Goal: Task Accomplishment & Management: Complete application form

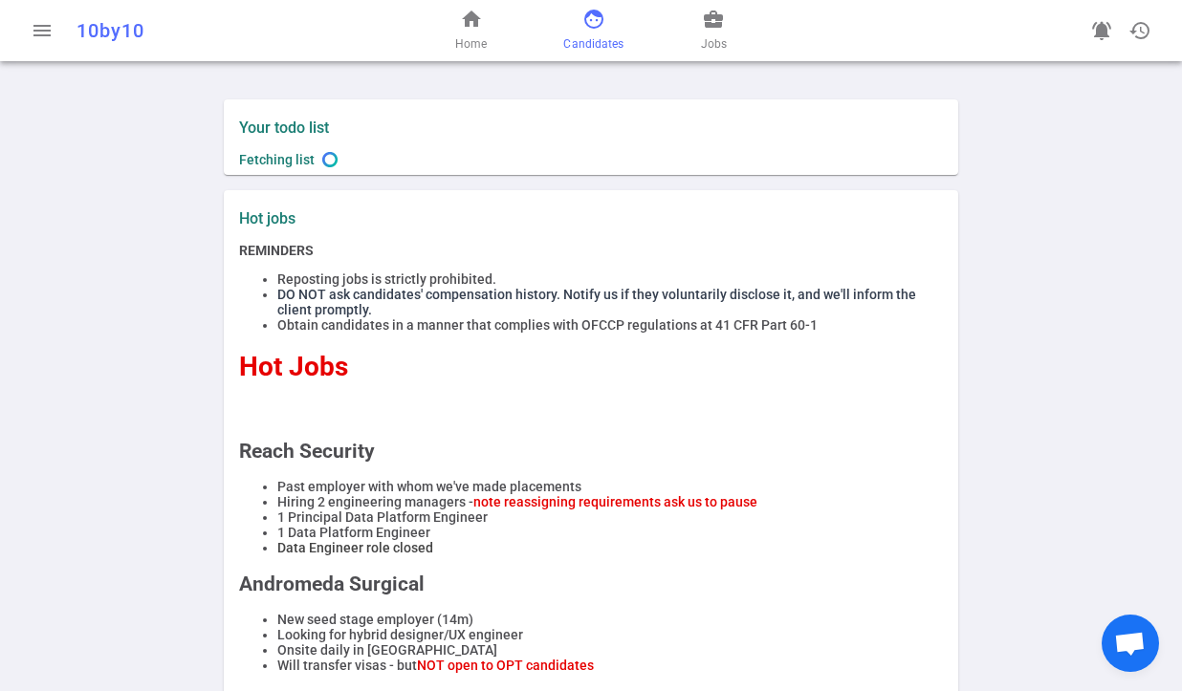
click at [577, 43] on span "Candidates" at bounding box center [593, 43] width 60 height 19
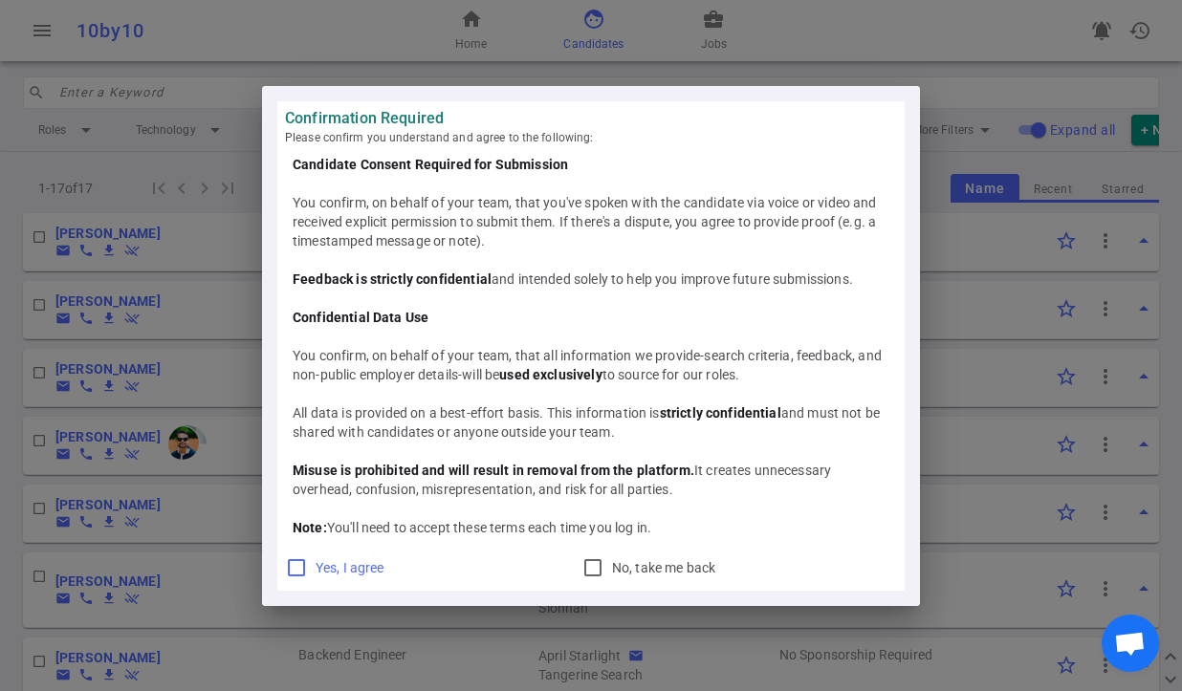
click at [296, 567] on input "Yes, I agree" at bounding box center [296, 568] width 23 height 23
checkbox input "true"
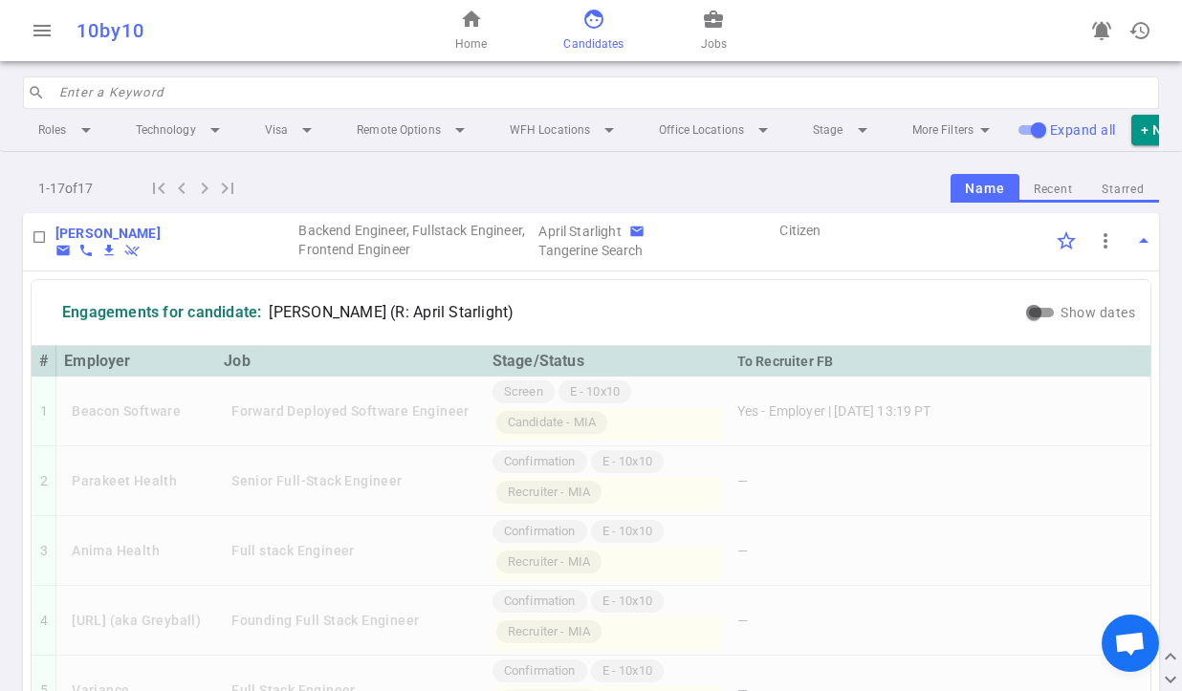
click at [444, 99] on input "search" at bounding box center [603, 92] width 1088 height 31
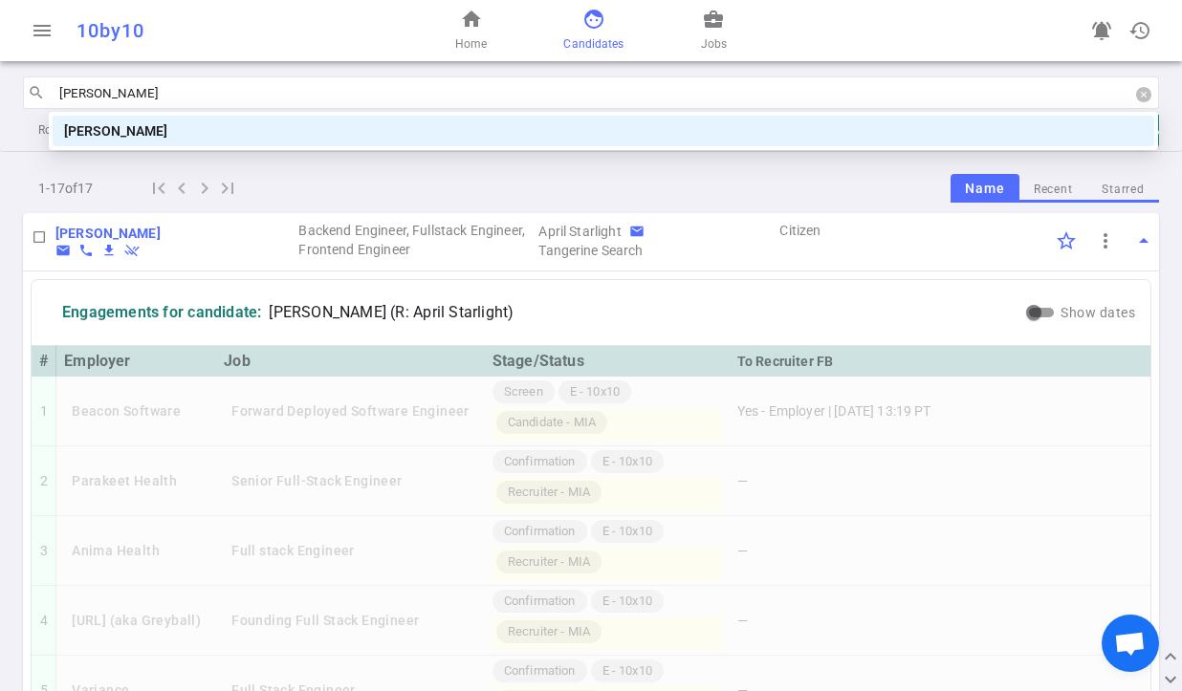
type input "nicolas saba"
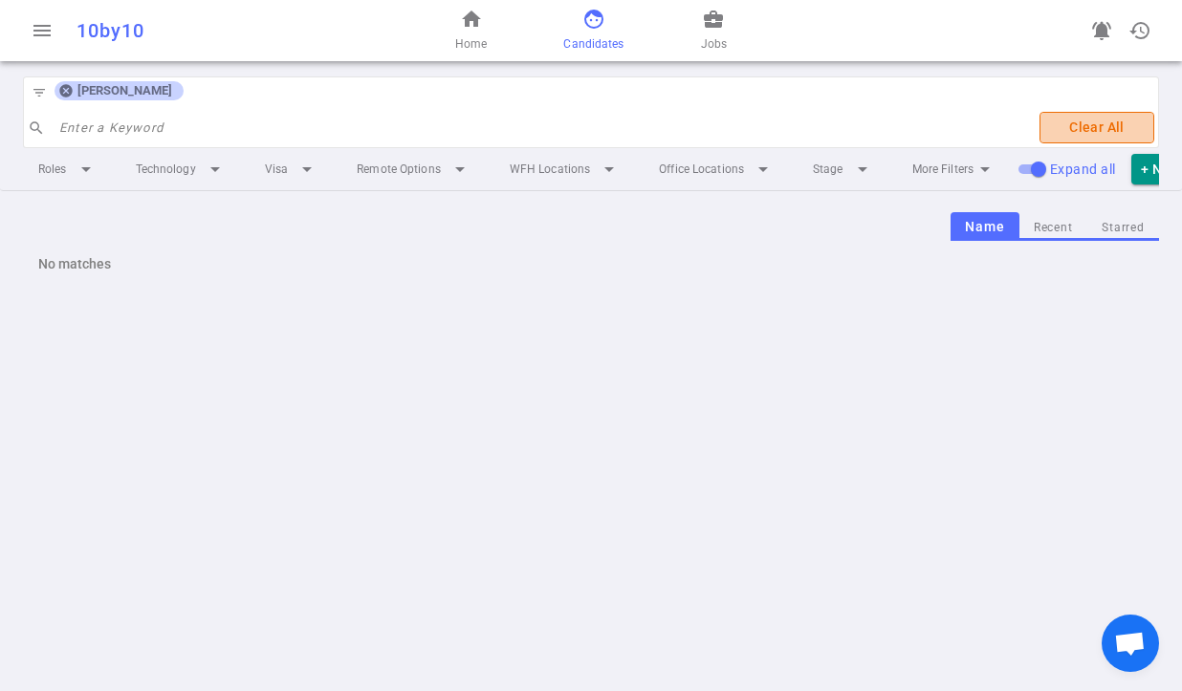
click at [1109, 124] on button "Clear All" at bounding box center [1097, 128] width 115 height 32
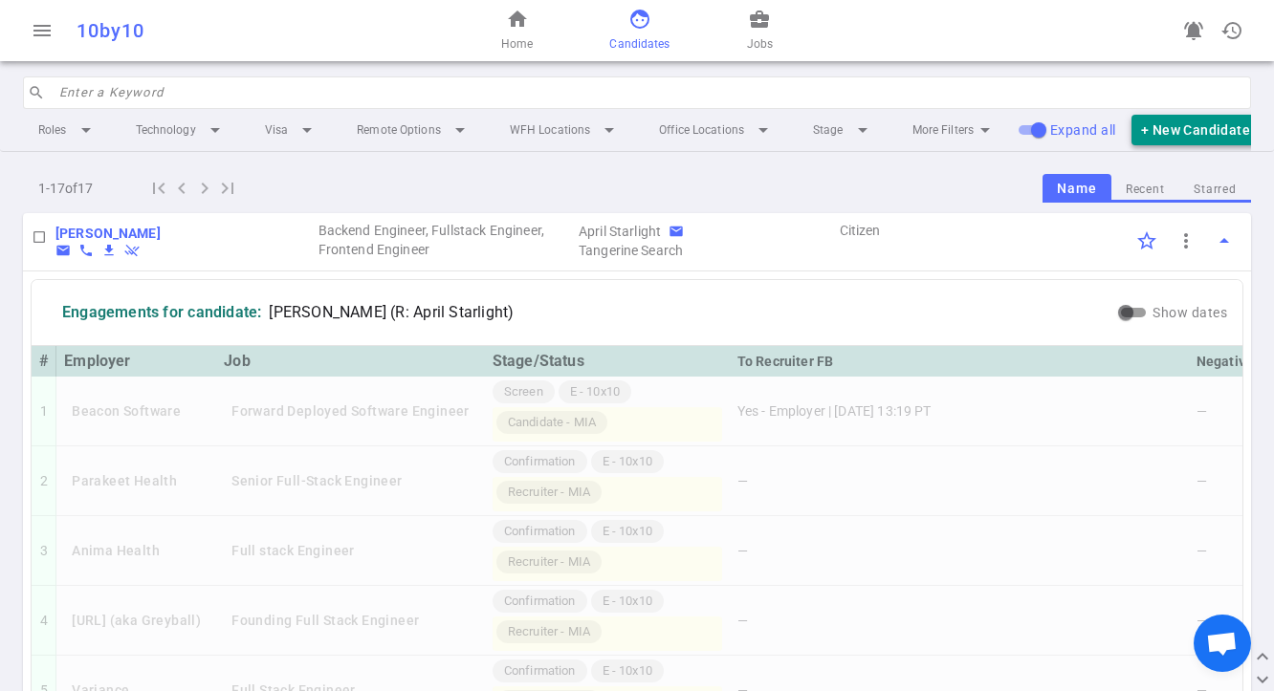
click at [1181, 125] on button "+ New Candidate" at bounding box center [1195, 131] width 128 height 32
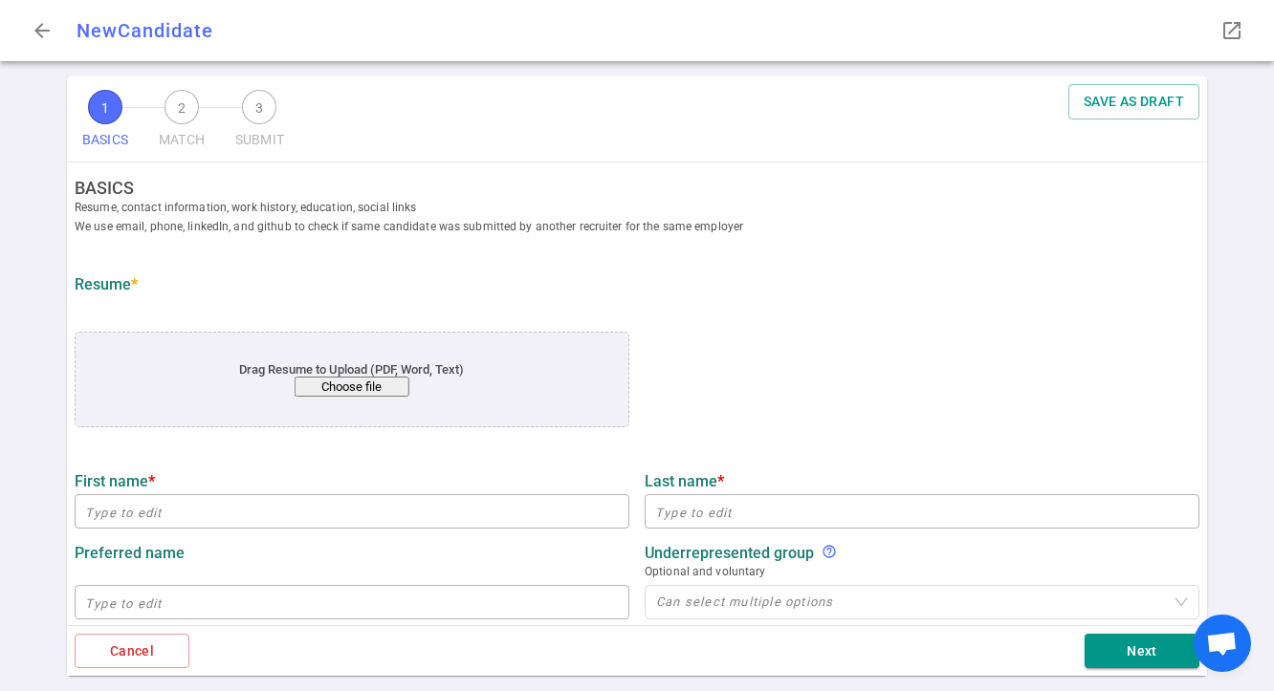
click at [342, 390] on button "Choose file" at bounding box center [352, 387] width 115 height 20
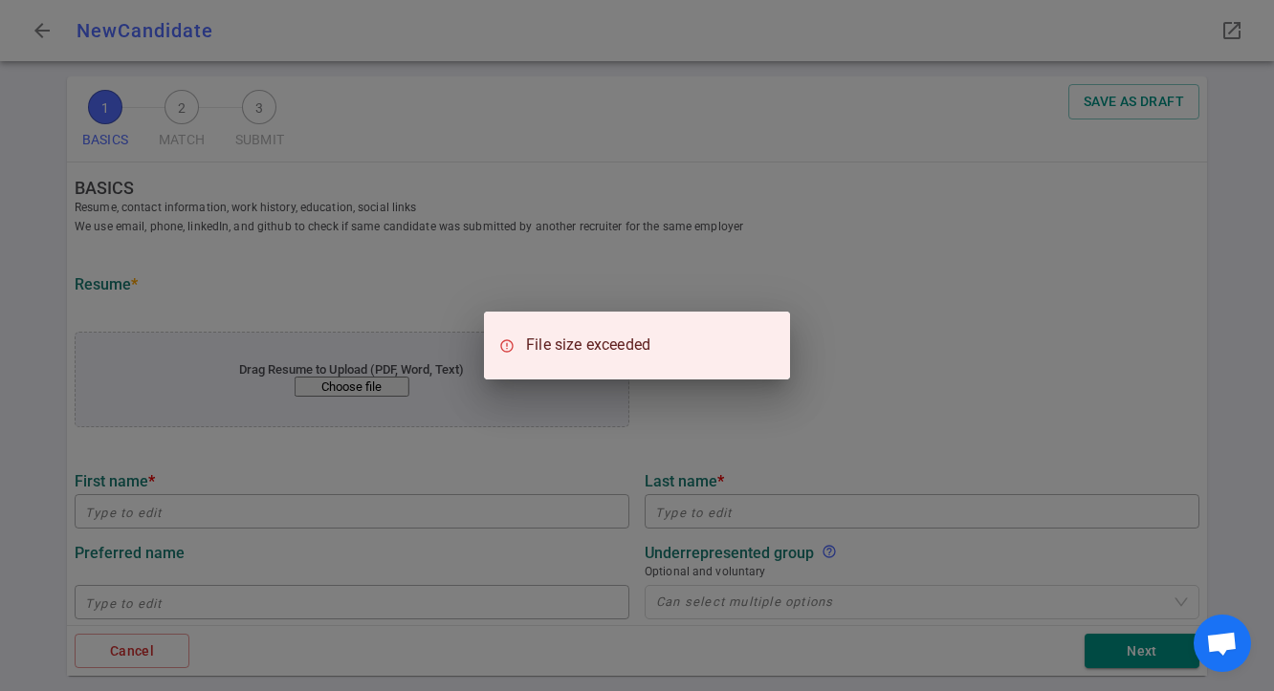
click at [870, 316] on div "File size exceeded" at bounding box center [637, 345] width 1274 height 691
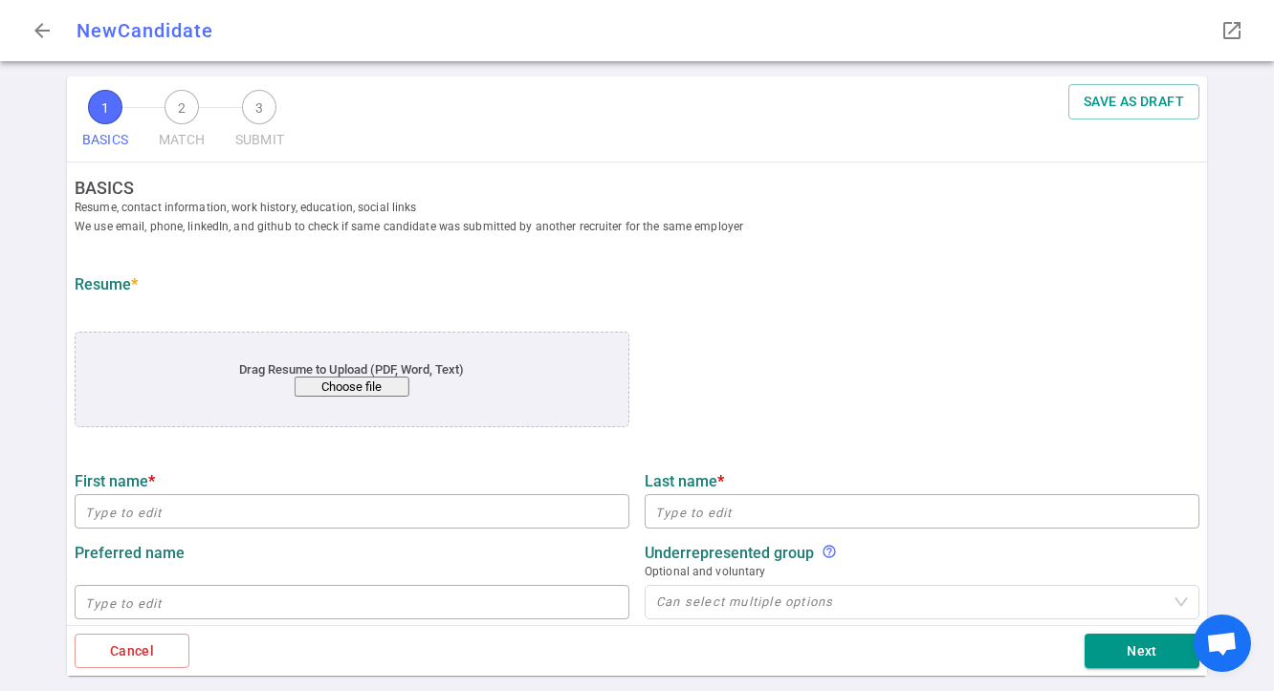
click at [377, 389] on button "Choose file" at bounding box center [352, 387] width 115 height 20
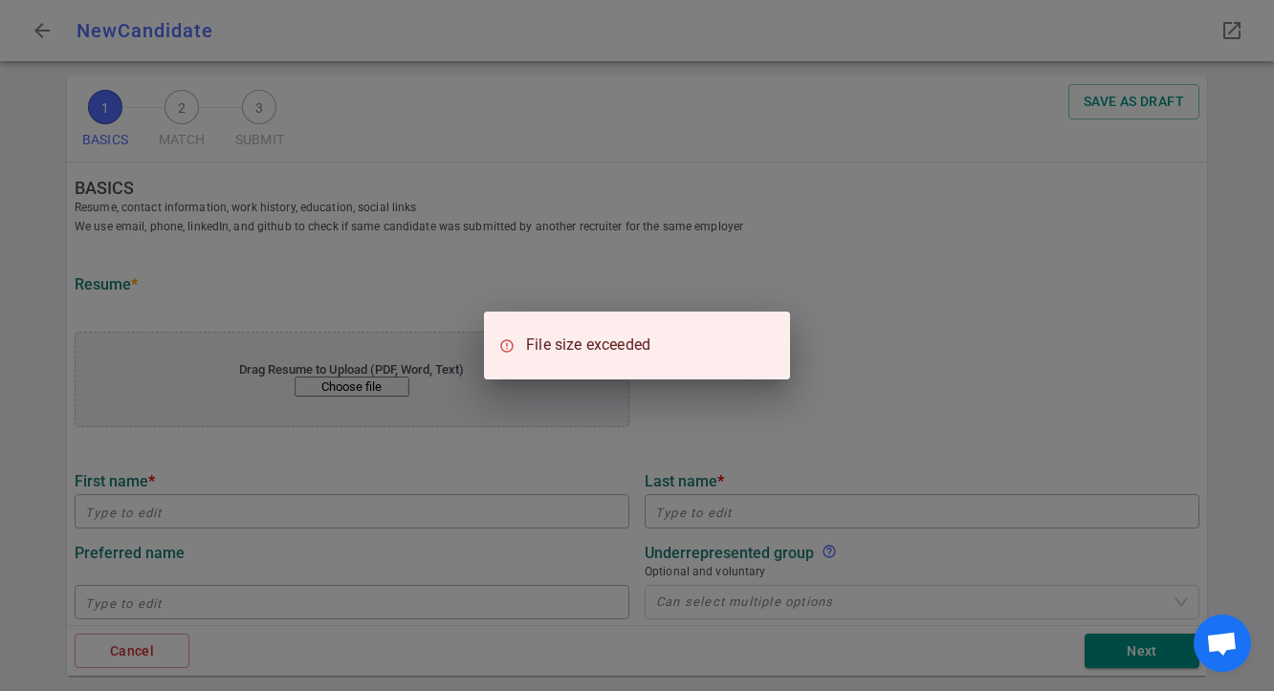
click at [1009, 452] on div "File size exceeded" at bounding box center [637, 345] width 1274 height 691
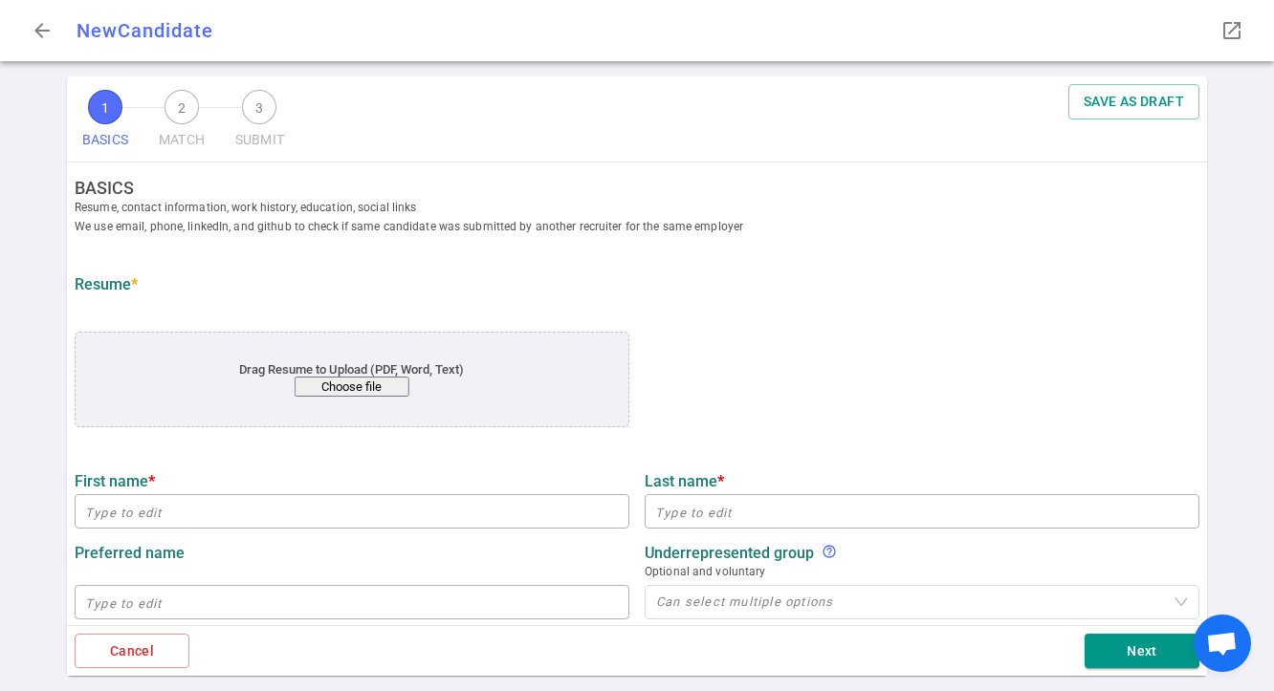
click at [362, 400] on div "Drag Resume to Upload (PDF, Word, Text) Choose file" at bounding box center [352, 380] width 555 height 96
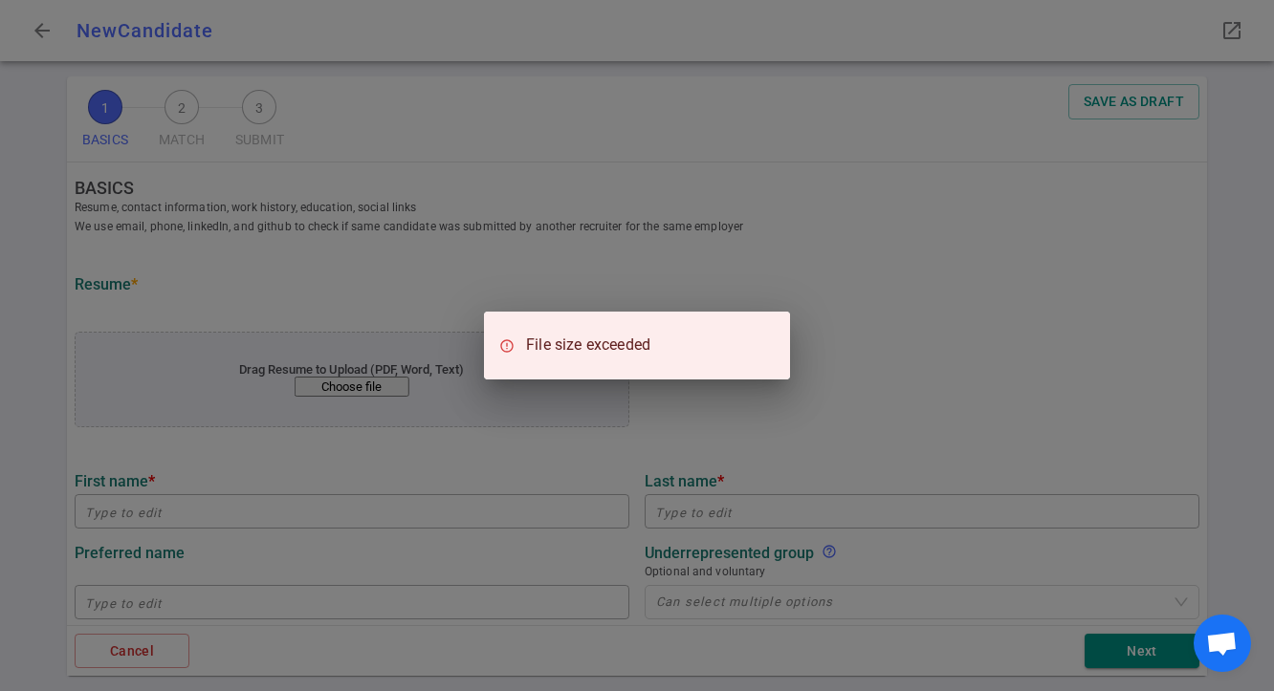
click at [973, 364] on div "File size exceeded" at bounding box center [637, 345] width 1274 height 691
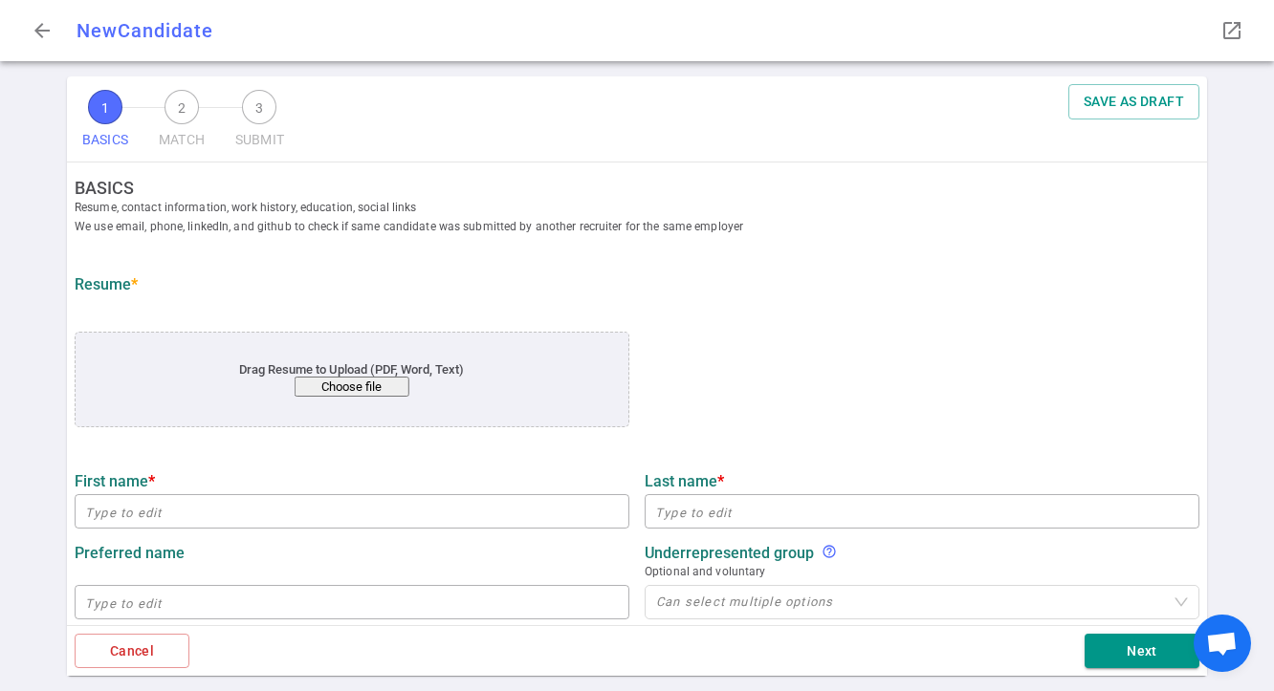
click at [369, 392] on button "Choose file" at bounding box center [352, 387] width 115 height 20
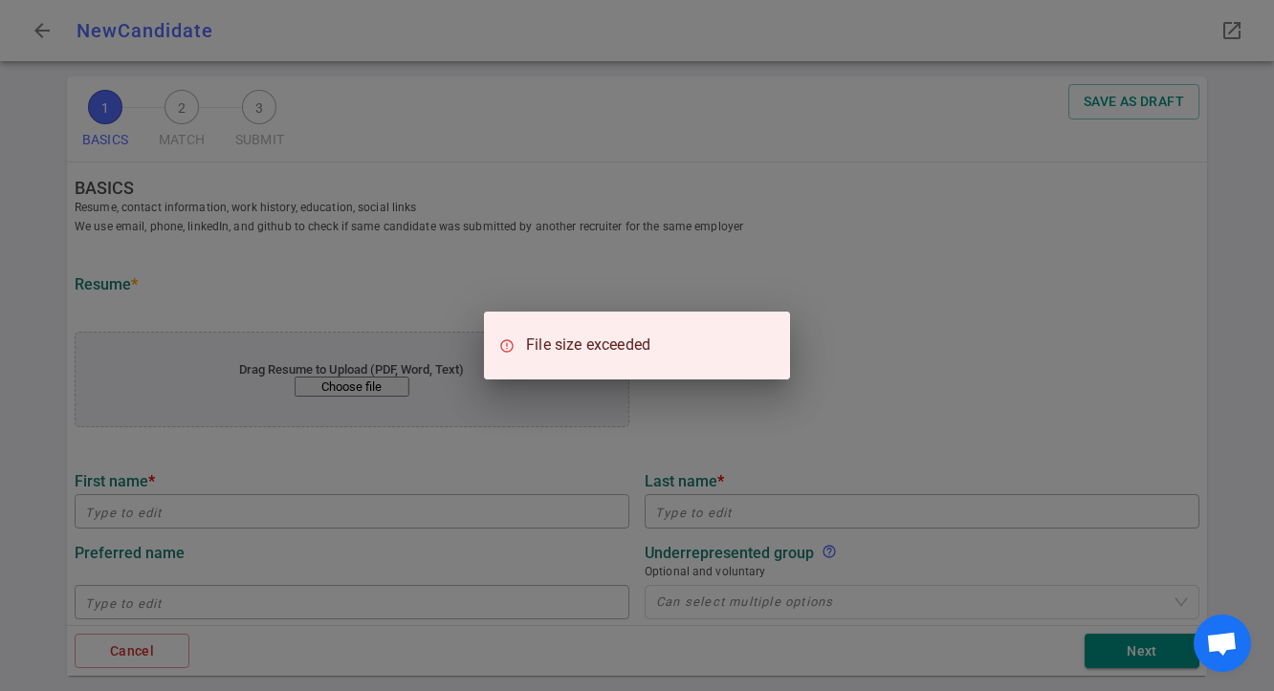
click at [901, 359] on div "File size exceeded" at bounding box center [637, 345] width 1274 height 691
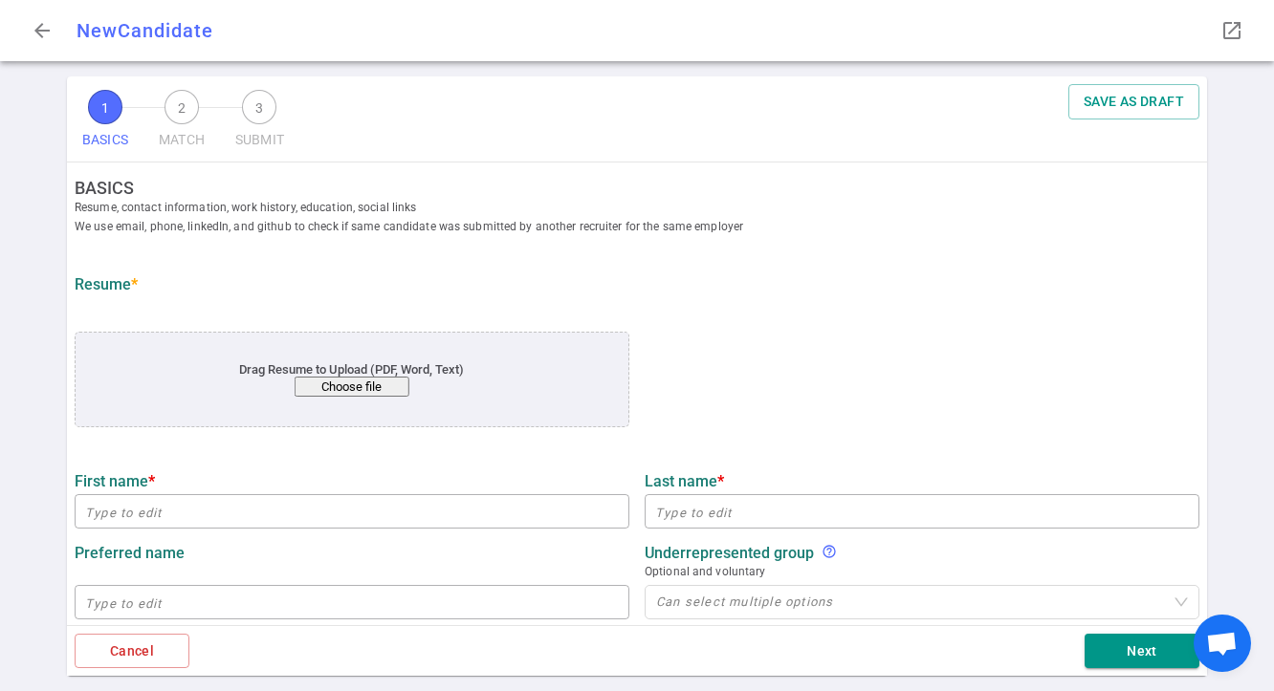
click at [376, 385] on button "Choose file" at bounding box center [352, 387] width 115 height 20
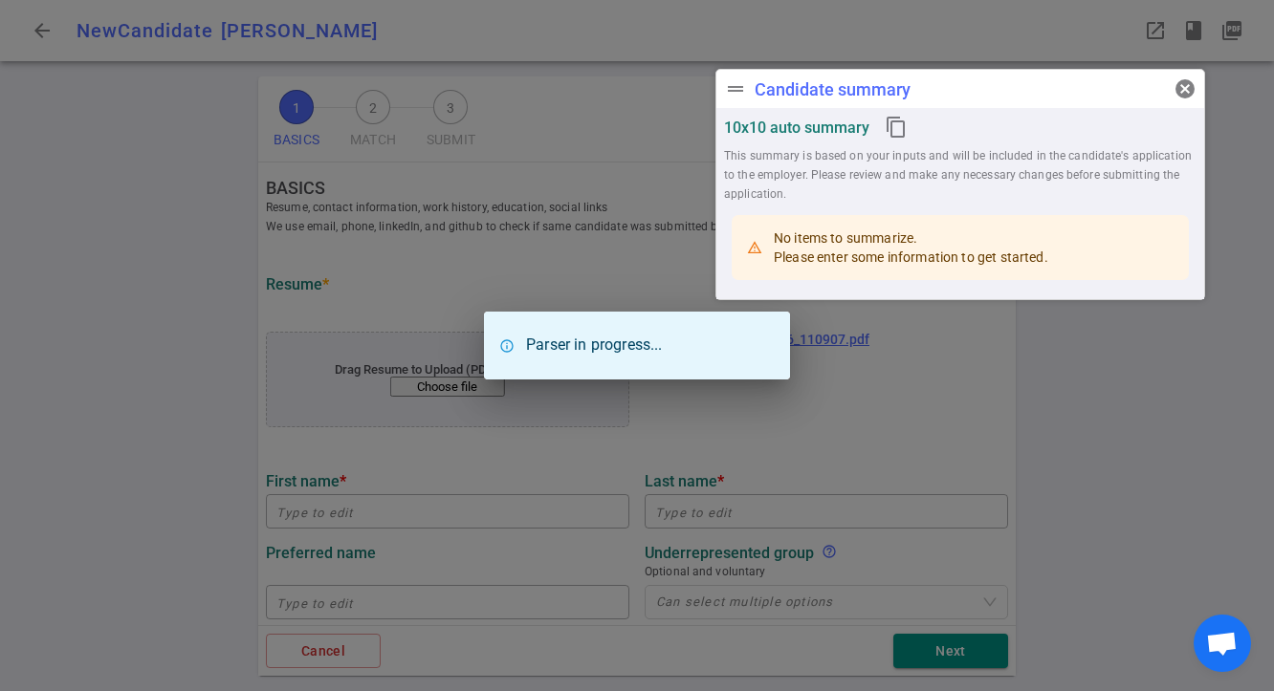
type input "David"
type input "Von Edge"
type input "edgex004@gmail.com"
type input "+1 651-403-1414"
type input "Omron Research Center Of America"
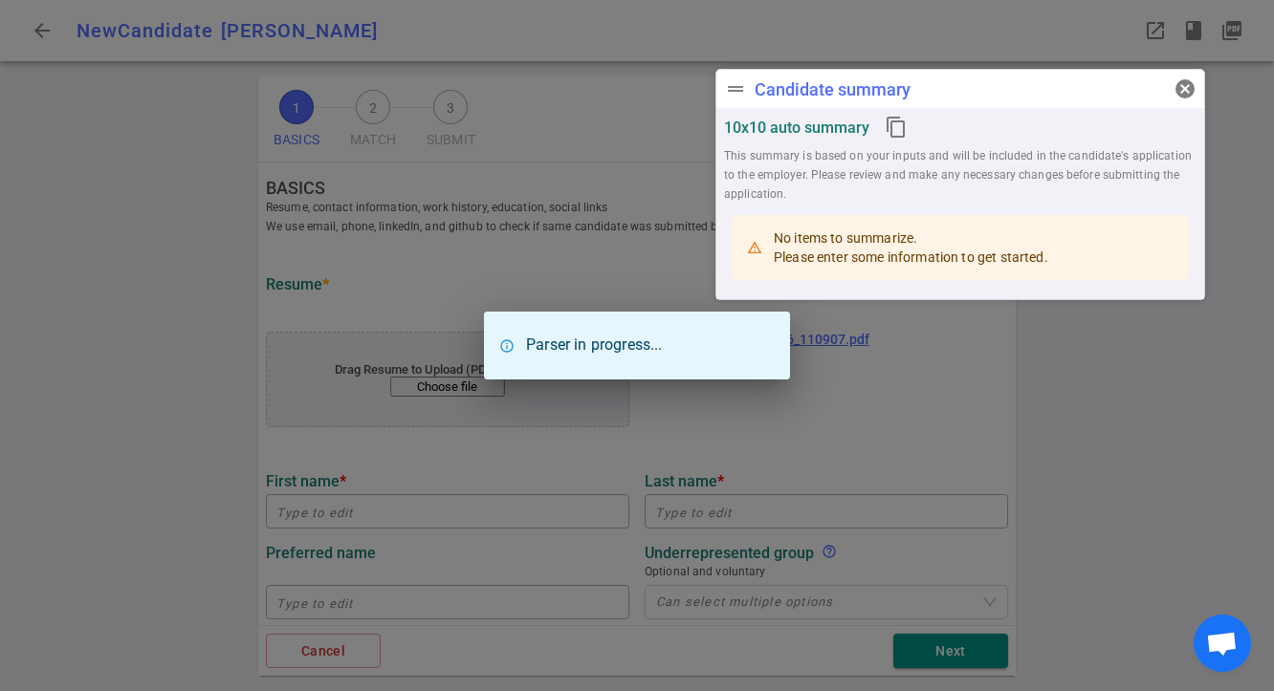
type textarea "Senior Robotics Software Engineer"
type input "10.3"
type input "University Of Minnesota"
type input "Biomedical Engineering"
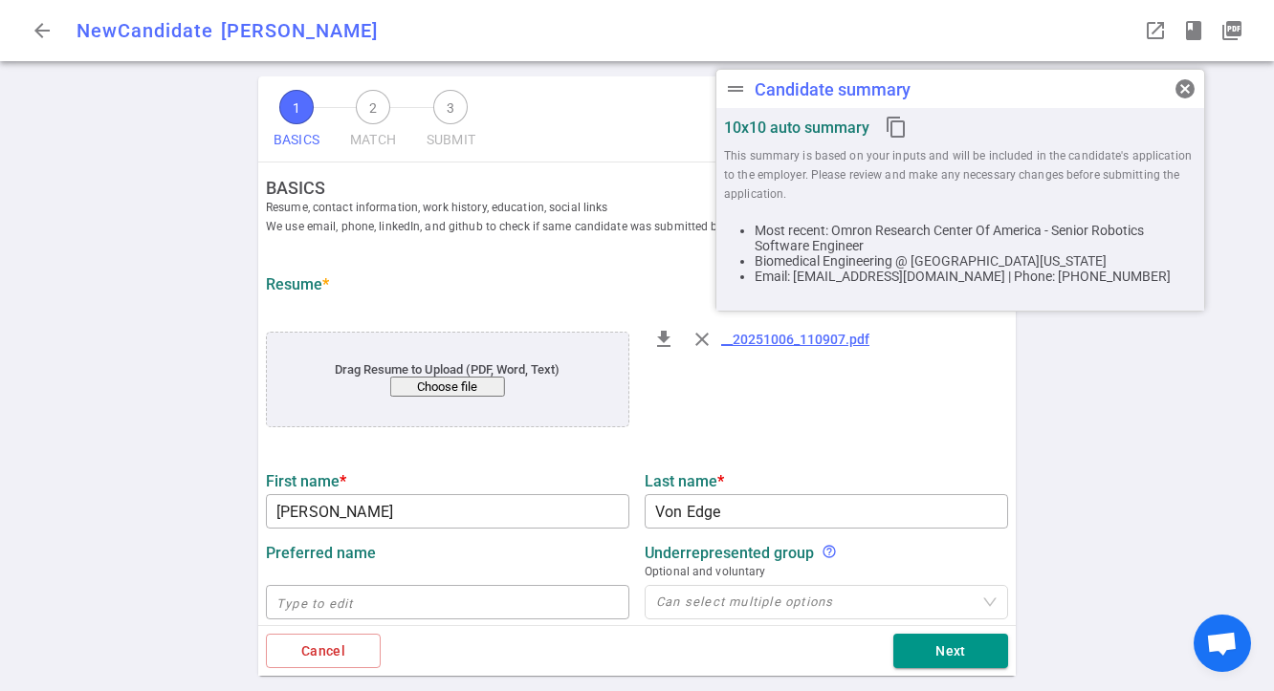
click at [767, 438] on div "file_download close __20251006_110907.pdf" at bounding box center [826, 381] width 379 height 129
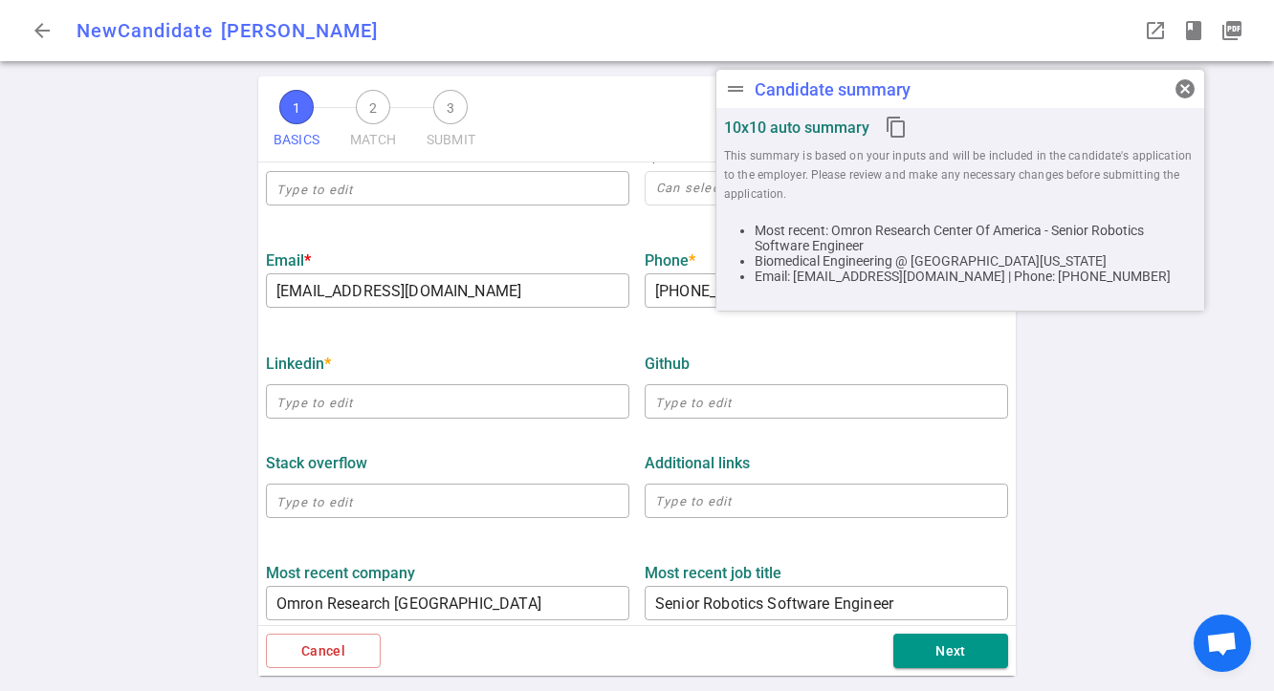
scroll to position [327, 0]
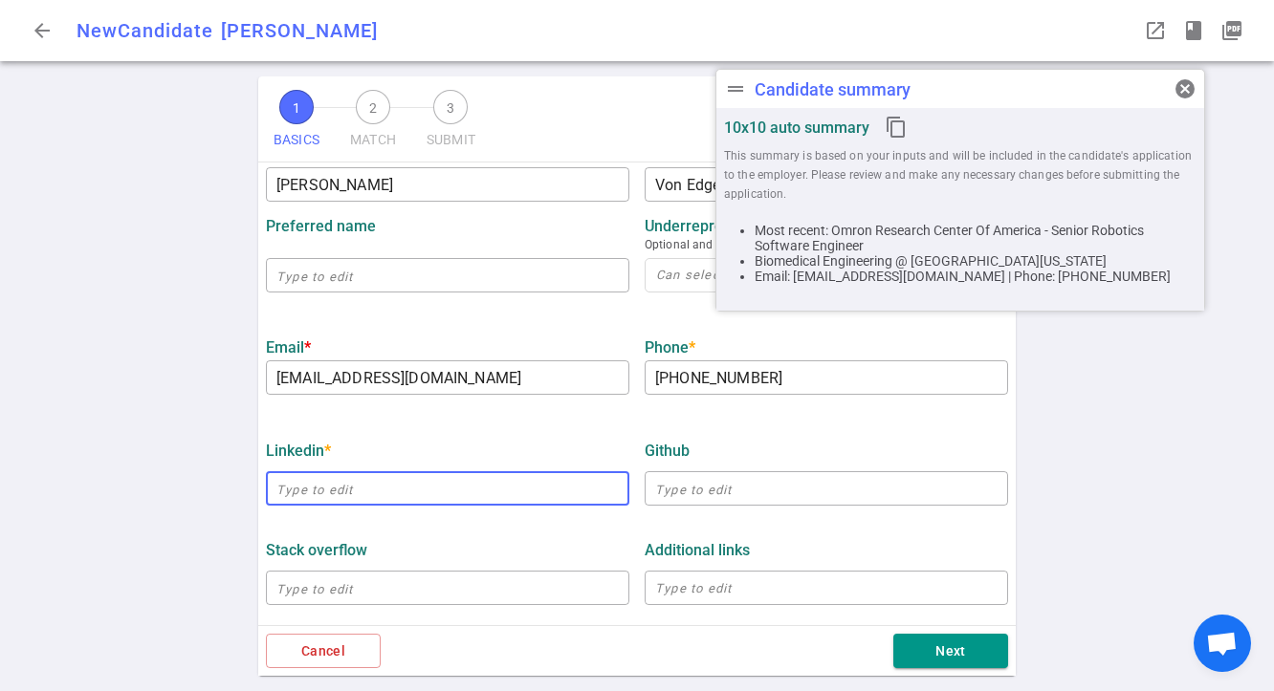
click at [384, 493] on input "text" at bounding box center [447, 488] width 363 height 31
click at [383, 493] on input "text" at bounding box center [447, 488] width 363 height 31
paste input "https://www.linkedin.com/in/david-von-edge-05155729/"
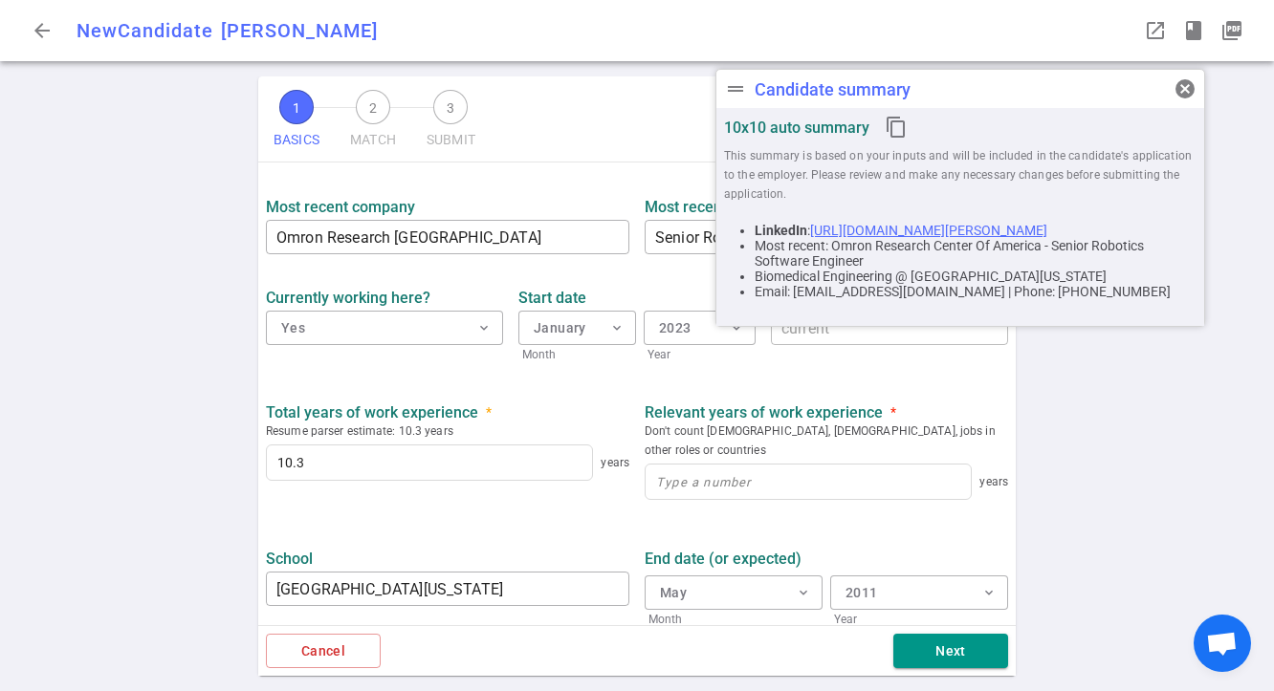
scroll to position [782, 0]
type input "https://www.linkedin.com/in/david-von-edge-05155729"
click at [772, 479] on div "years" at bounding box center [826, 482] width 363 height 48
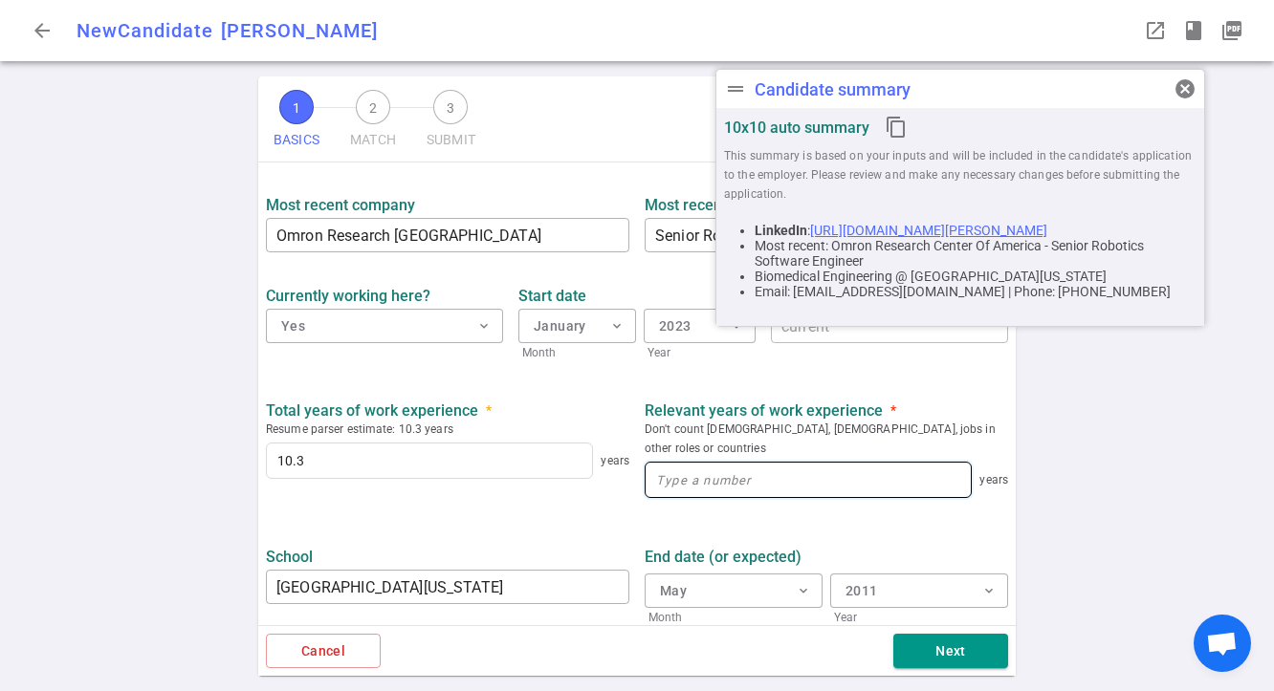
click at [790, 467] on input at bounding box center [808, 480] width 325 height 34
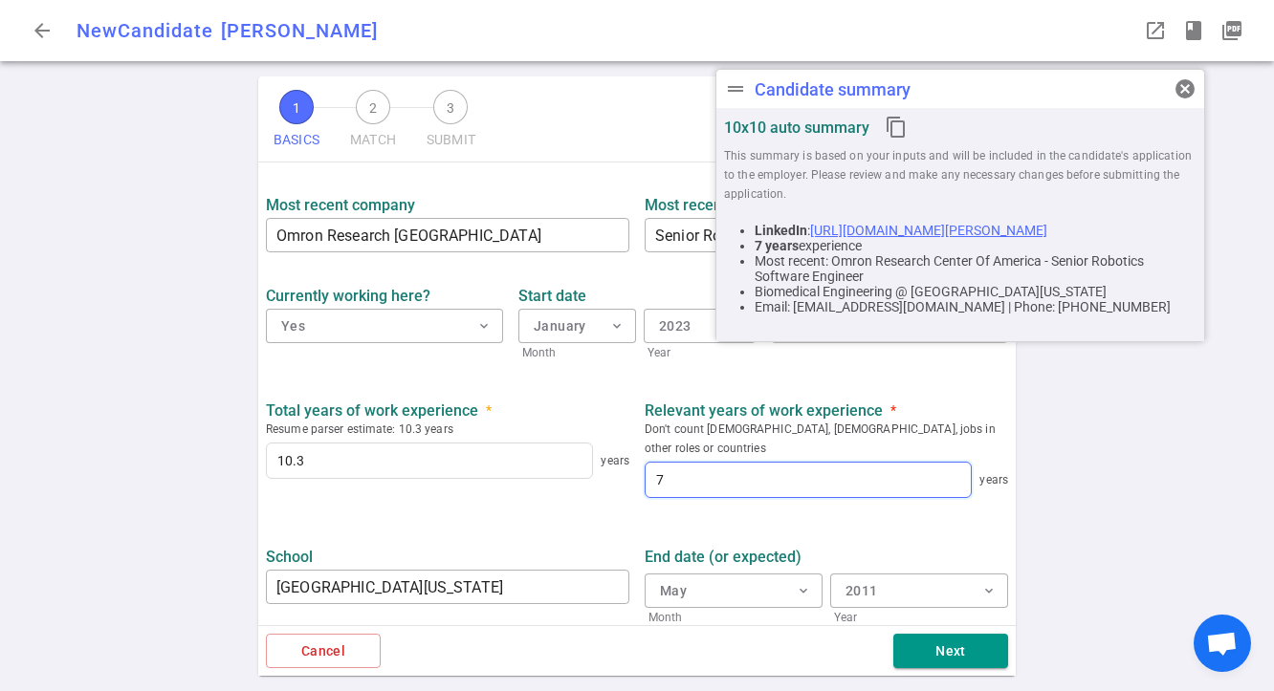
type input "7"
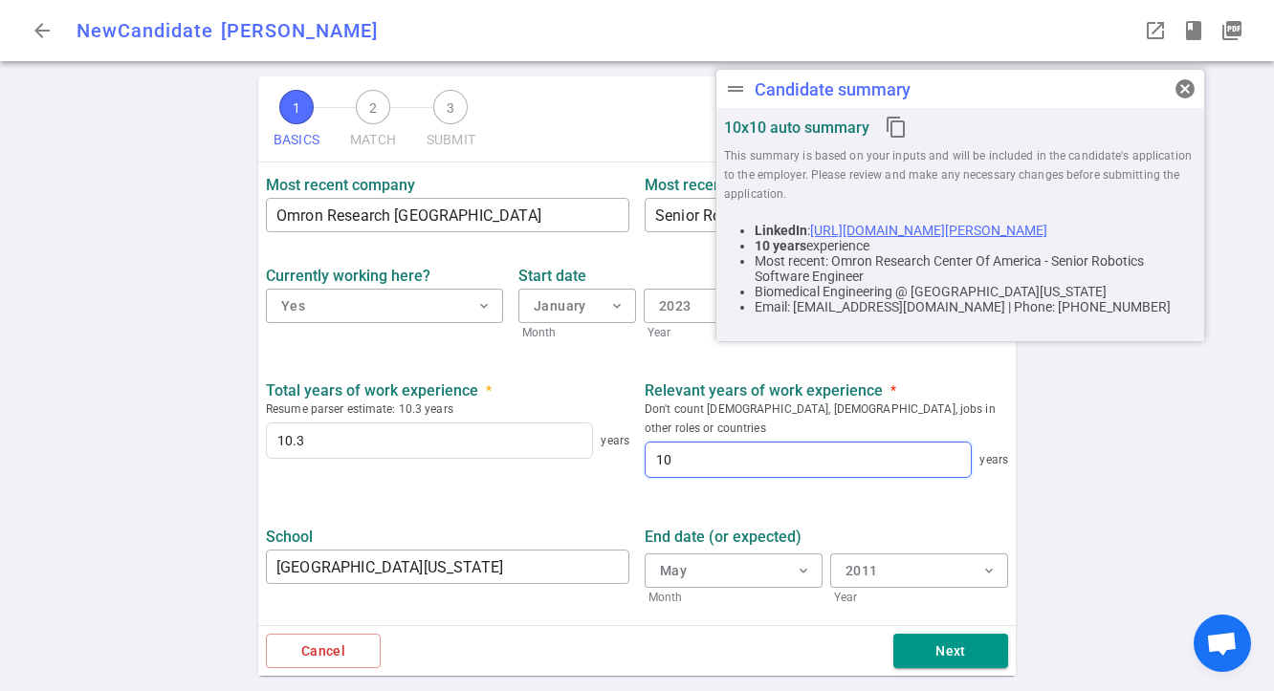
scroll to position [865, 0]
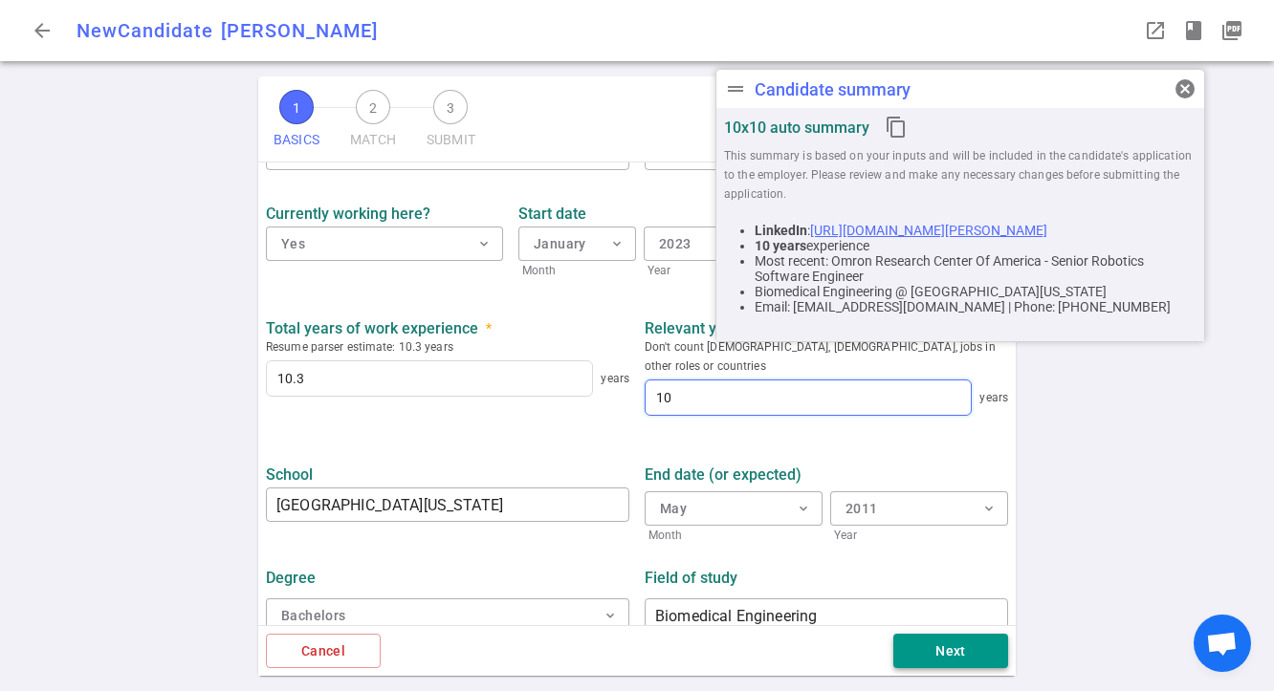
type input "10"
click at [953, 656] on button "Next" at bounding box center [950, 651] width 115 height 35
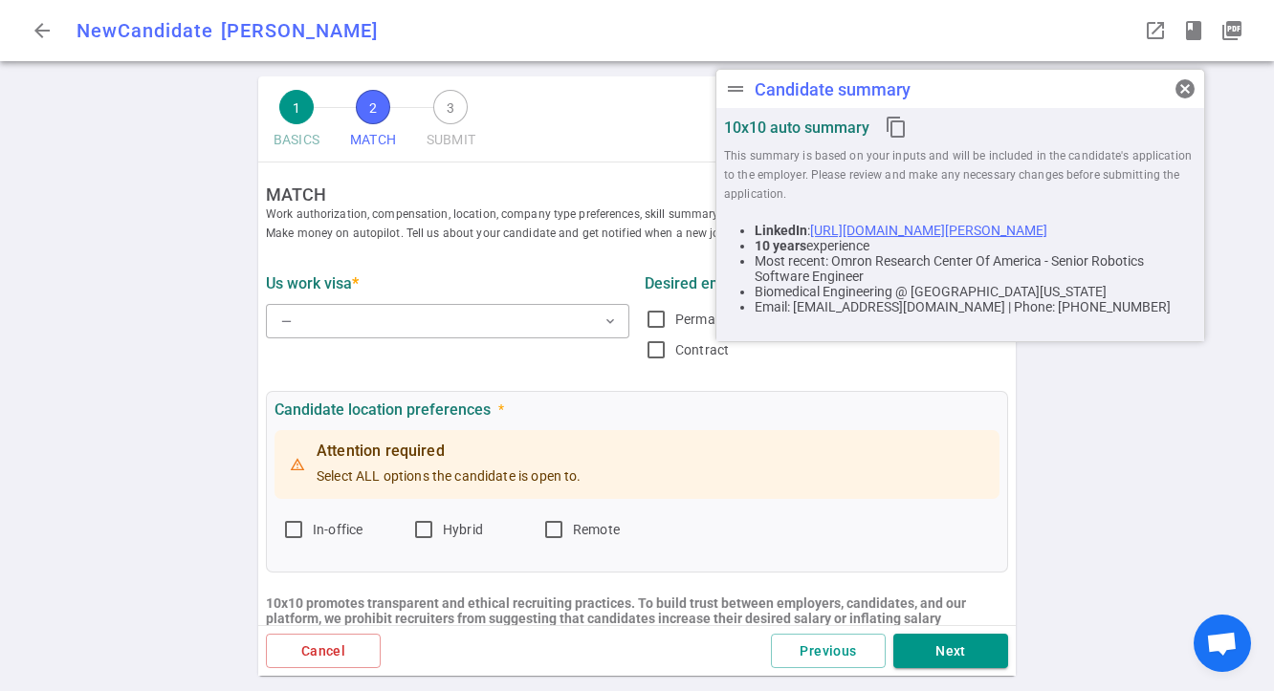
scroll to position [0, 0]
click at [592, 324] on button "— expand_more" at bounding box center [447, 322] width 363 height 34
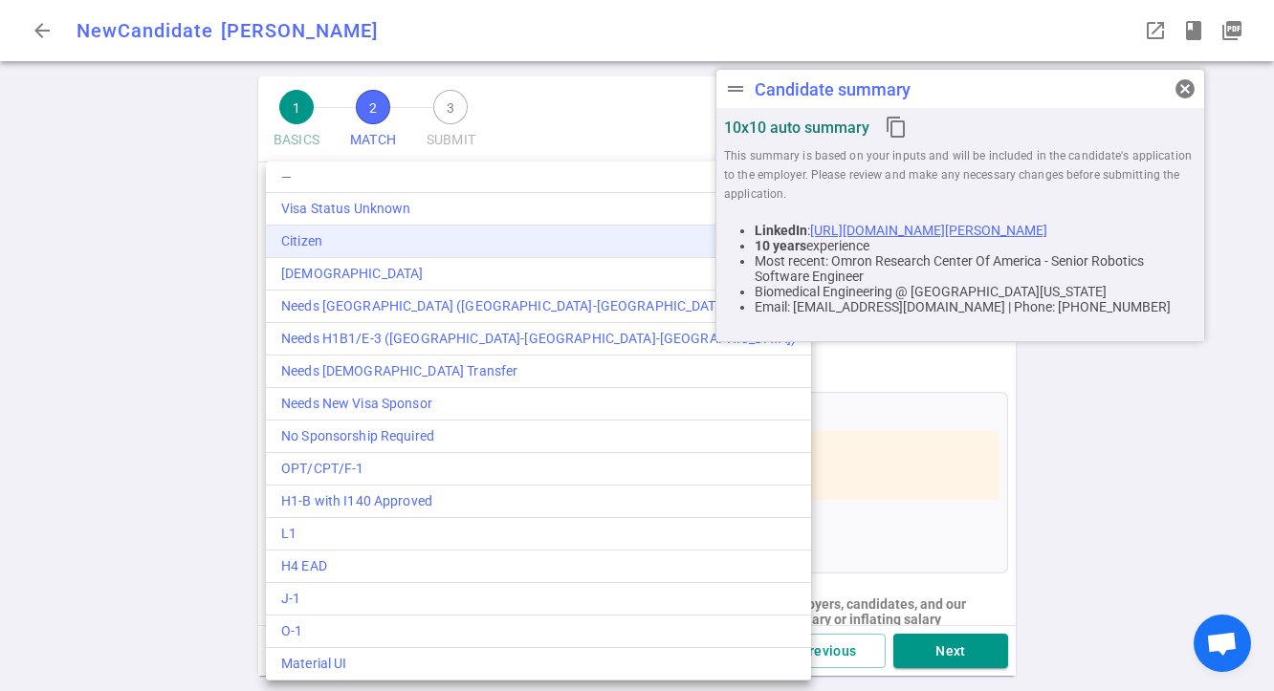
click at [309, 237] on div "Citizen" at bounding box center [538, 241] width 514 height 20
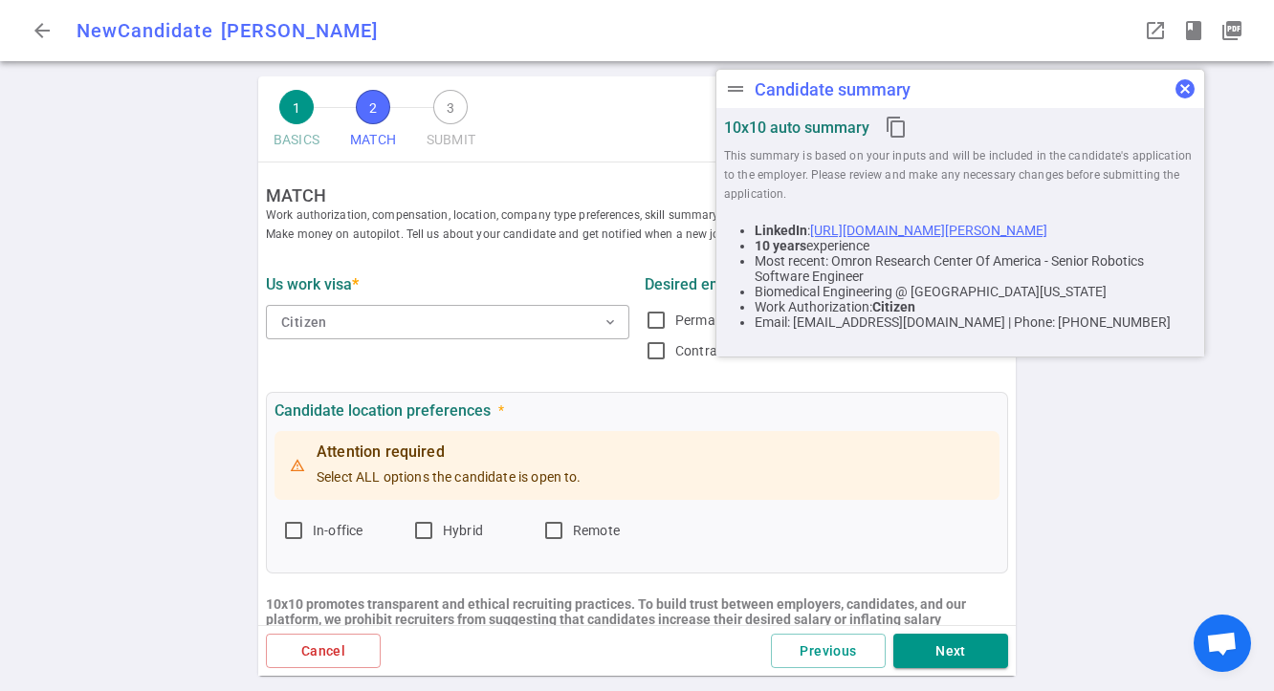
click at [1181, 82] on span "cancel" at bounding box center [1184, 88] width 23 height 23
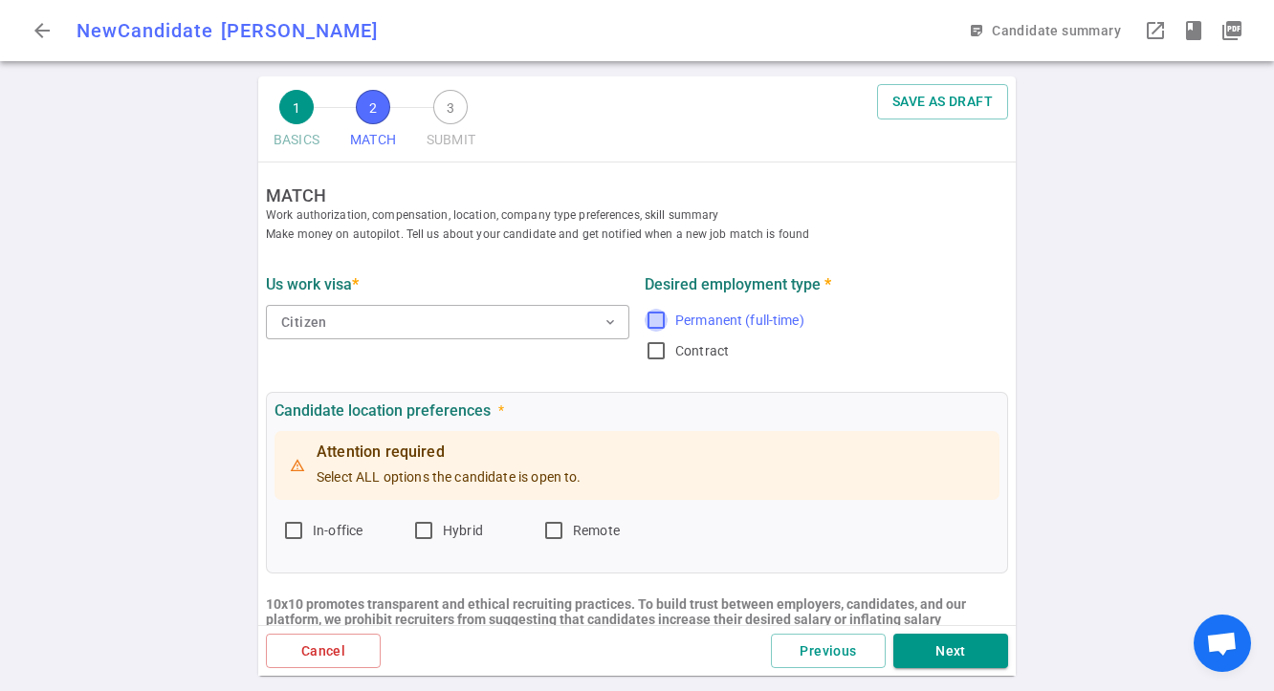
click at [649, 321] on input "Permanent (full-time)" at bounding box center [656, 320] width 23 height 23
checkbox input "true"
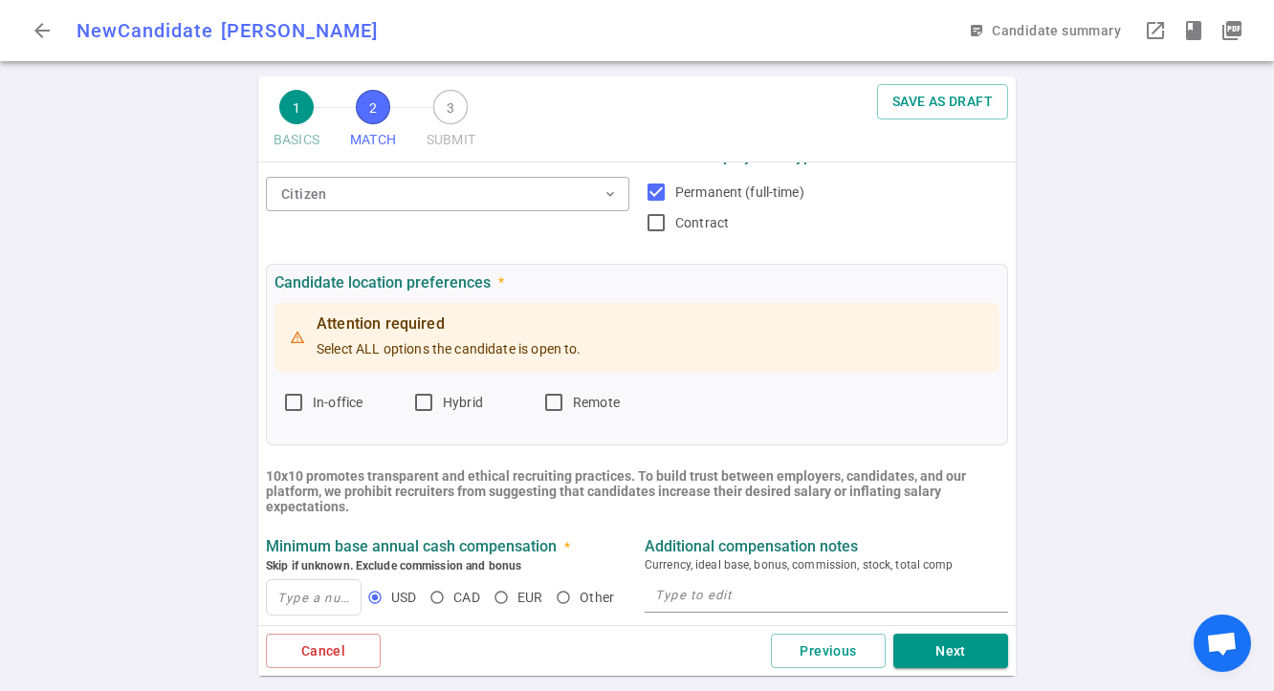
scroll to position [152, 0]
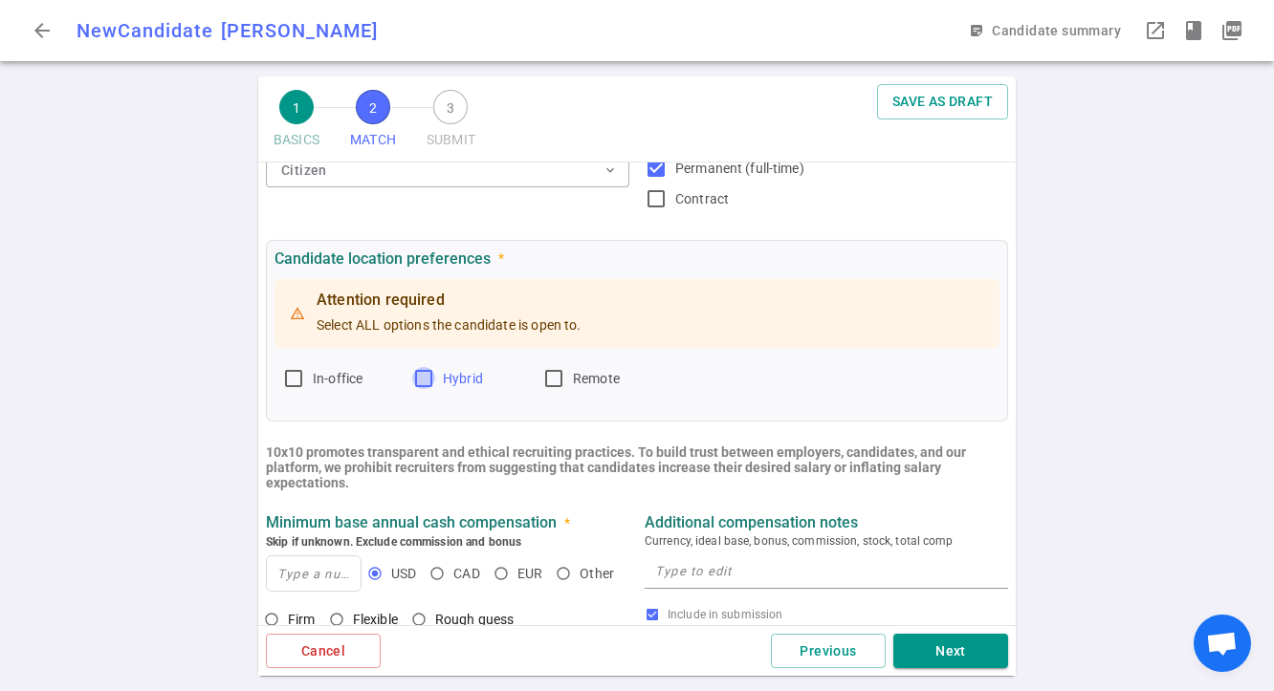
click at [424, 383] on input "Hybrid" at bounding box center [423, 378] width 23 height 23
checkbox input "true"
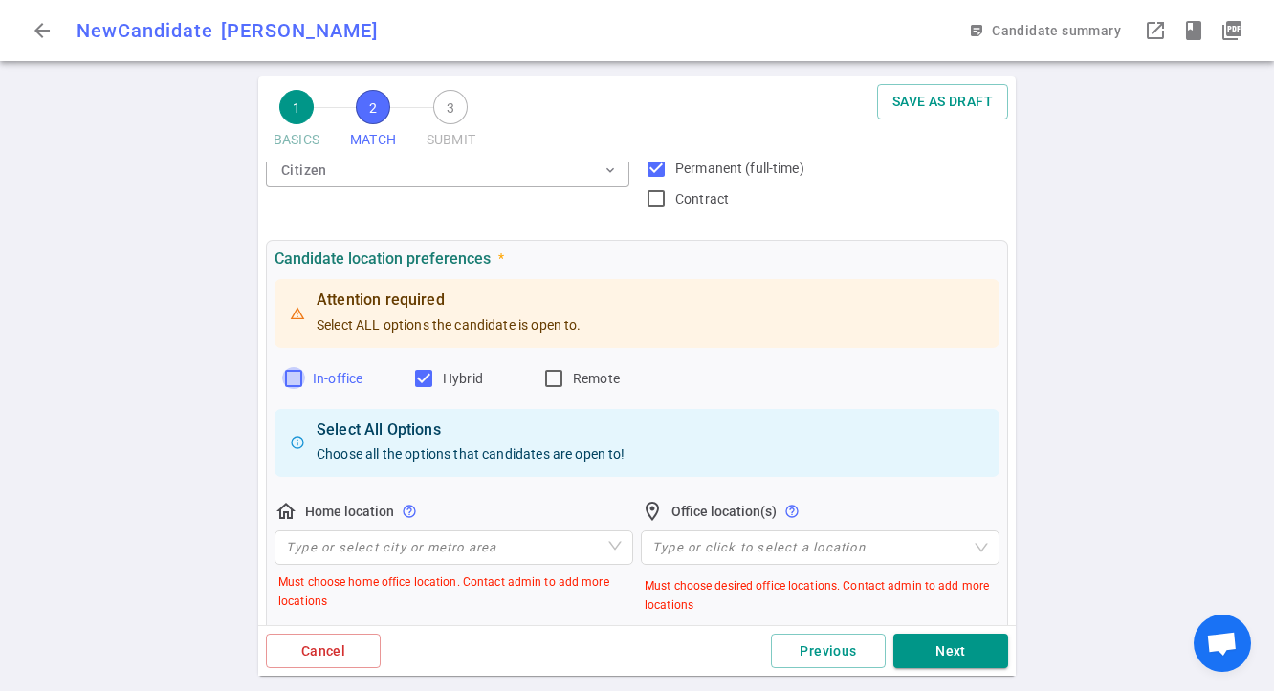
click at [294, 380] on input "In-office" at bounding box center [293, 378] width 23 height 23
checkbox input "true"
click at [441, 544] on input "search" at bounding box center [454, 548] width 336 height 33
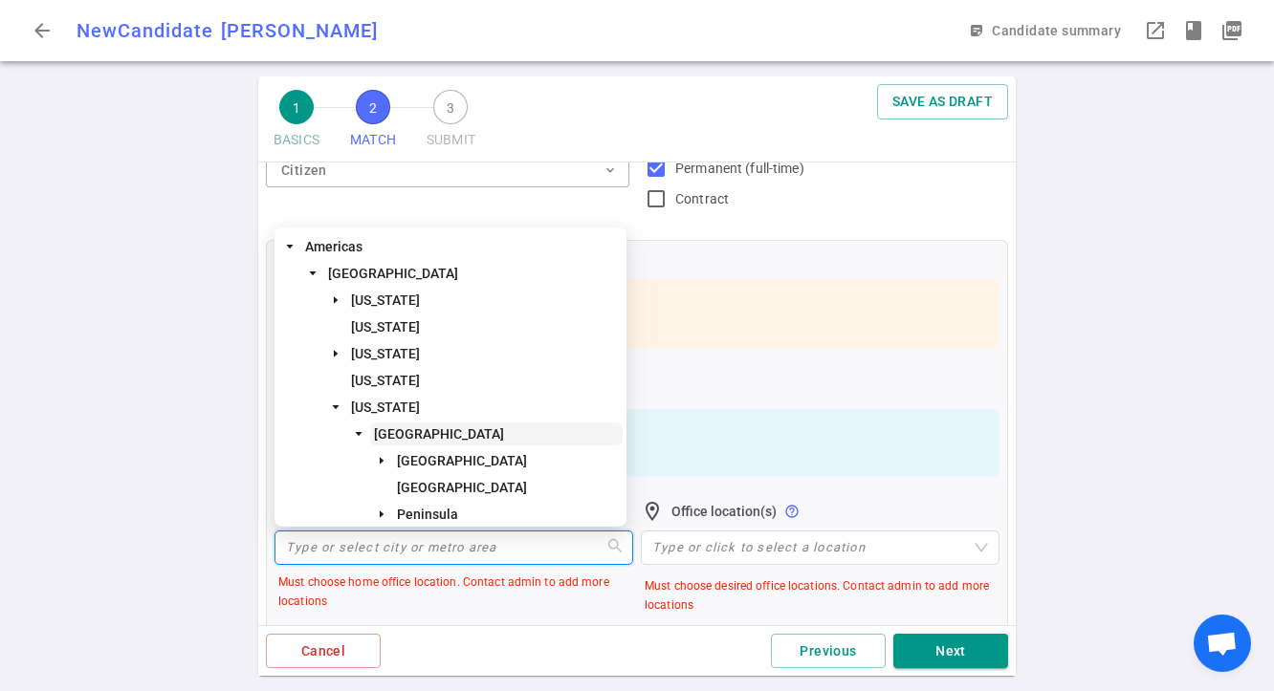
click at [383, 430] on span "San Francisco Bay Area" at bounding box center [439, 434] width 130 height 15
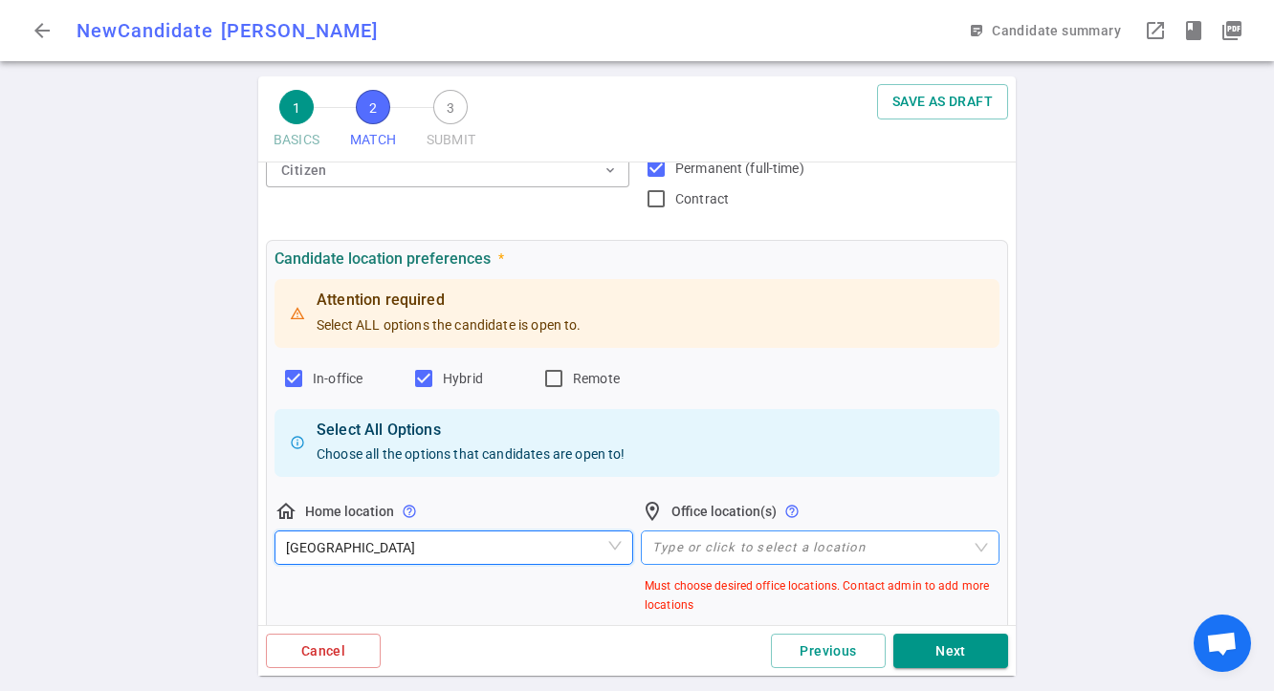
click at [720, 565] on div "Type or click to select a location" at bounding box center [820, 550] width 359 height 38
click at [729, 544] on div at bounding box center [810, 548] width 331 height 14
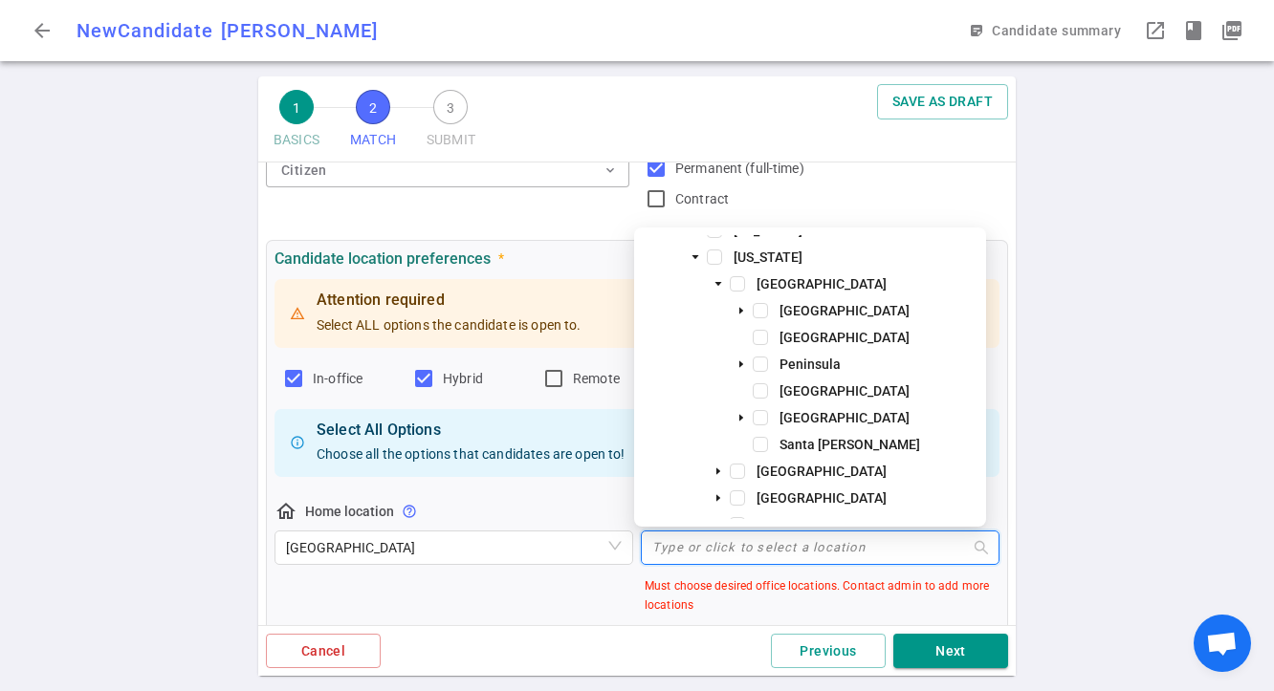
scroll to position [146, 0]
click at [758, 393] on span at bounding box center [760, 394] width 15 height 15
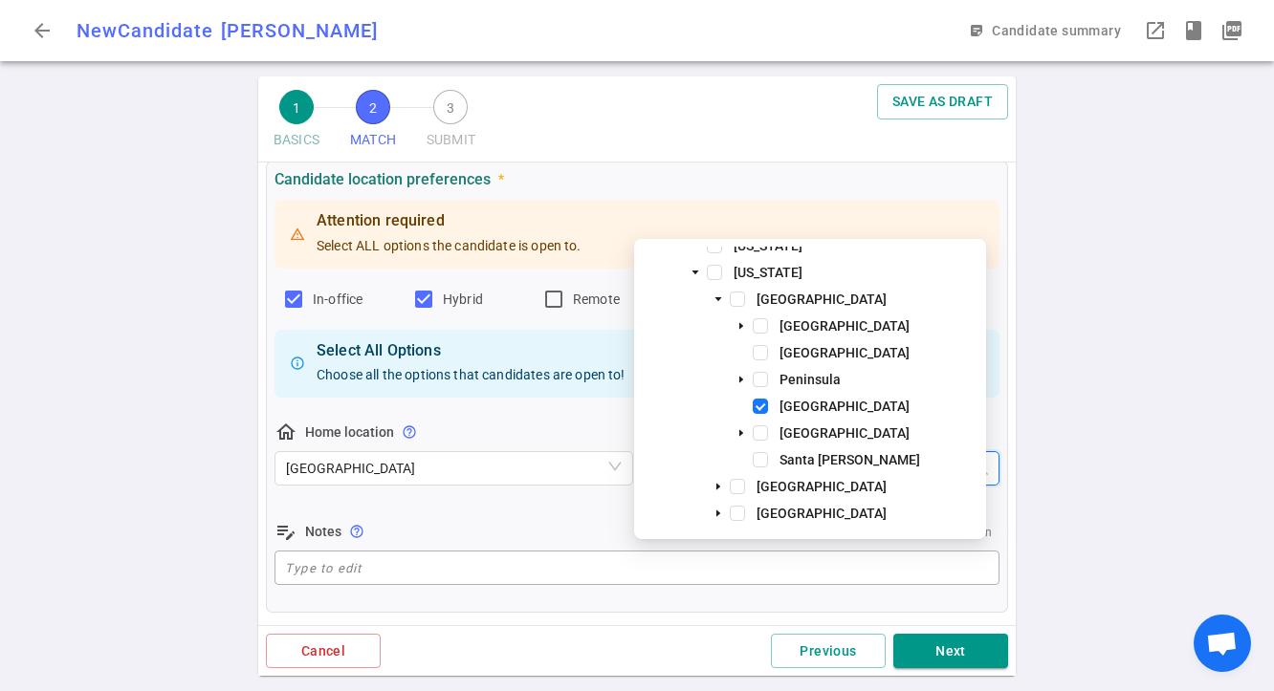
scroll to position [498, 0]
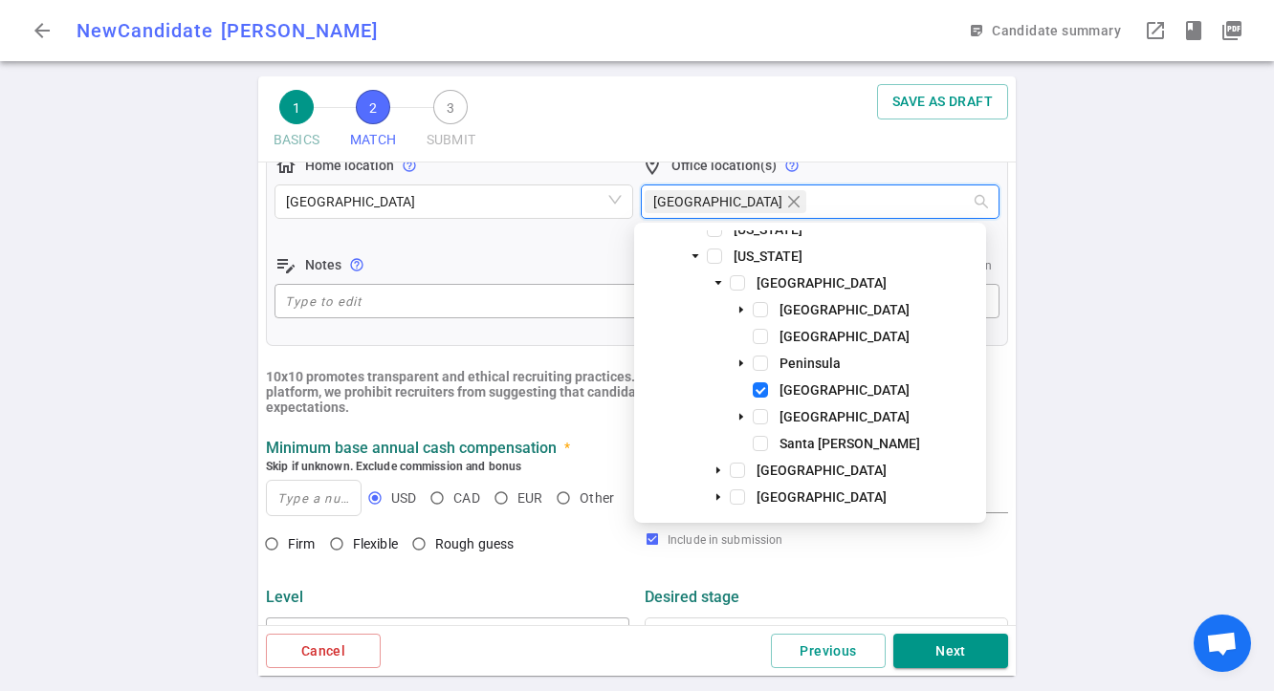
click at [552, 374] on b "10x10 promotes transparent and ethical recruiting practices. To build trust bet…" at bounding box center [616, 392] width 700 height 46
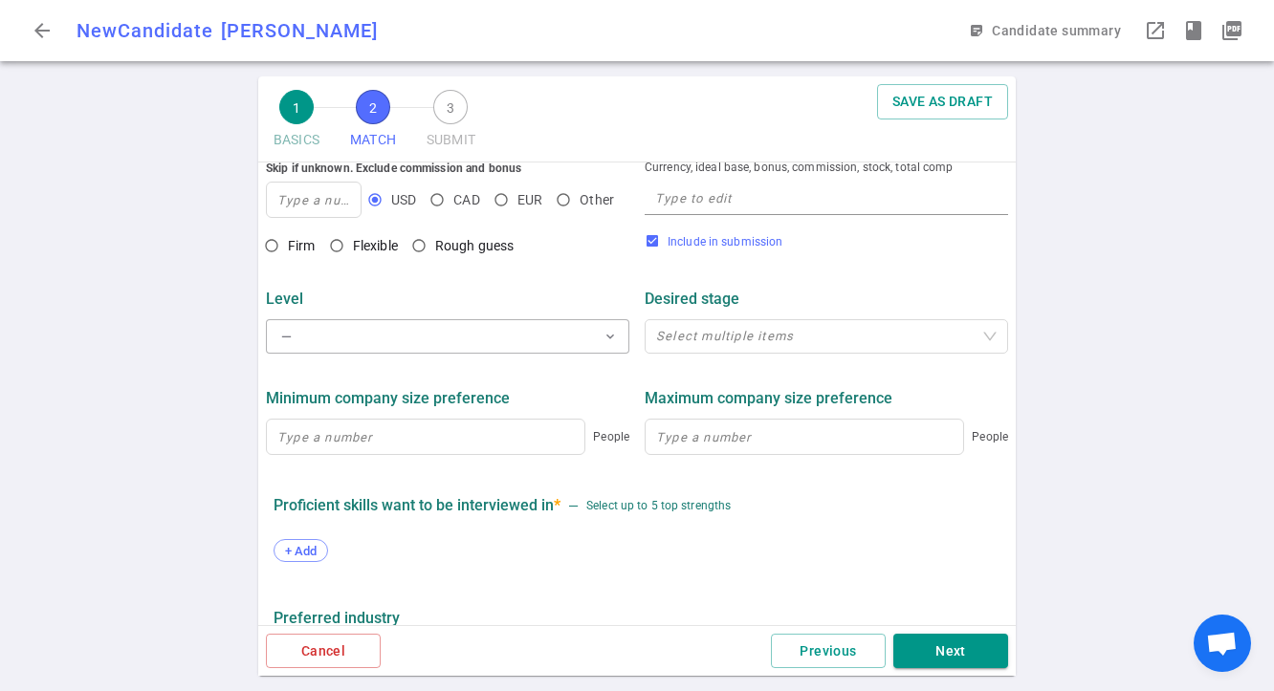
scroll to position [634, 0]
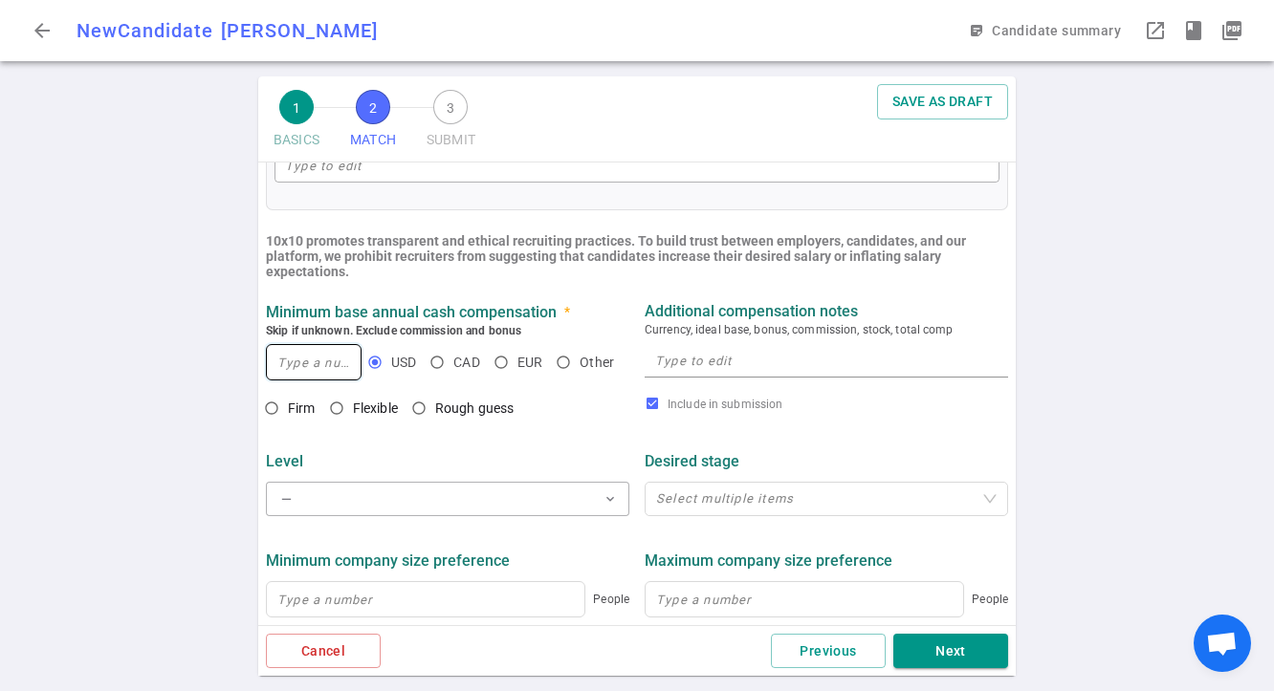
click at [302, 361] on input at bounding box center [314, 362] width 94 height 34
type input "210,000"
click at [274, 408] on input "Firm" at bounding box center [271, 408] width 33 height 33
radio input "true"
click at [687, 359] on textarea at bounding box center [826, 361] width 342 height 22
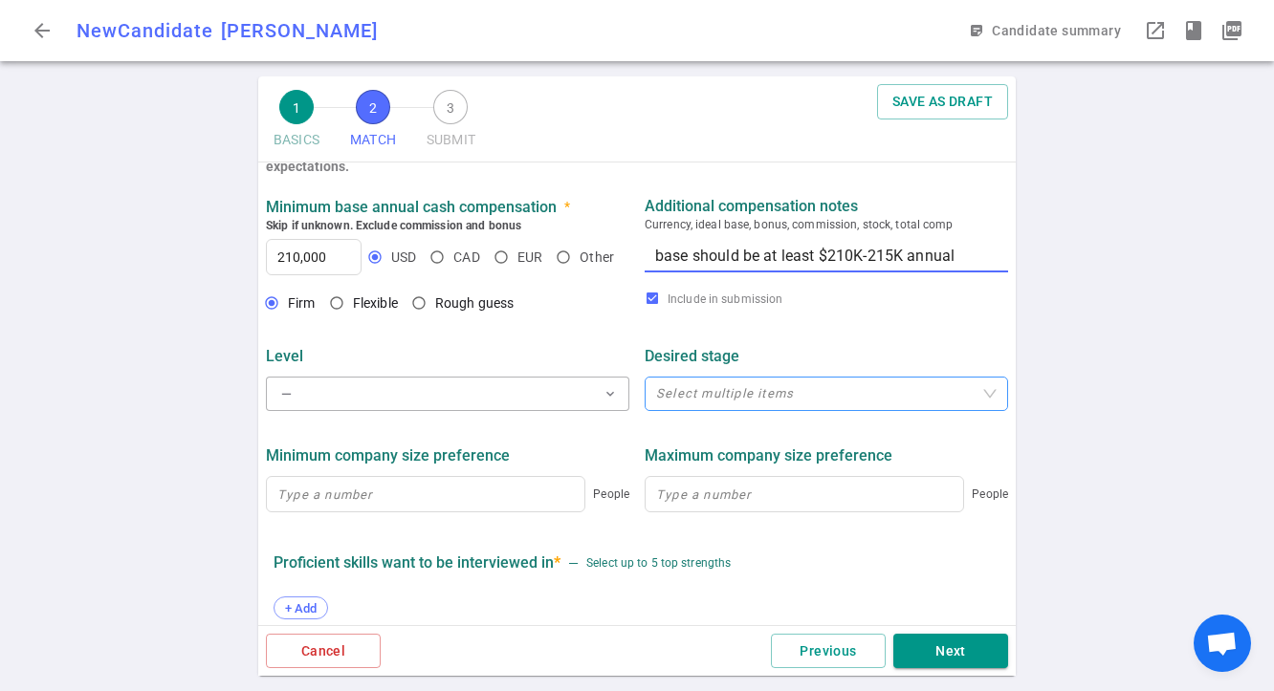
scroll to position [893, 0]
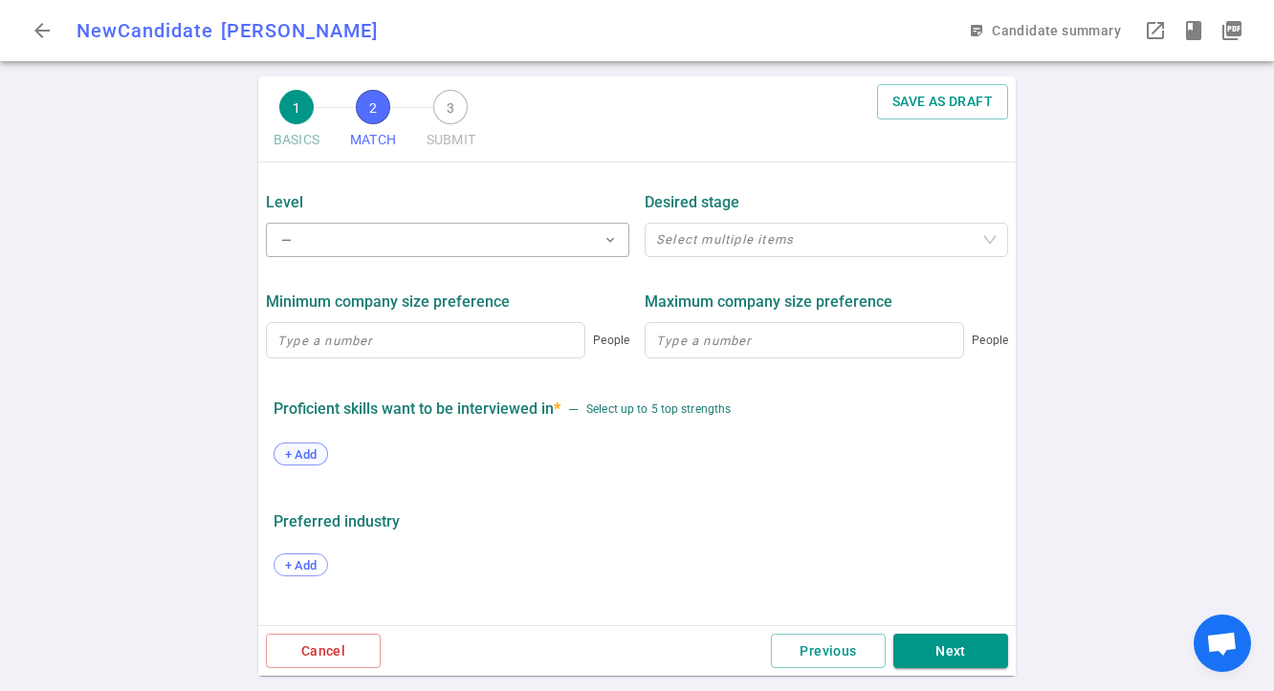
type textarea "base should be at least $210K-215K annual"
click at [306, 461] on div "+ Add" at bounding box center [301, 454] width 55 height 23
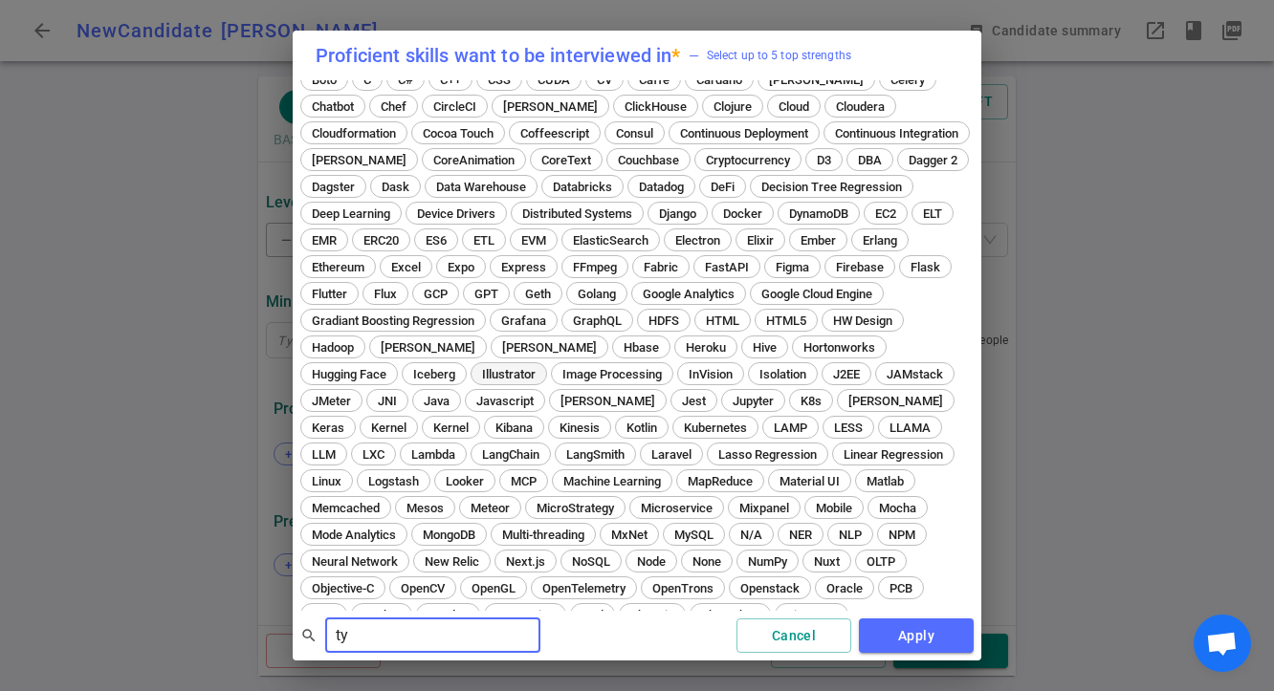
scroll to position [0, 0]
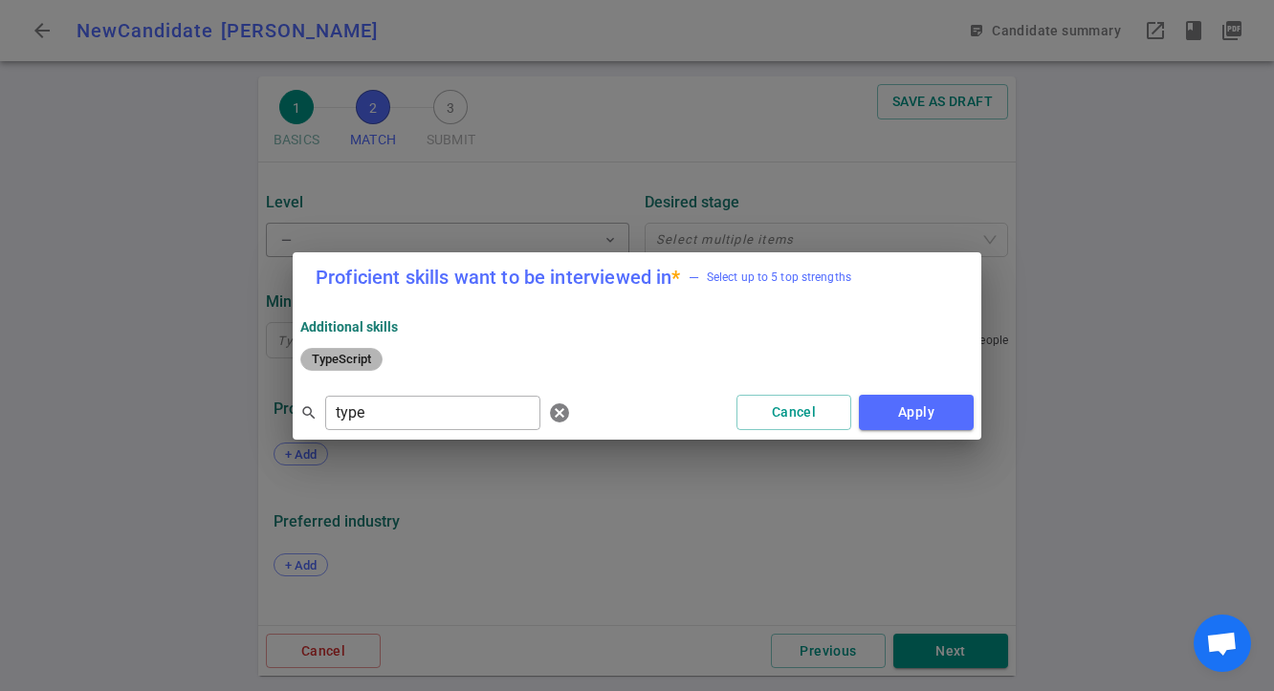
click at [343, 370] on div "TypeScript" at bounding box center [341, 359] width 82 height 23
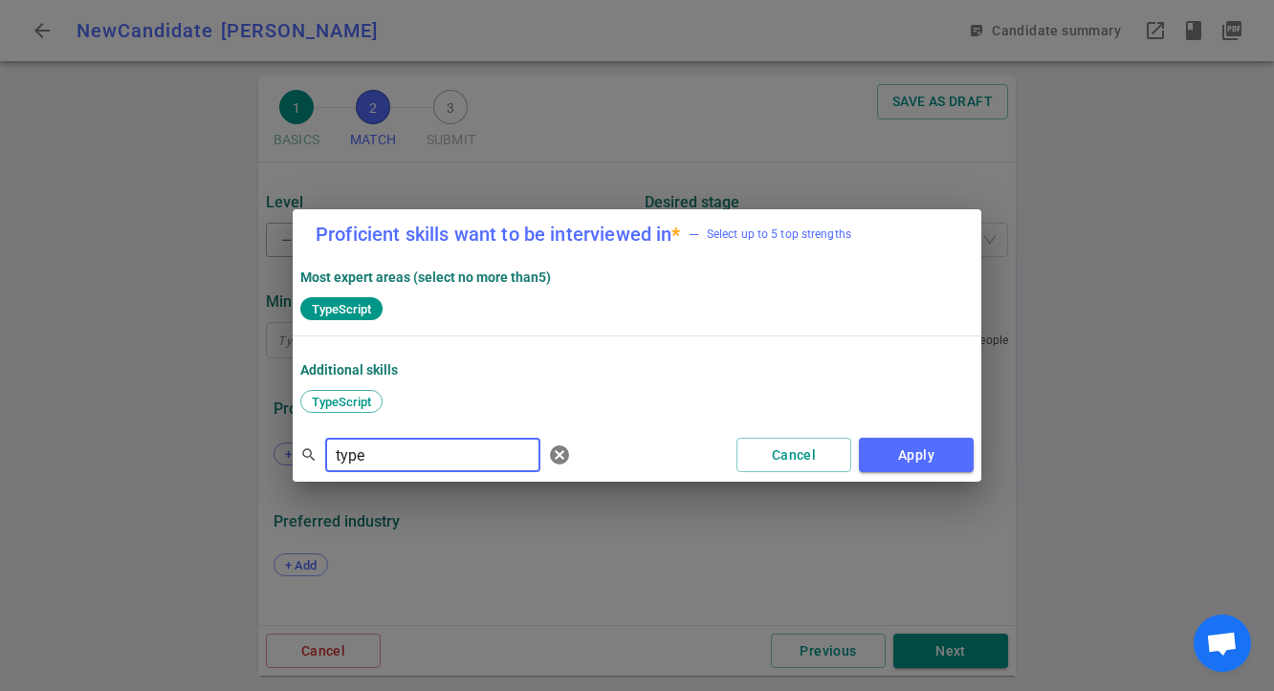
click at [363, 447] on input "type" at bounding box center [432, 455] width 215 height 31
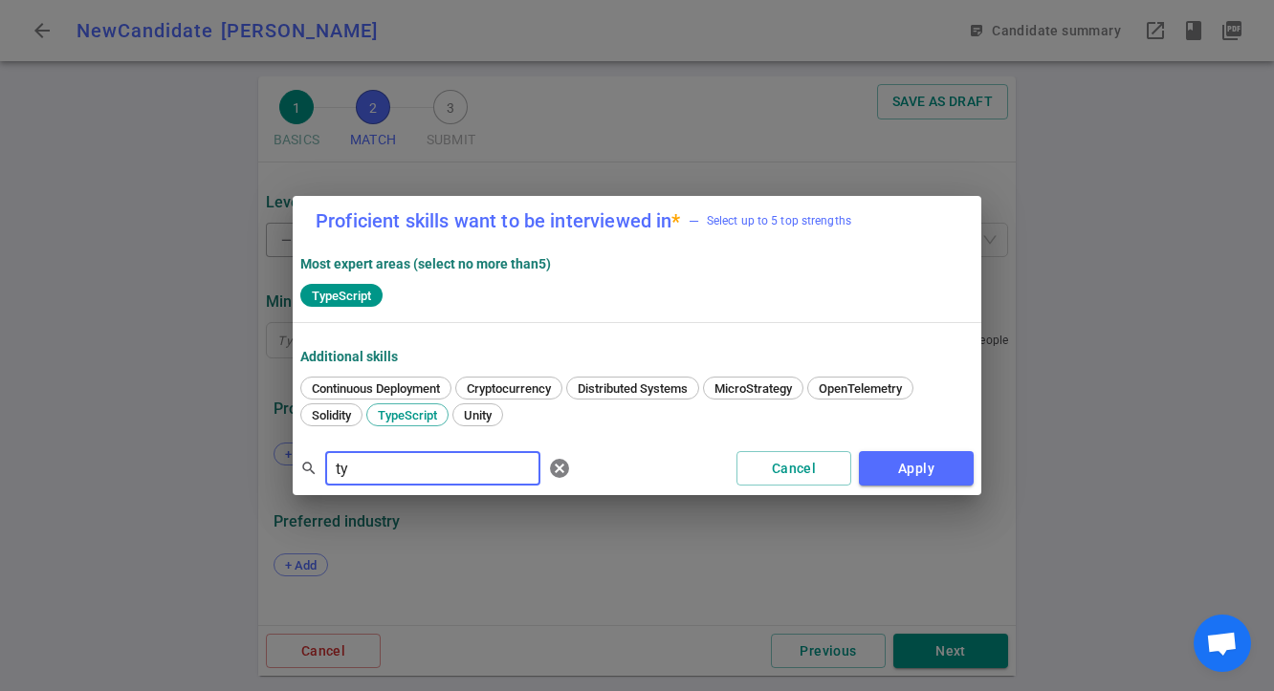
type input "t"
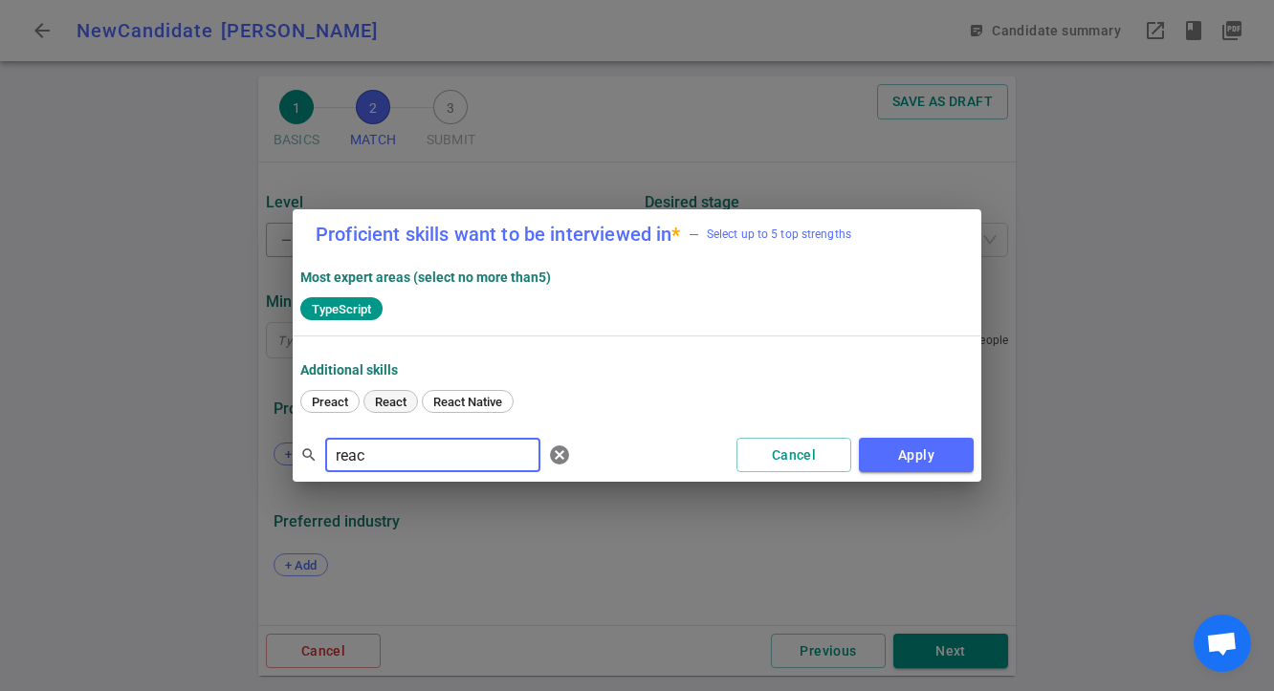
type input "reac"
click at [384, 401] on span "React" at bounding box center [390, 402] width 45 height 14
drag, startPoint x: 372, startPoint y: 450, endPoint x: 334, endPoint y: 455, distance: 38.6
click at [334, 455] on input "reac" at bounding box center [432, 455] width 215 height 31
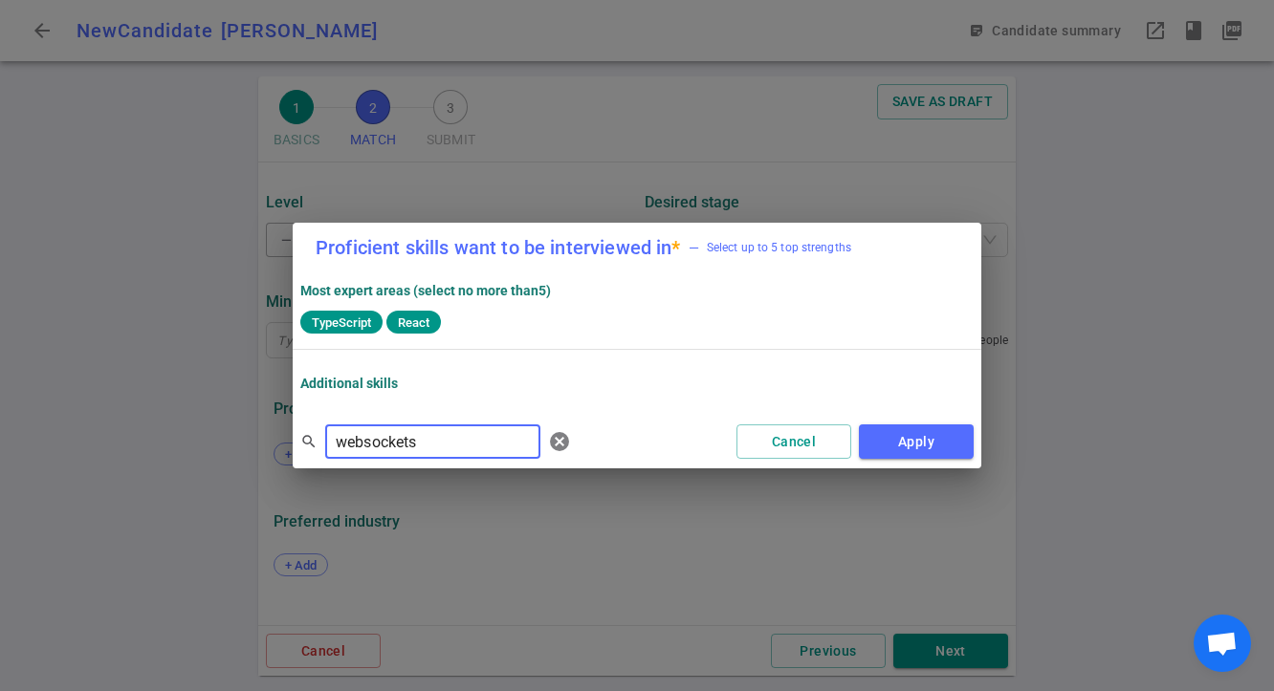
click at [373, 441] on input "websockets" at bounding box center [432, 442] width 215 height 31
drag, startPoint x: 440, startPoint y: 434, endPoint x: 321, endPoint y: 445, distance: 119.0
click at [321, 445] on div "search websockets ​ cancel" at bounding box center [439, 442] width 278 height 38
drag, startPoint x: 422, startPoint y: 452, endPoint x: 332, endPoint y: 447, distance: 90.1
click at [332, 447] on input "WebSockets" at bounding box center [432, 442] width 215 height 31
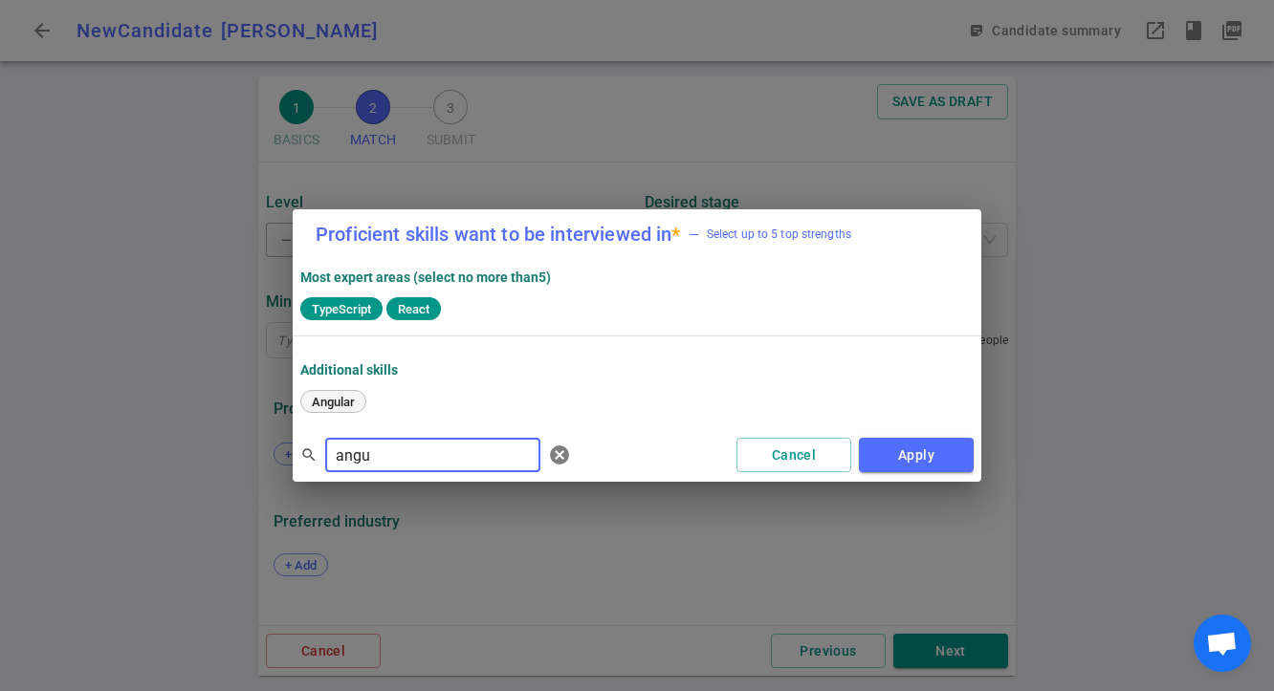
type input "angu"
click at [327, 412] on div "Angular" at bounding box center [333, 401] width 66 height 23
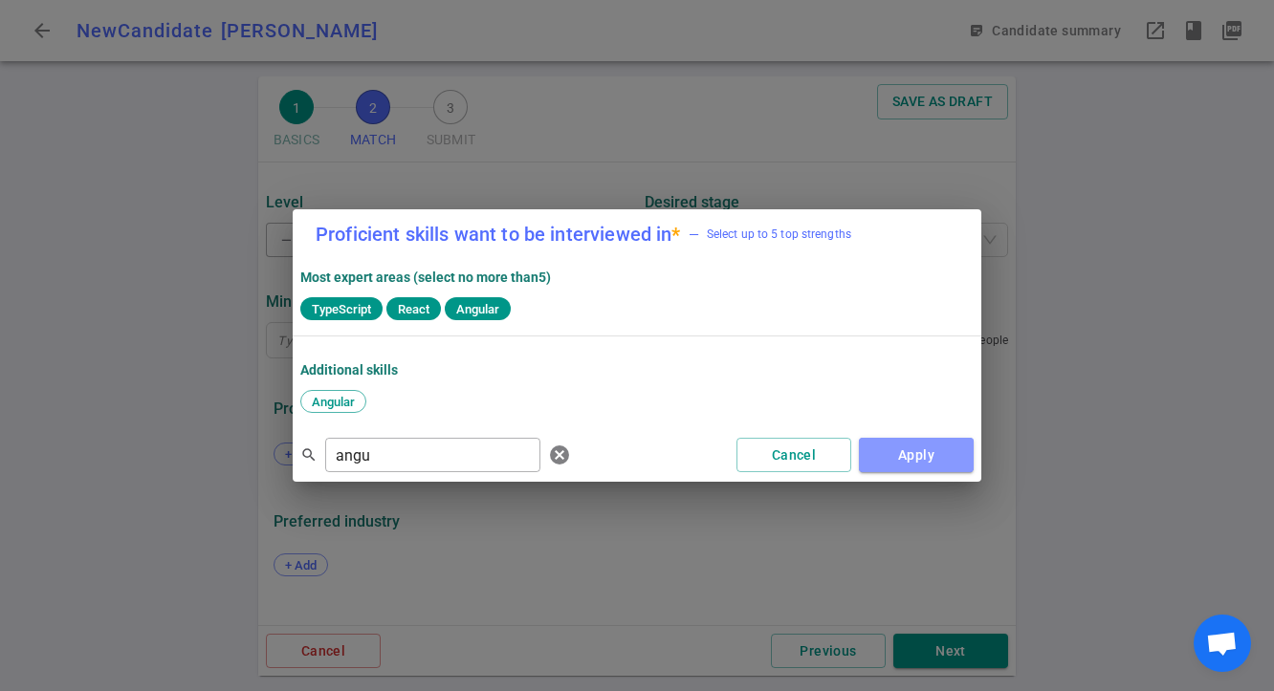
click at [914, 464] on button "Apply" at bounding box center [916, 455] width 115 height 35
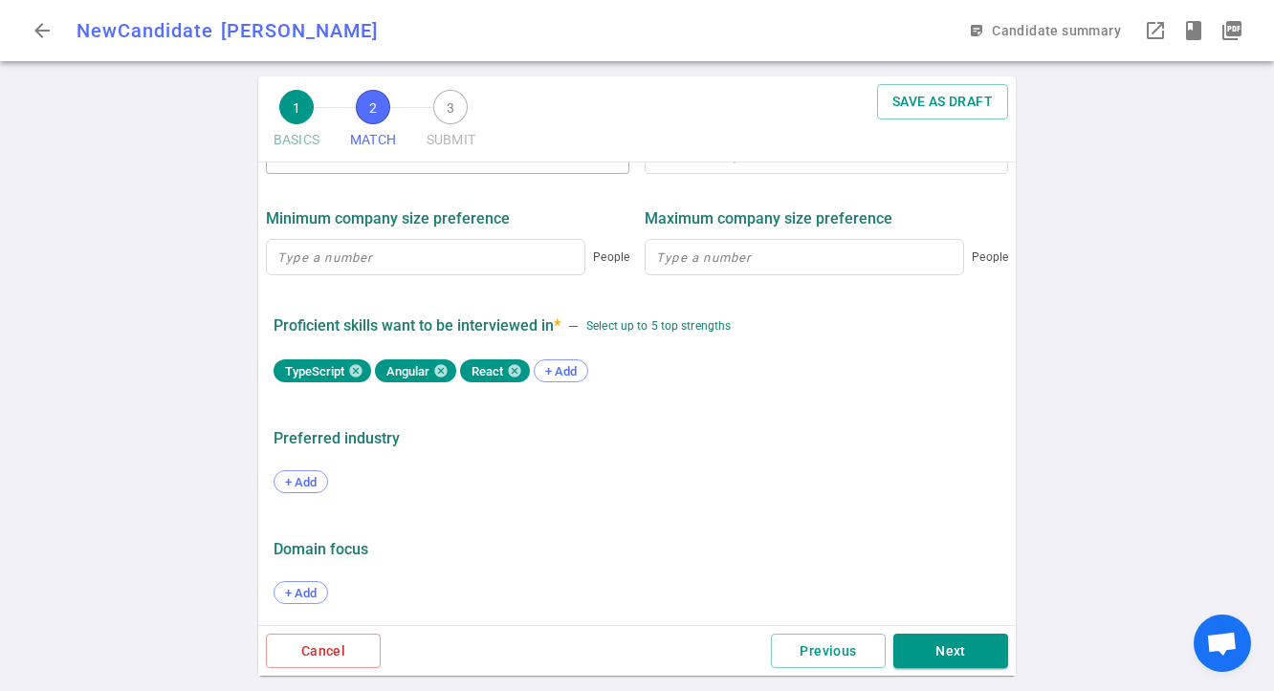
scroll to position [978, 0]
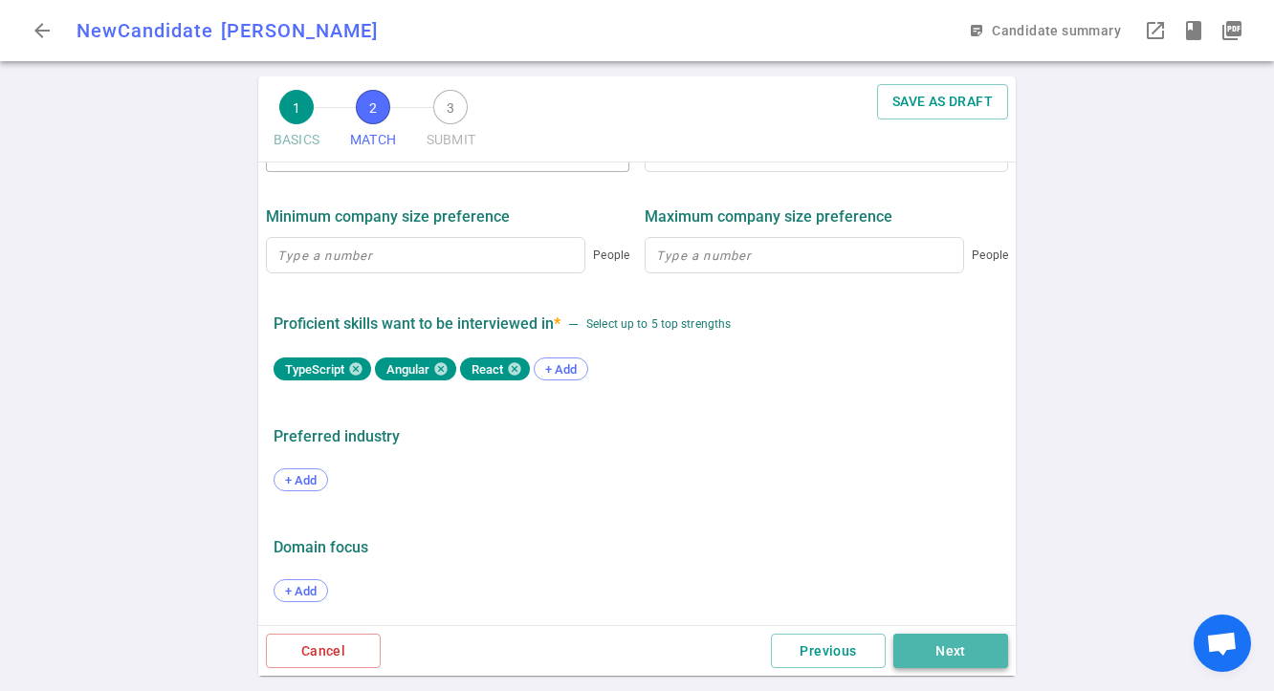
click at [942, 651] on button "Next" at bounding box center [950, 651] width 115 height 35
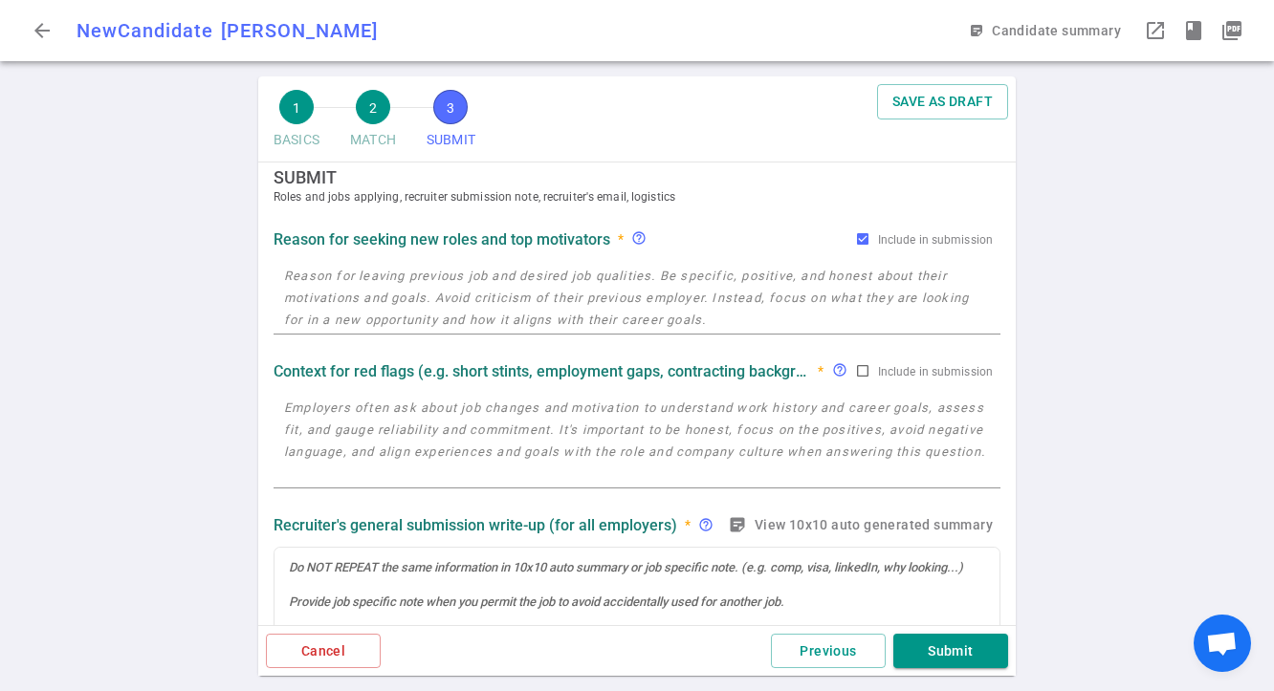
scroll to position [0, 0]
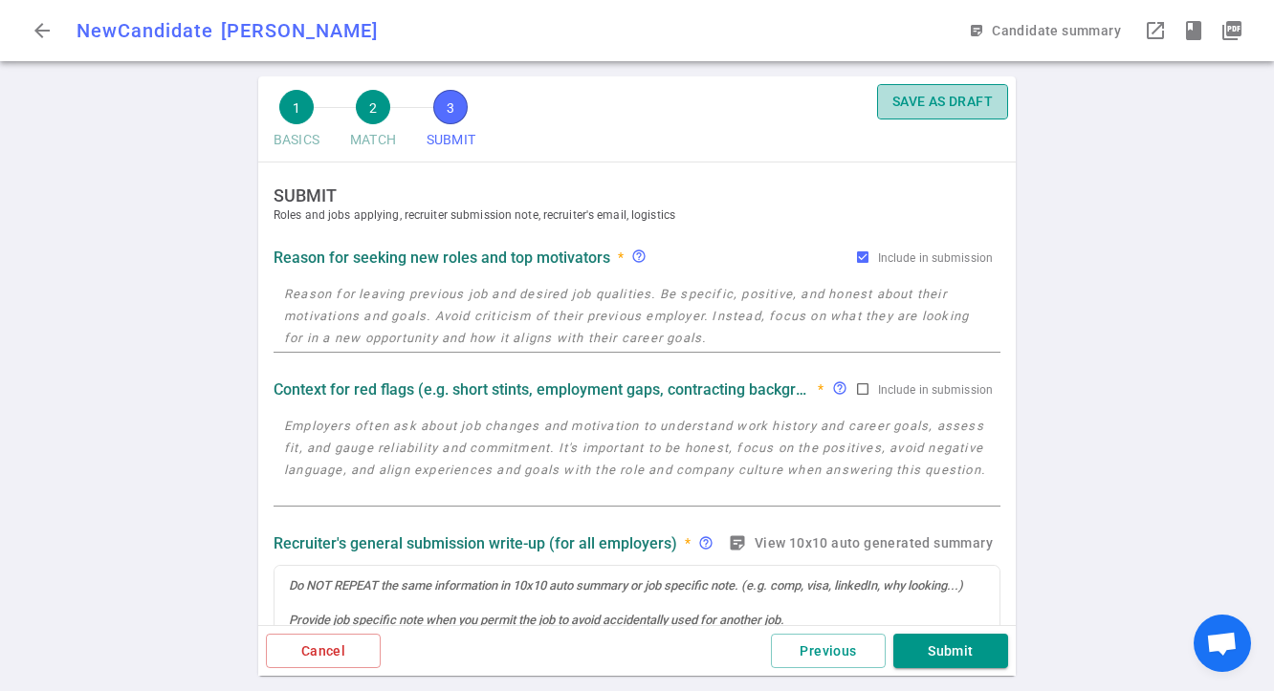
click at [958, 113] on button "SAVE AS DRAFT" at bounding box center [942, 101] width 131 height 35
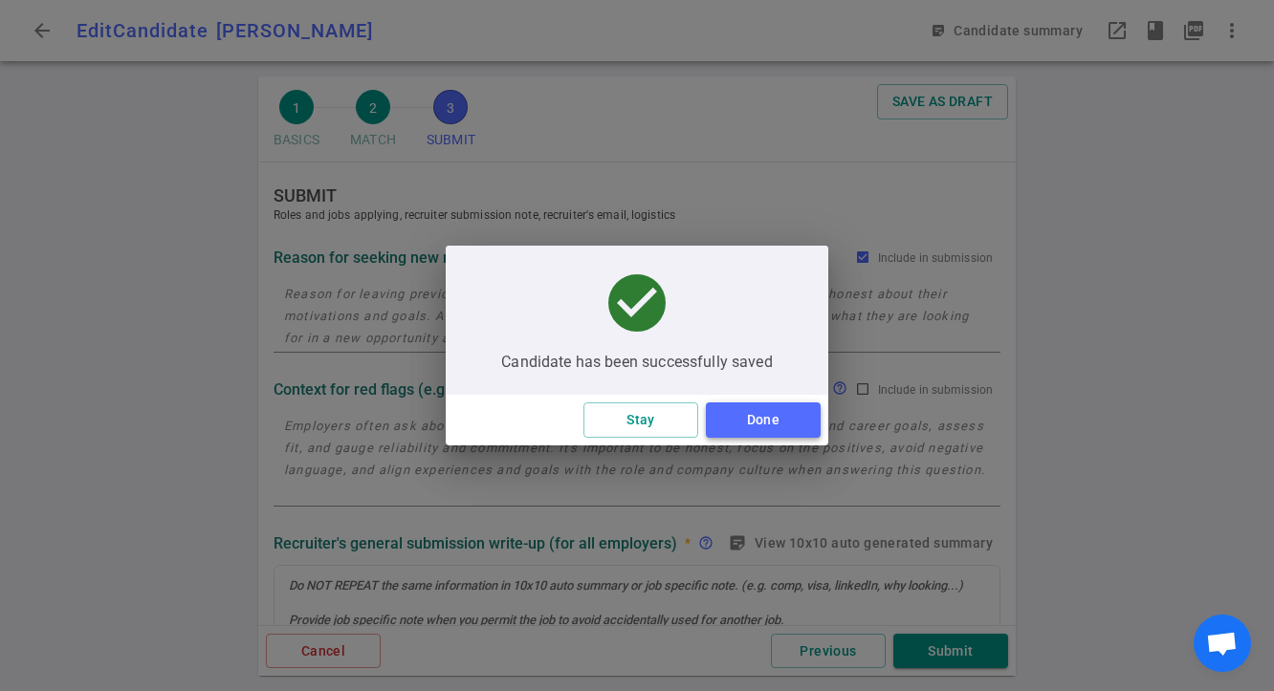
click at [779, 419] on button "Done" at bounding box center [763, 420] width 115 height 35
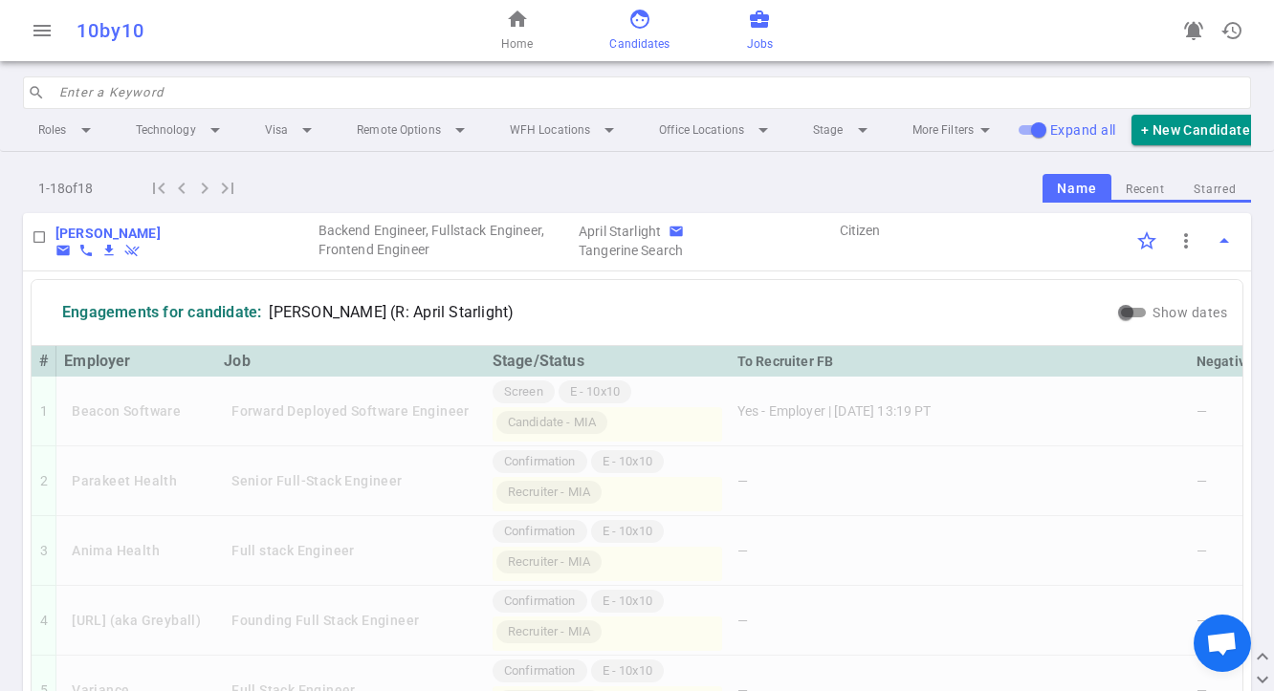
click at [755, 27] on span "business_center" at bounding box center [759, 19] width 23 height 23
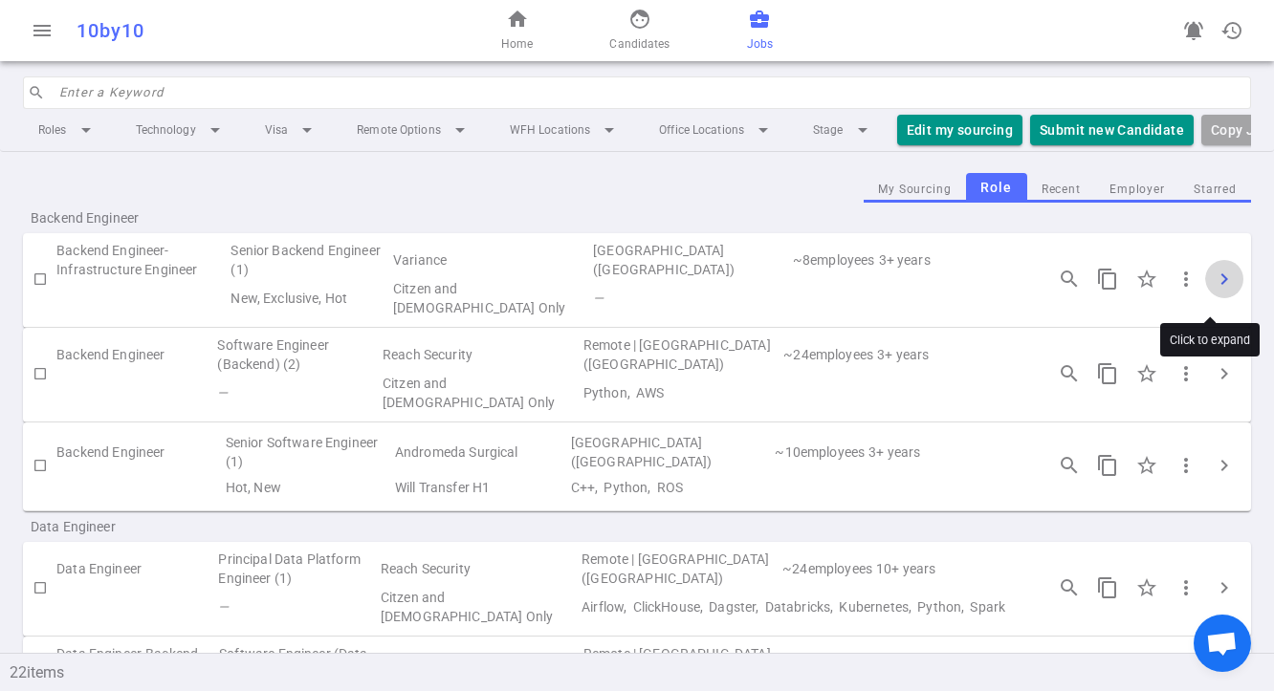
click at [1181, 291] on span "chevron_right" at bounding box center [1224, 279] width 23 height 23
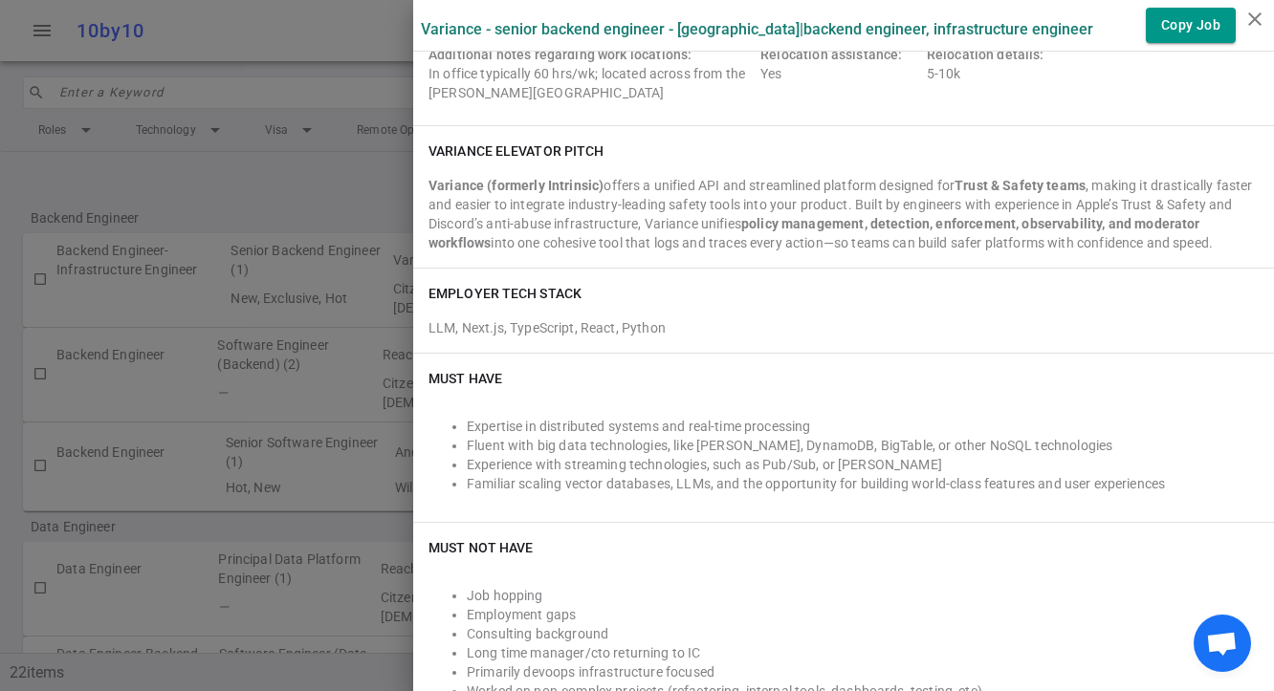
scroll to position [390, 0]
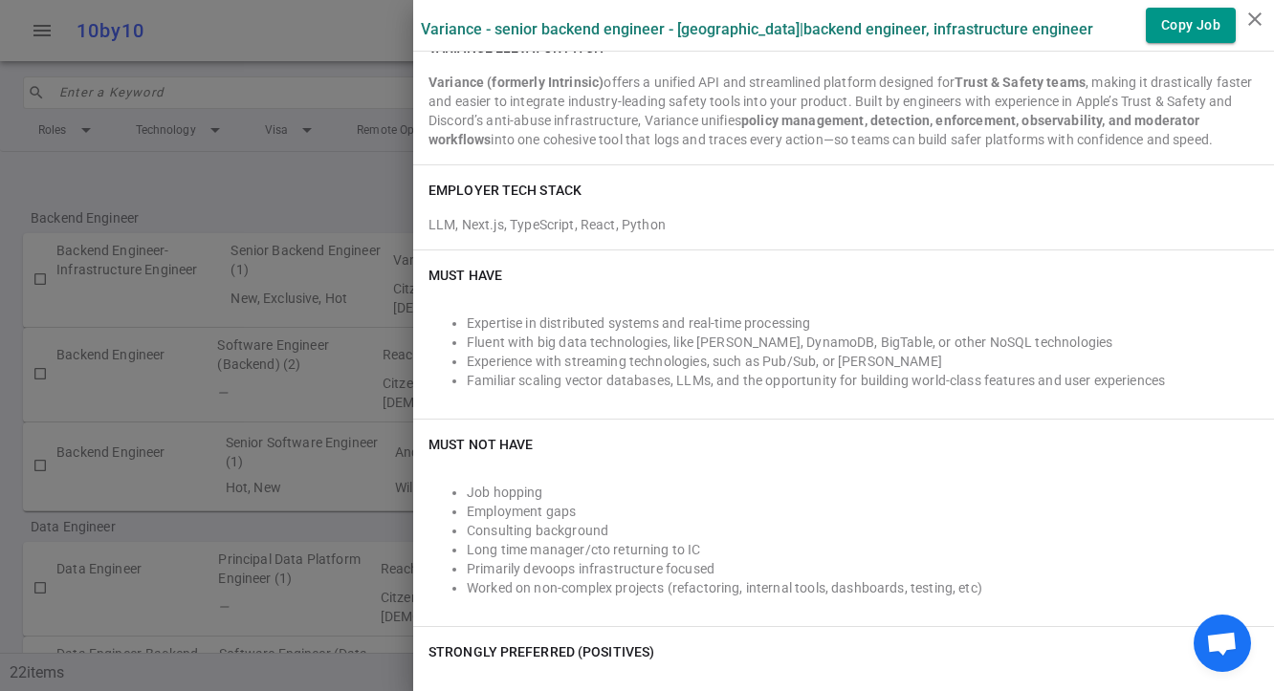
click at [276, 315] on div at bounding box center [637, 345] width 1274 height 691
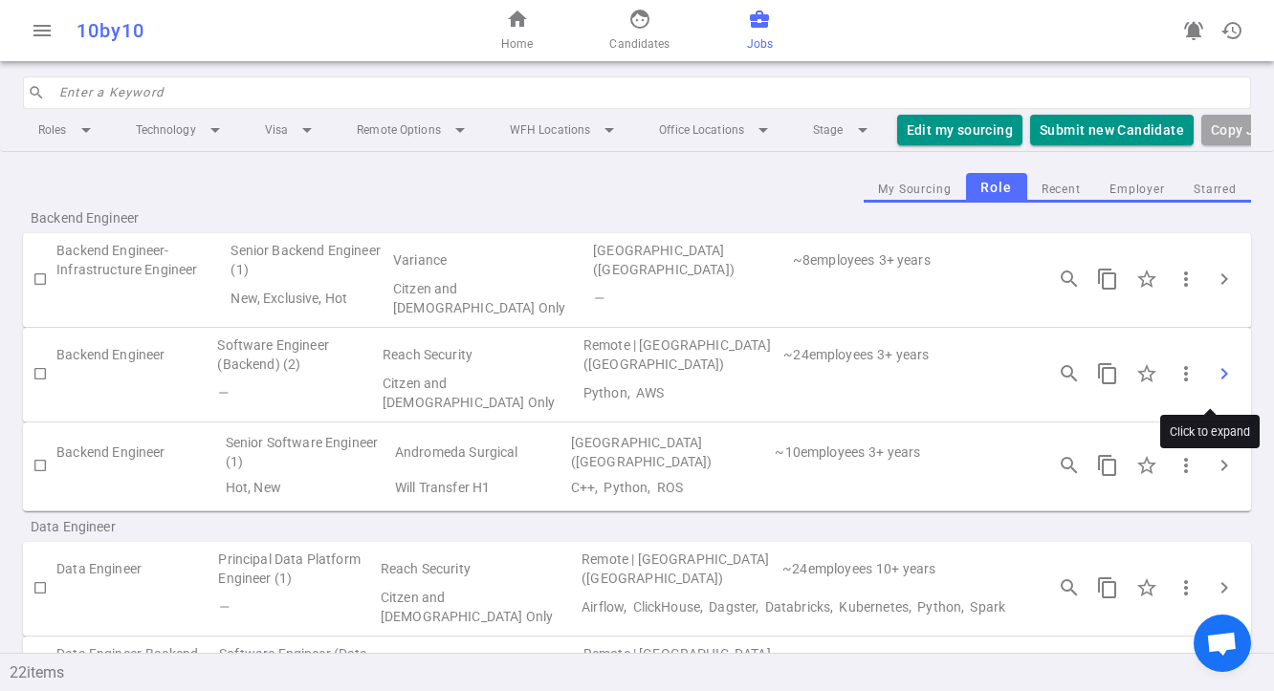
click at [1181, 385] on span "chevron_right" at bounding box center [1224, 373] width 23 height 23
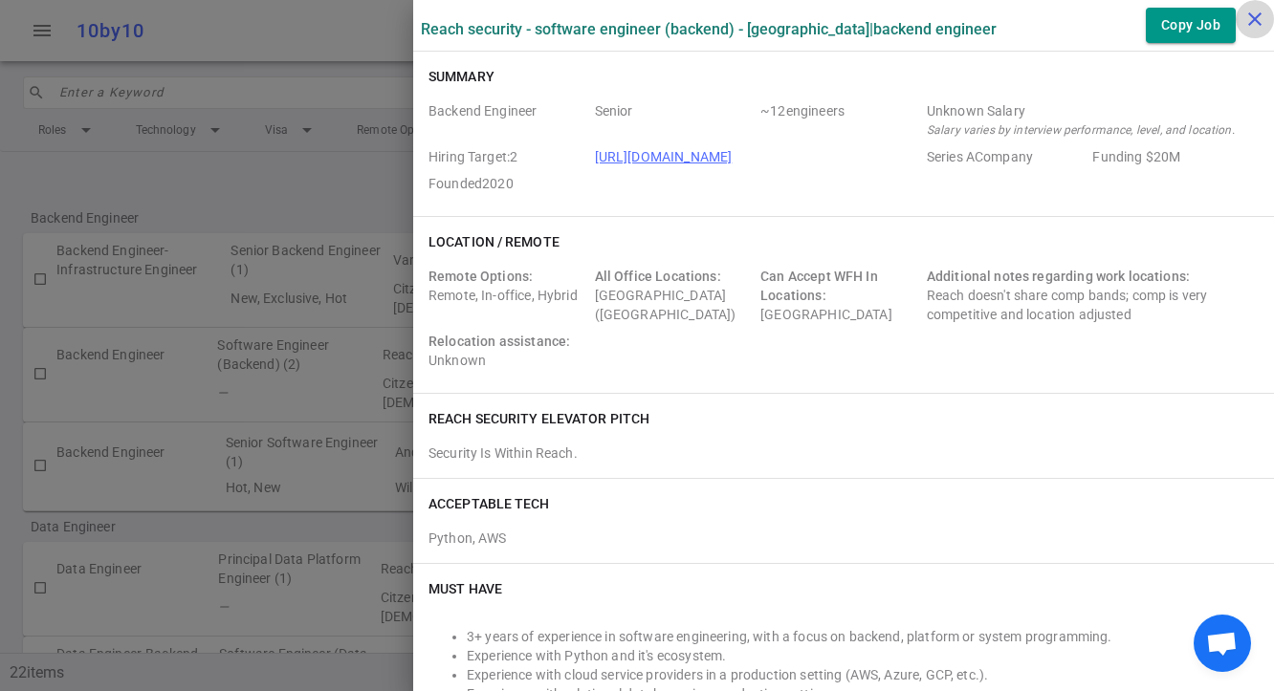
click at [1181, 26] on icon "close" at bounding box center [1254, 19] width 23 height 23
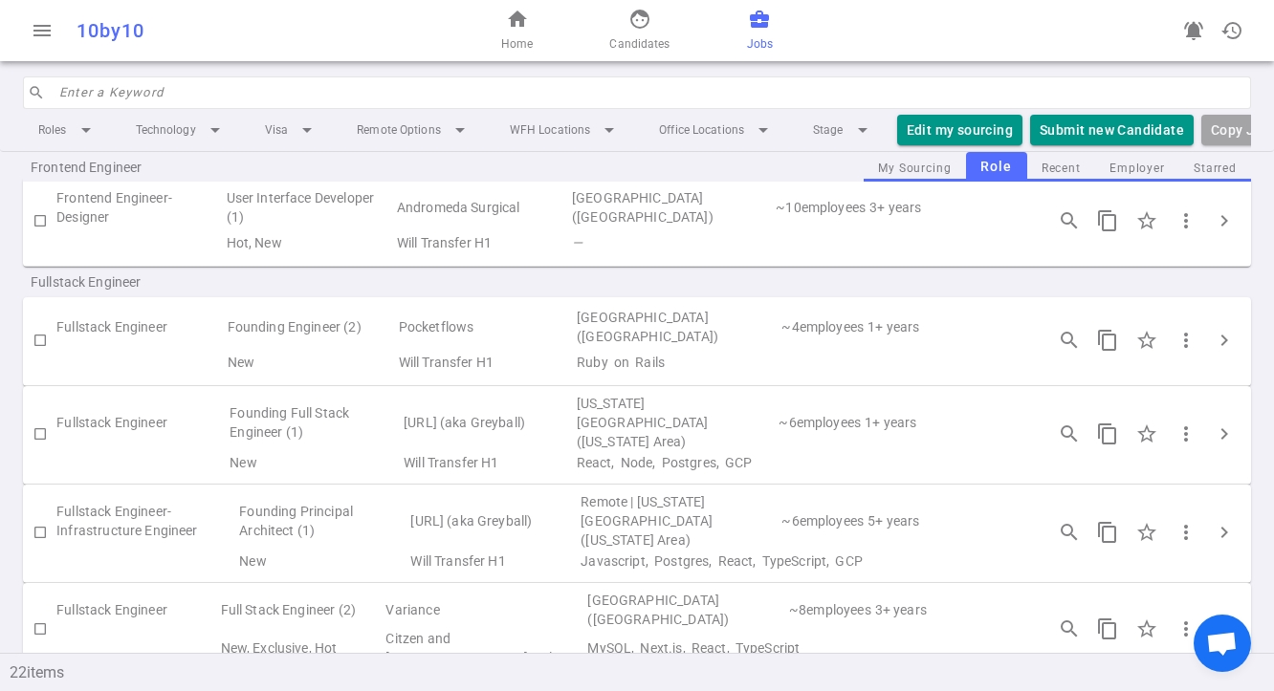
scroll to position [883, 0]
click at [1181, 351] on span "chevron_right" at bounding box center [1224, 339] width 23 height 23
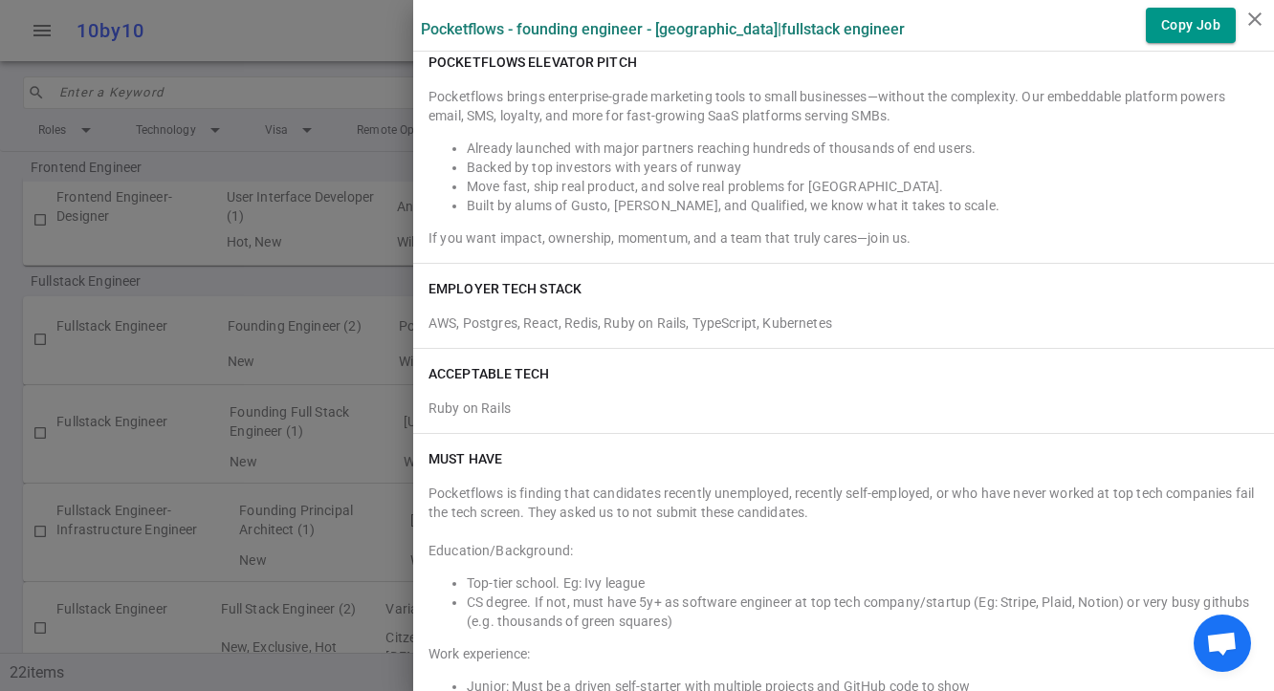
scroll to position [360, 0]
click at [1181, 20] on icon "close" at bounding box center [1254, 19] width 23 height 23
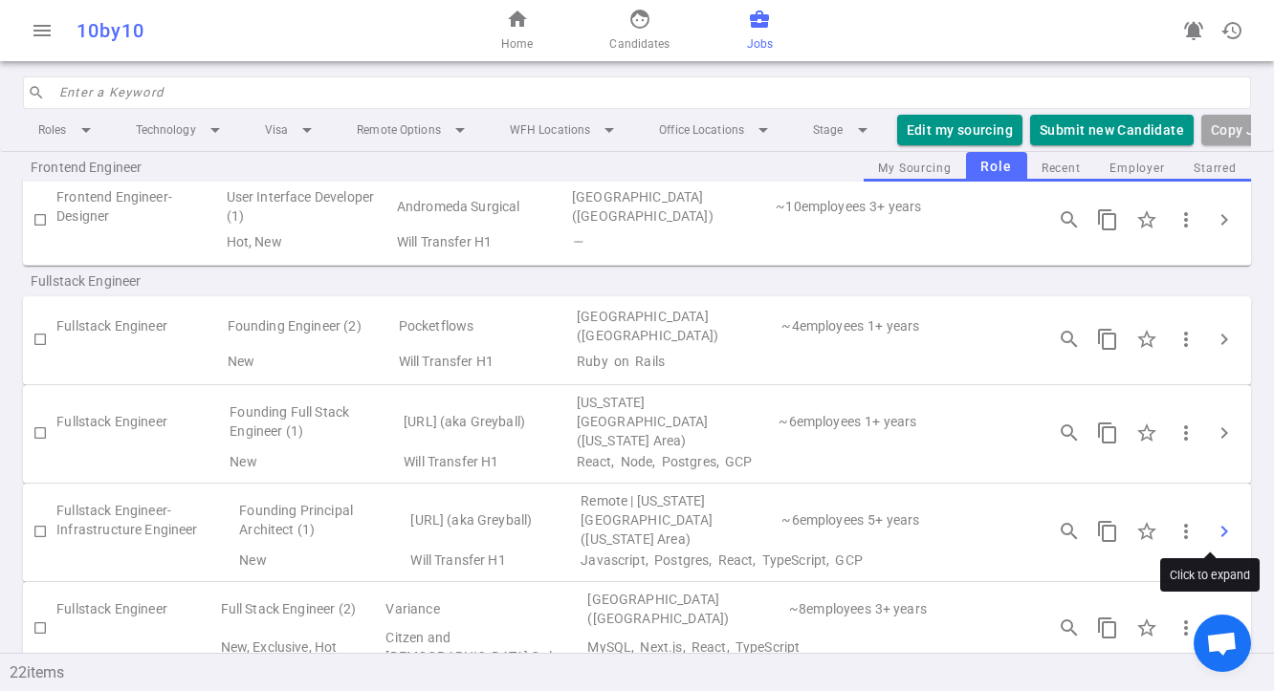
click at [1181, 529] on span "chevron_right" at bounding box center [1224, 531] width 23 height 23
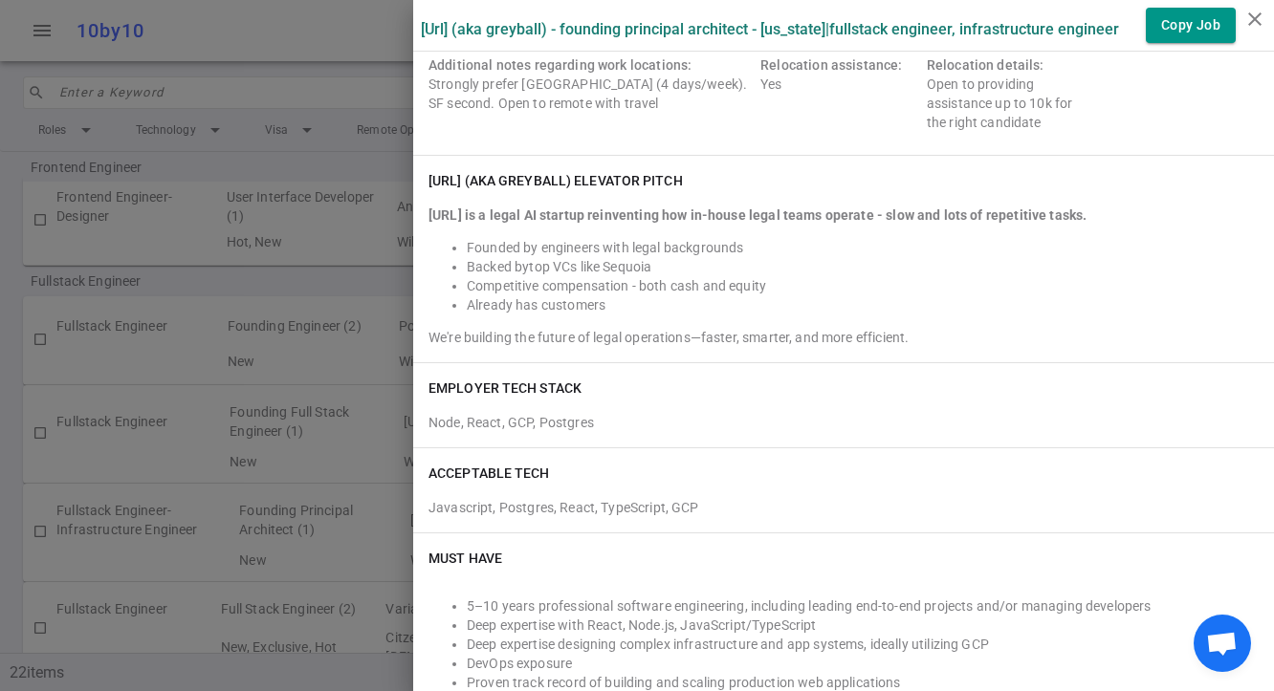
scroll to position [403, 0]
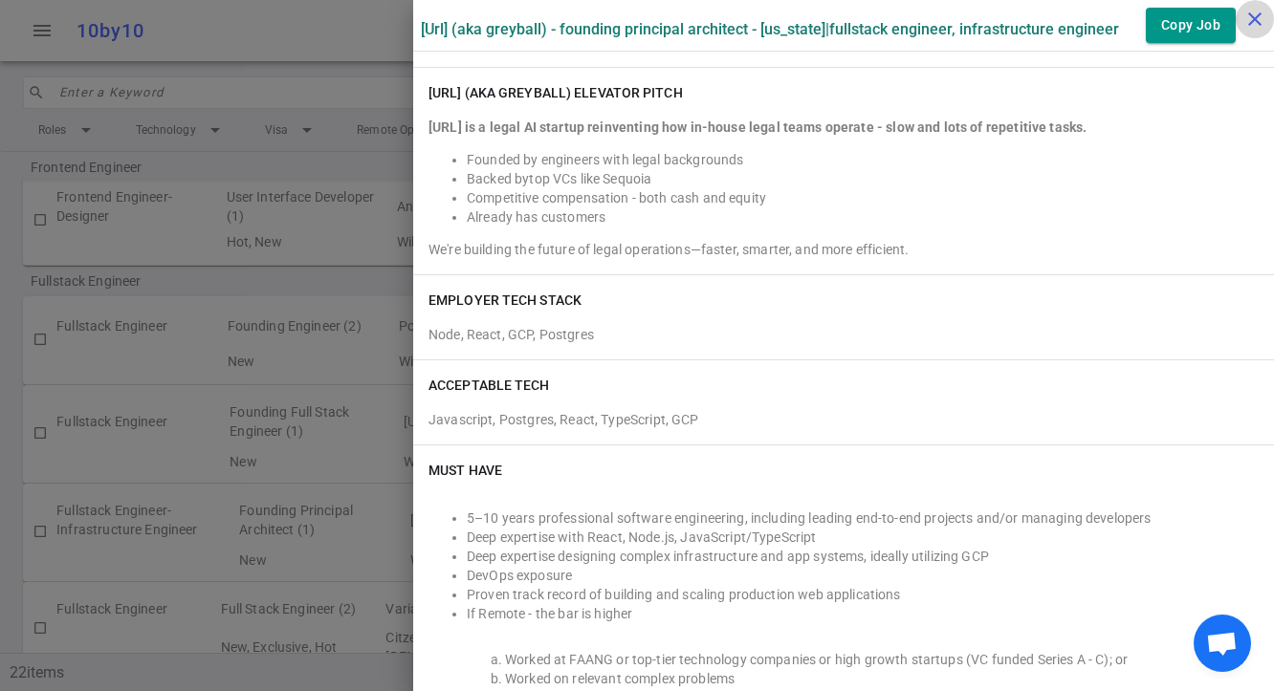
click at [1181, 15] on icon "close" at bounding box center [1254, 19] width 23 height 23
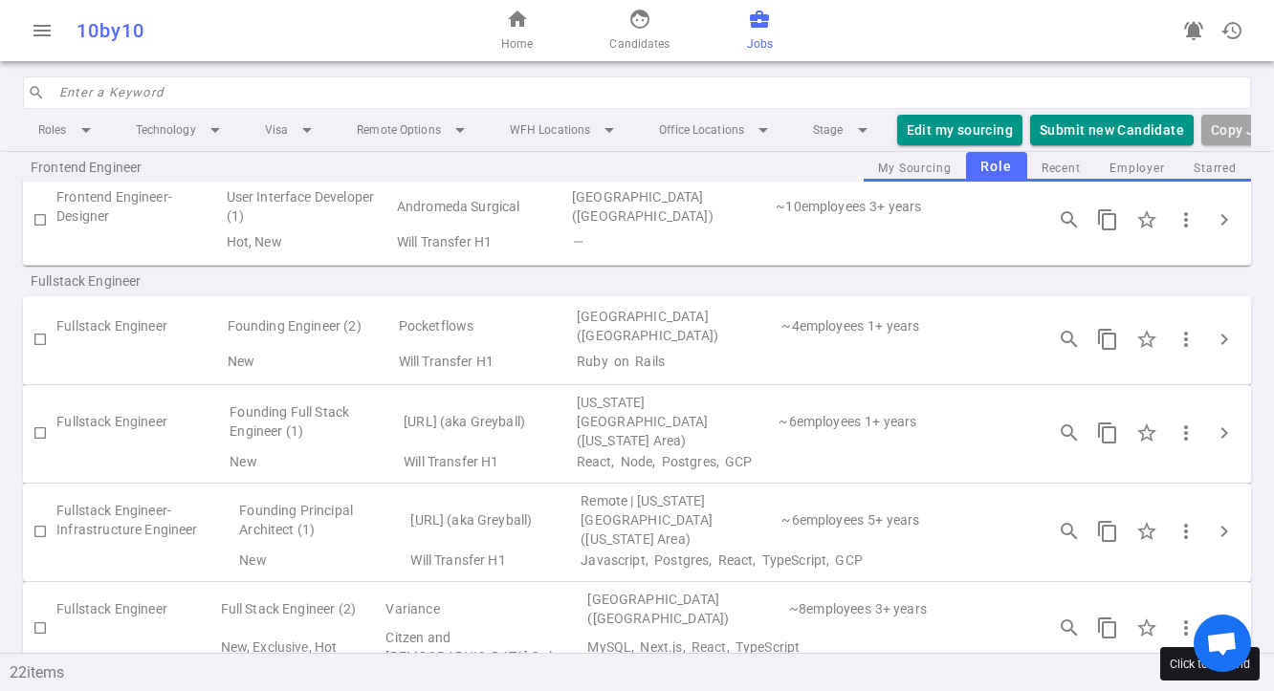
click at [1181, 609] on button "chevron_right" at bounding box center [1224, 628] width 38 height 38
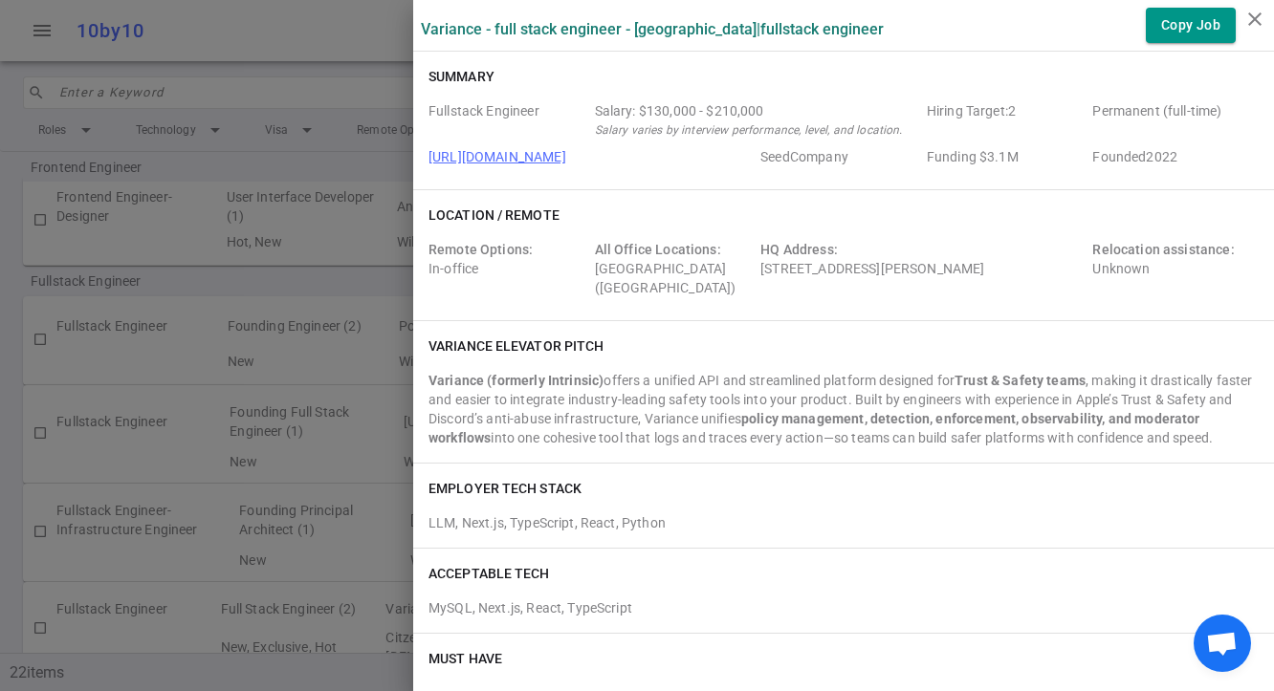
click at [344, 356] on div at bounding box center [637, 345] width 1274 height 691
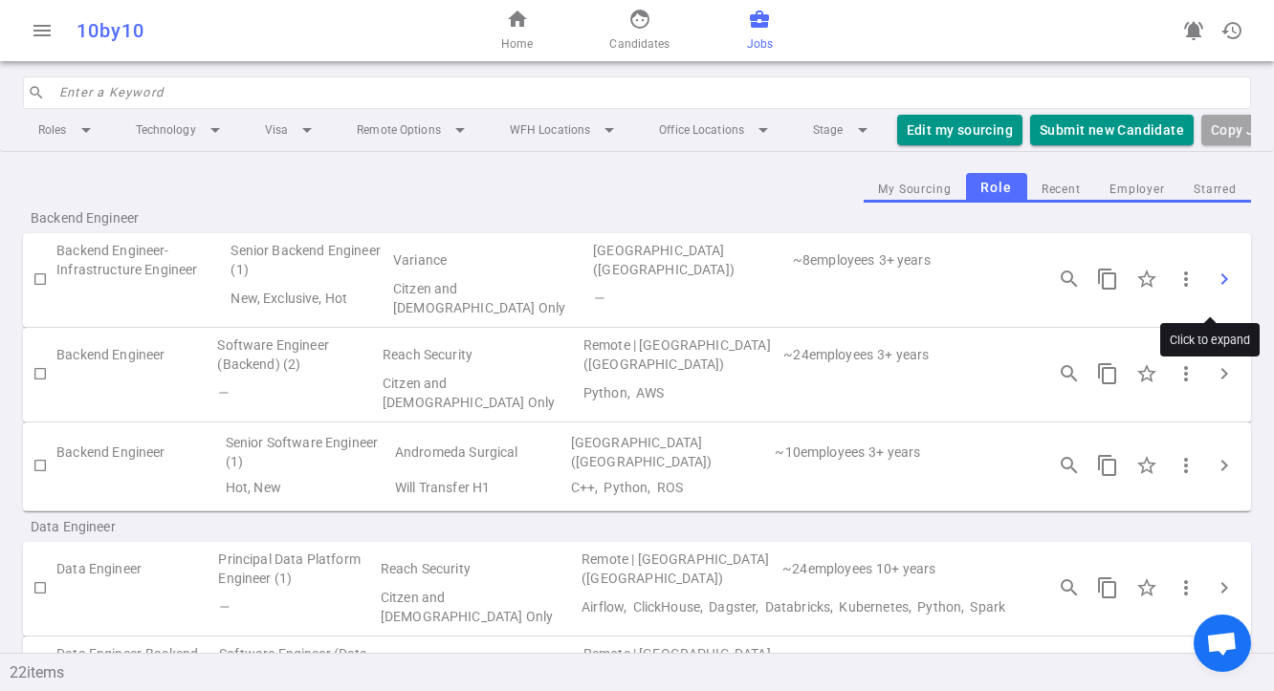
click at [1181, 291] on span "chevron_right" at bounding box center [1224, 279] width 23 height 23
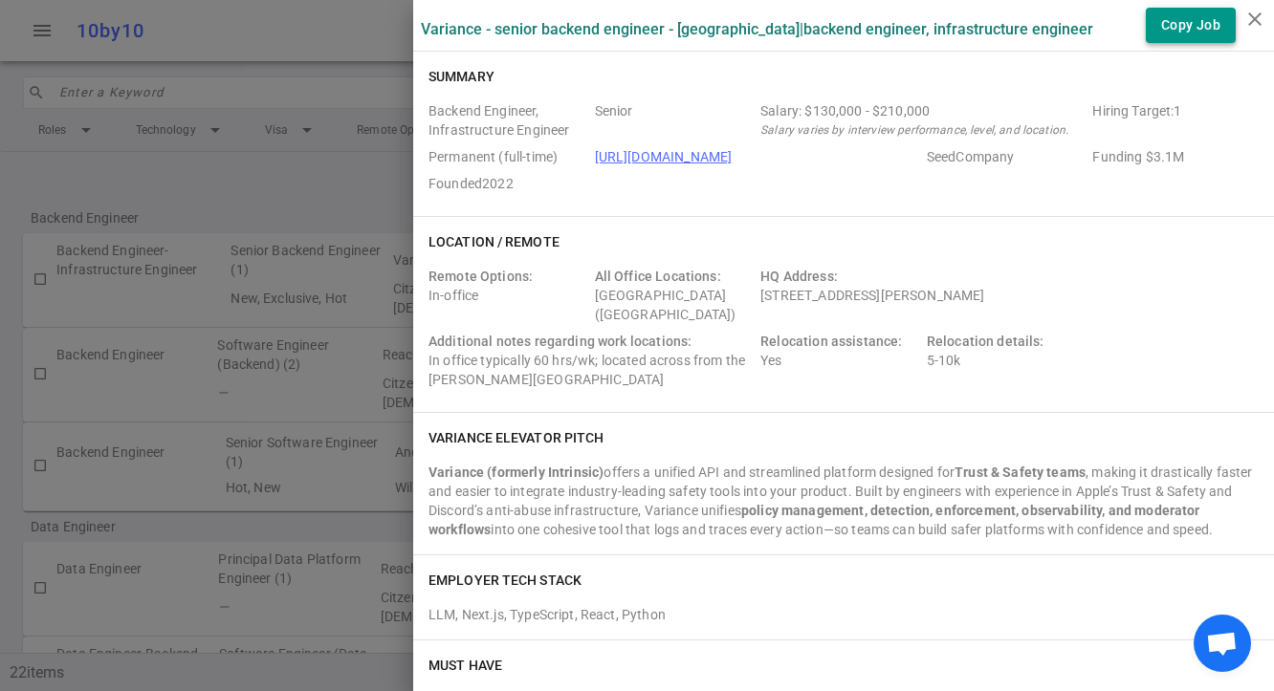
click at [1171, 11] on button "Copy Job" at bounding box center [1191, 25] width 90 height 35
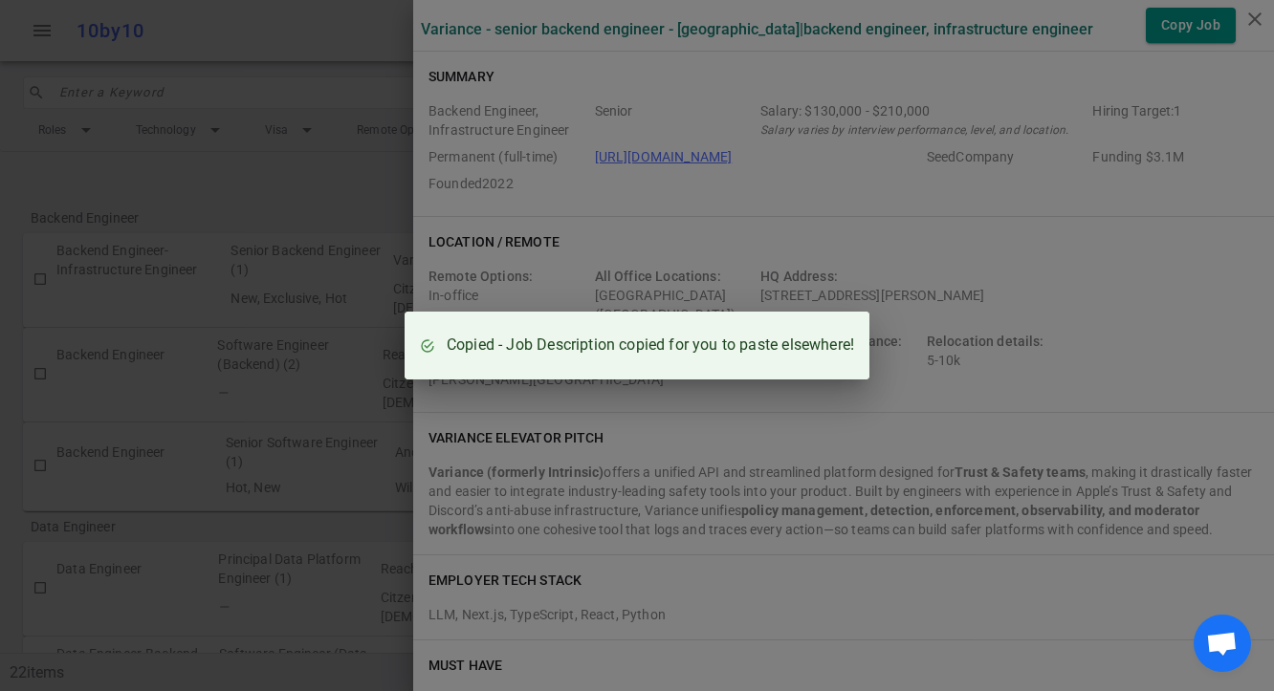
click at [1181, 11] on div "Copied - Job Description copied for you to paste elsewhere!" at bounding box center [637, 345] width 1274 height 691
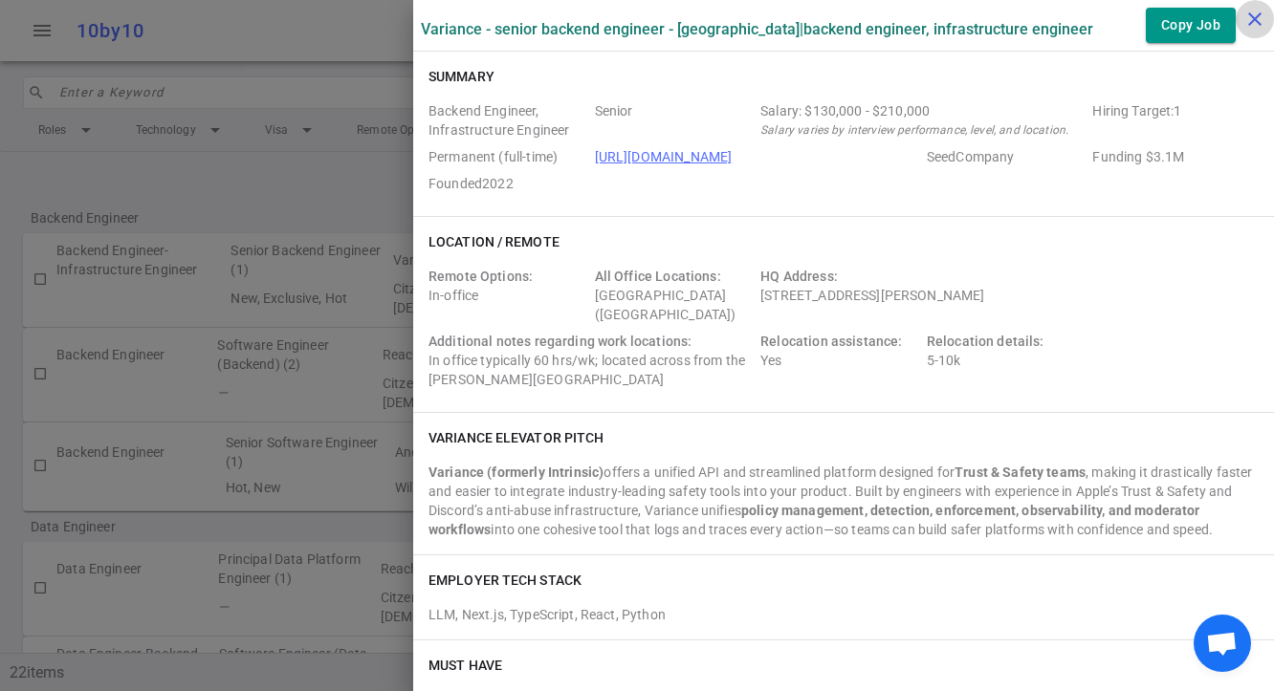
click at [1181, 19] on icon "close" at bounding box center [1254, 19] width 23 height 23
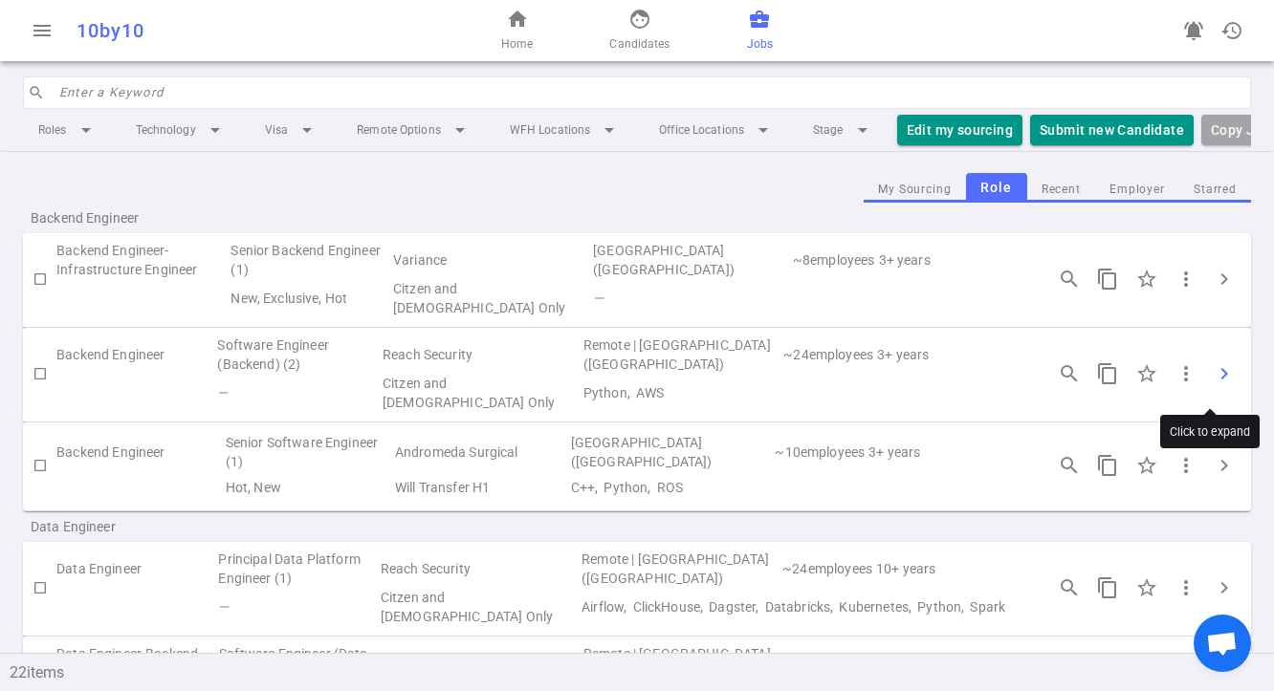
click at [1181, 379] on span "chevron_right" at bounding box center [1224, 373] width 23 height 23
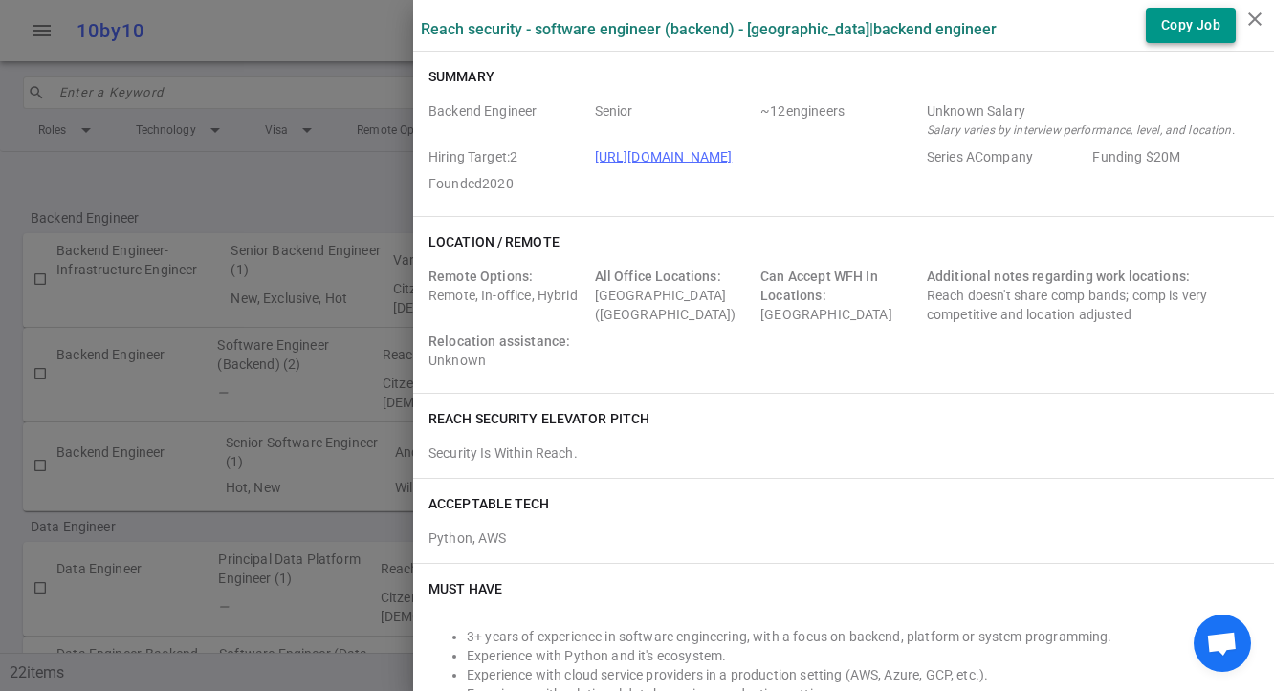
click at [1152, 31] on button "Copy Job" at bounding box center [1191, 25] width 90 height 35
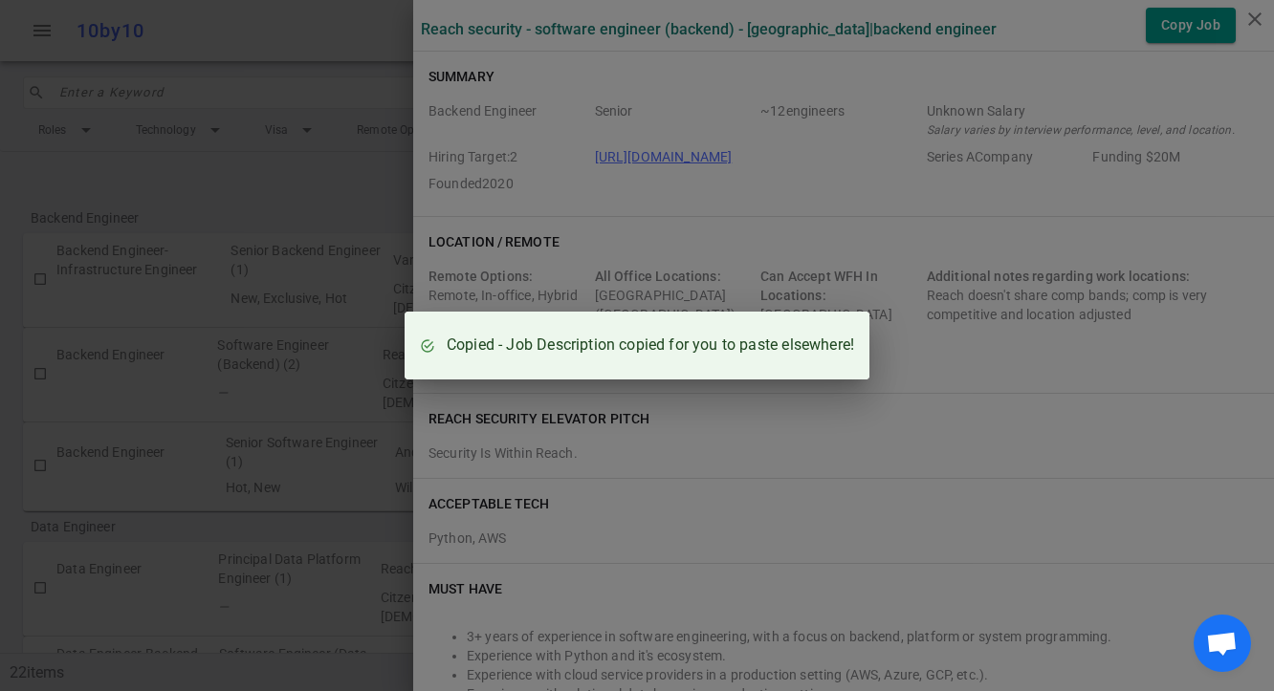
click at [1181, 30] on div "Copied - Job Description copied for you to paste elsewhere!" at bounding box center [637, 345] width 1274 height 691
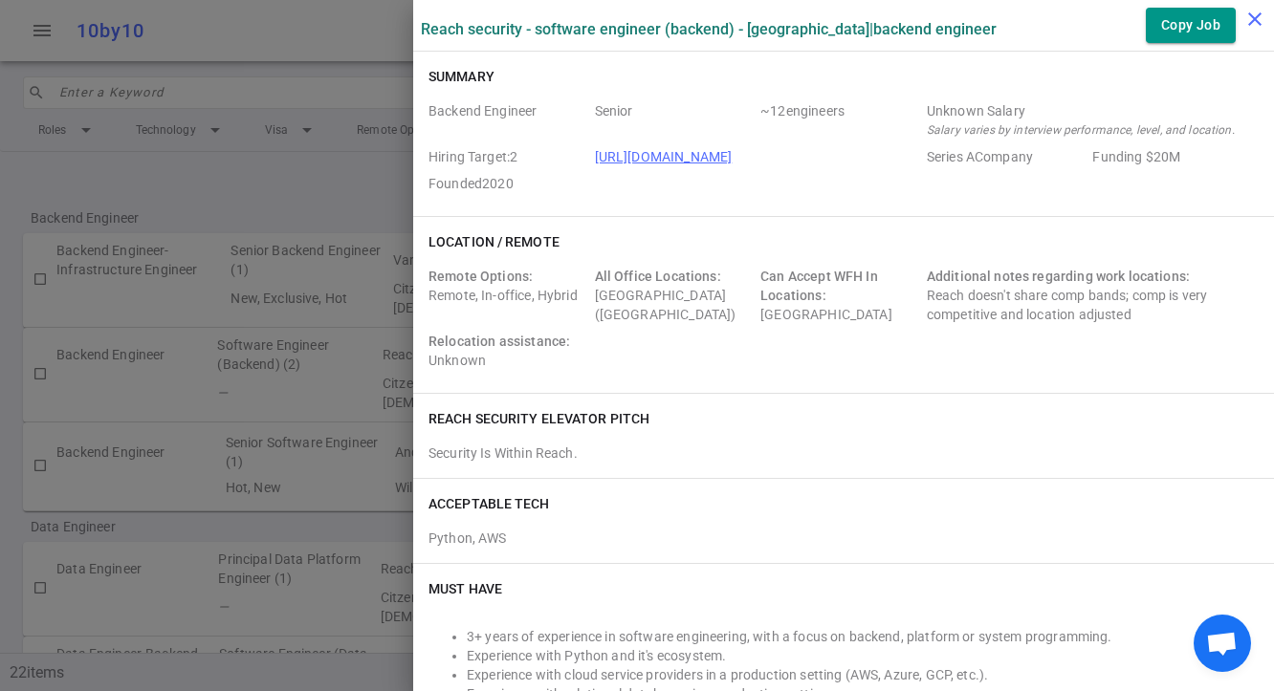
click at [1181, 18] on icon "close" at bounding box center [1254, 19] width 23 height 23
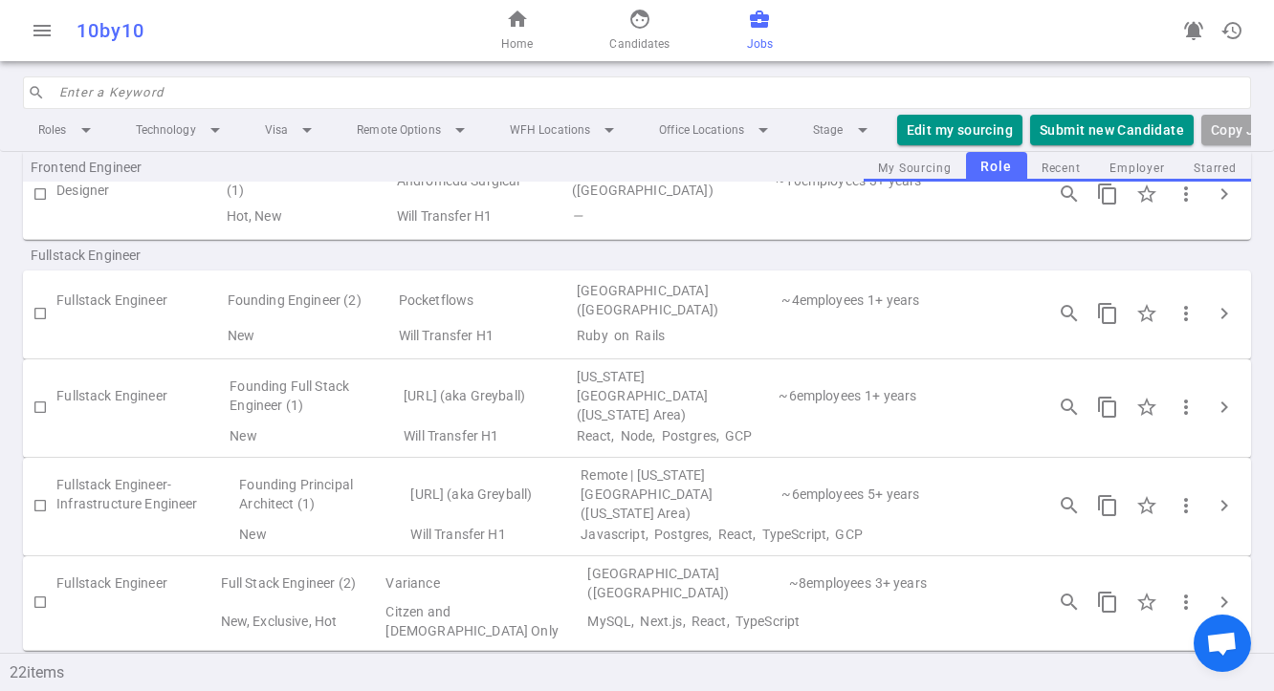
scroll to position [922, 0]
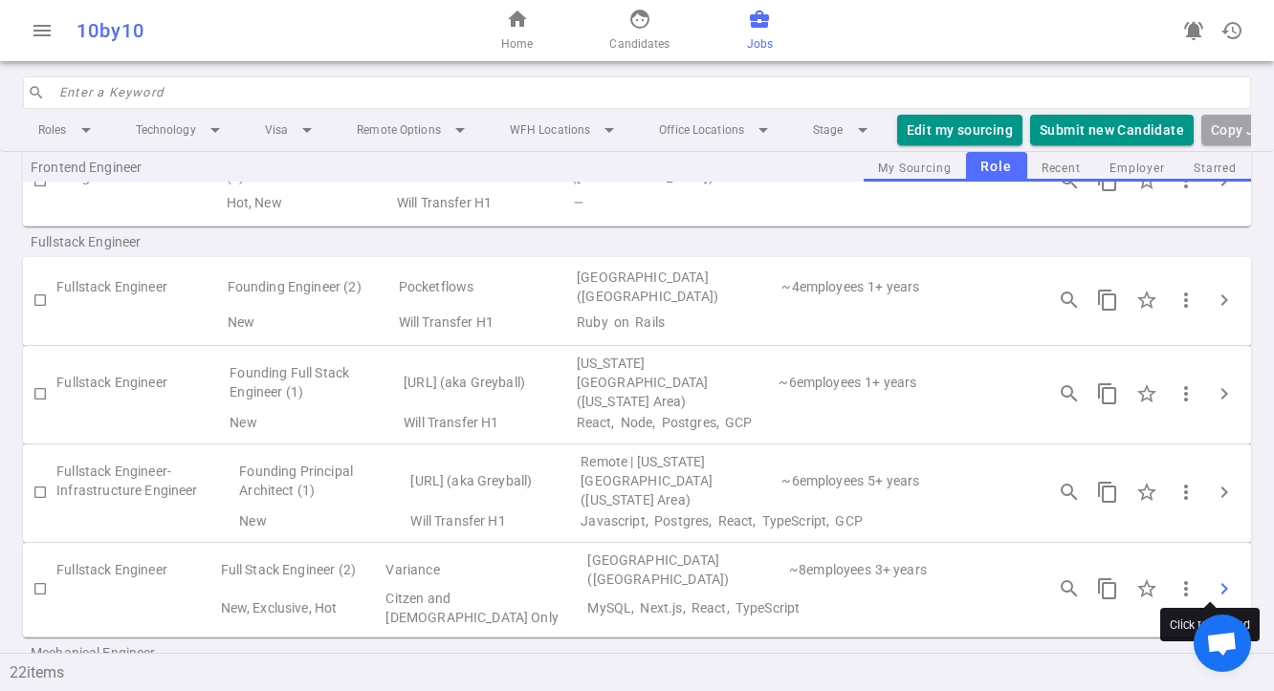
click at [1181, 578] on span "chevron_right" at bounding box center [1224, 589] width 23 height 23
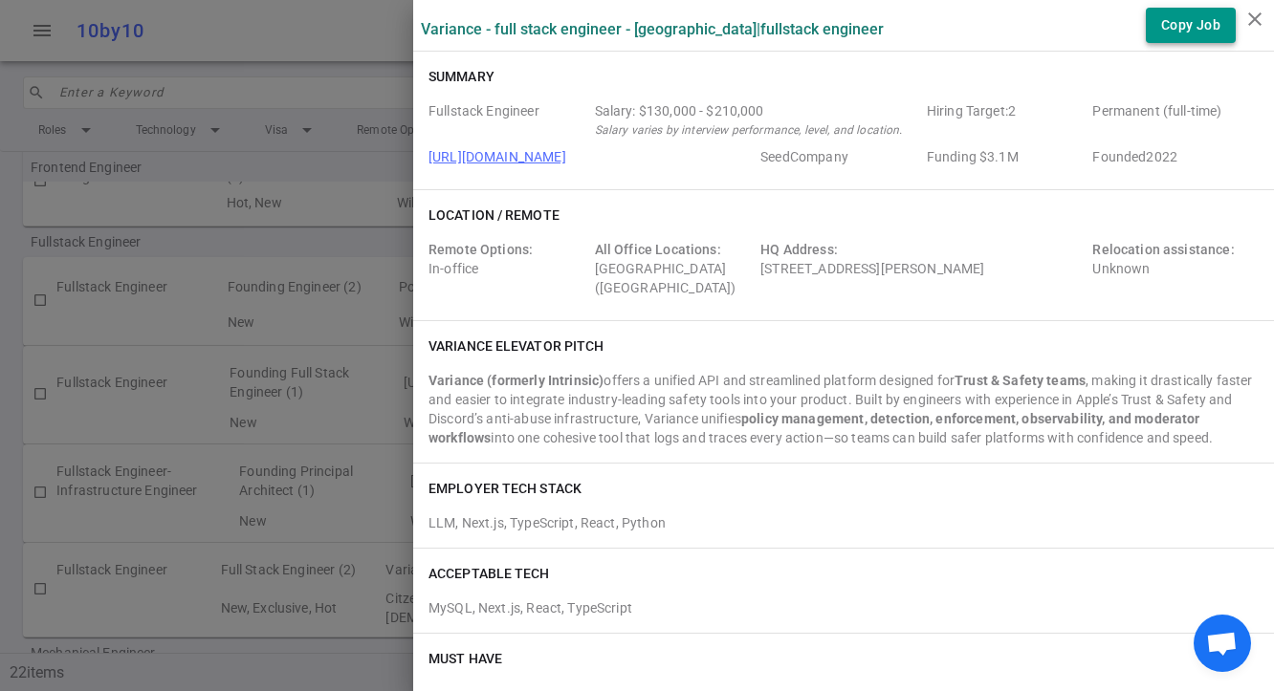
click at [1167, 21] on button "Copy Job" at bounding box center [1191, 25] width 90 height 35
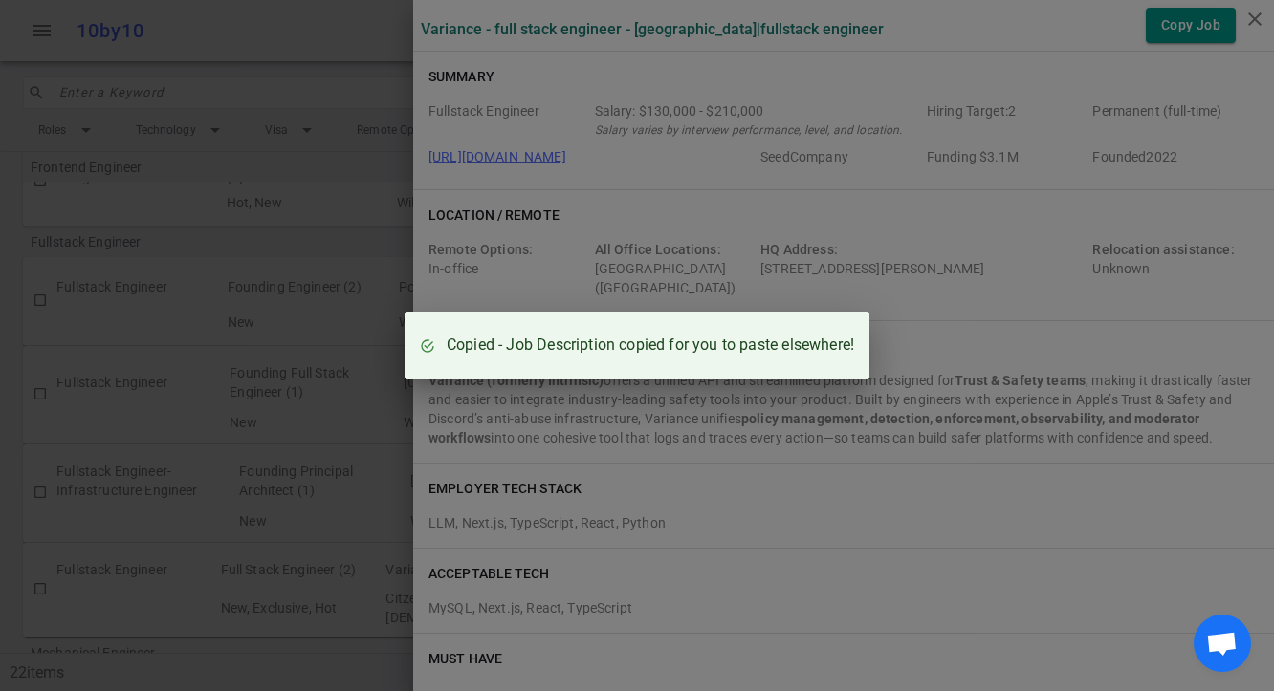
click at [310, 270] on div "Copied - Job Description copied for you to paste elsewhere!" at bounding box center [637, 345] width 1274 height 691
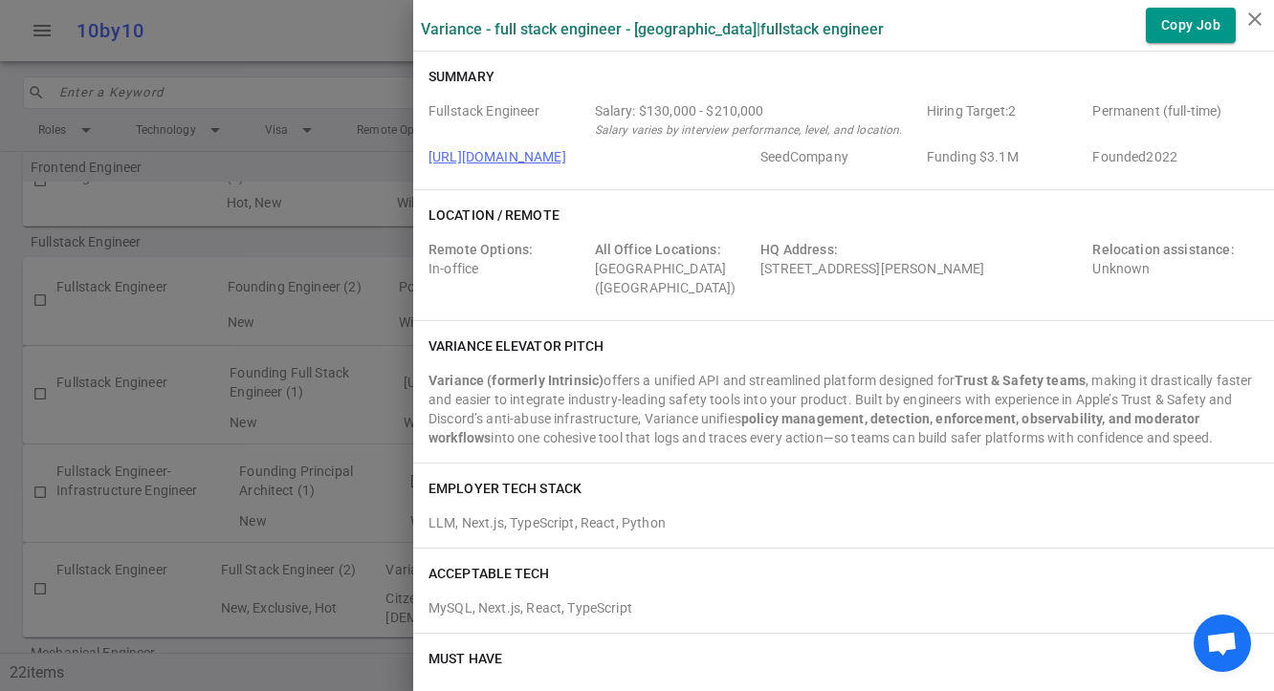
click at [1181, 17] on icon "close" at bounding box center [1254, 19] width 23 height 23
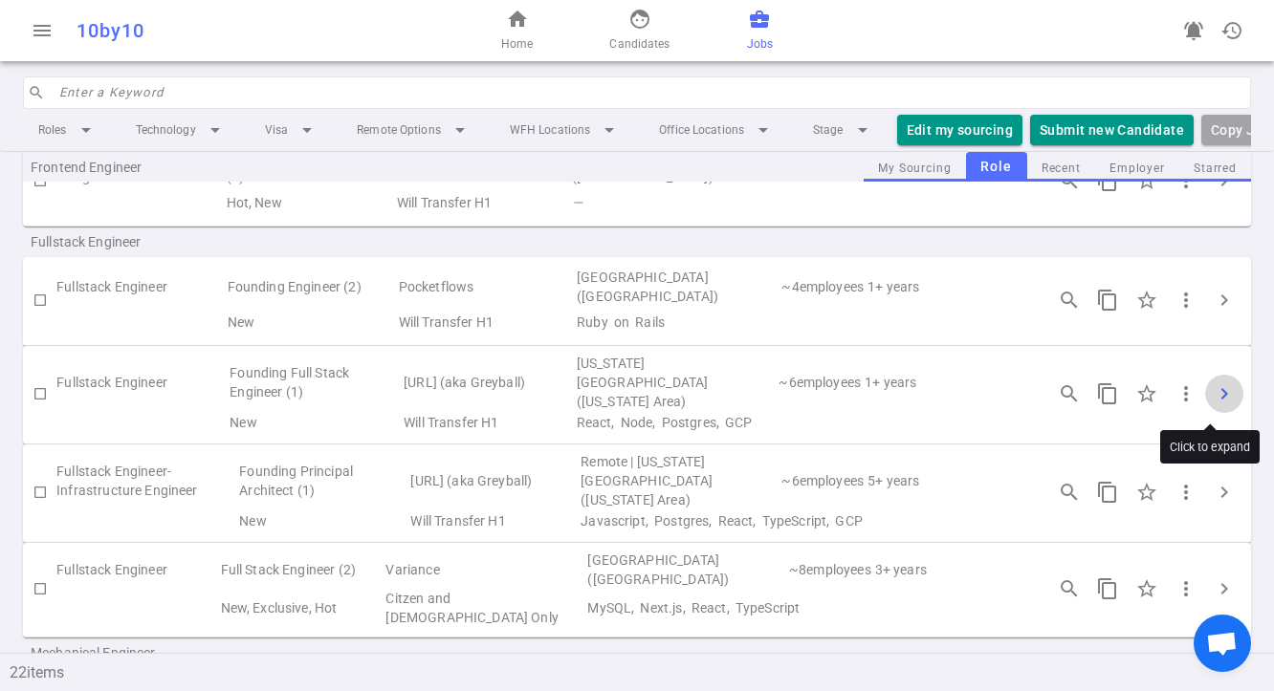
click at [1181, 391] on span "chevron_right" at bounding box center [1224, 394] width 23 height 23
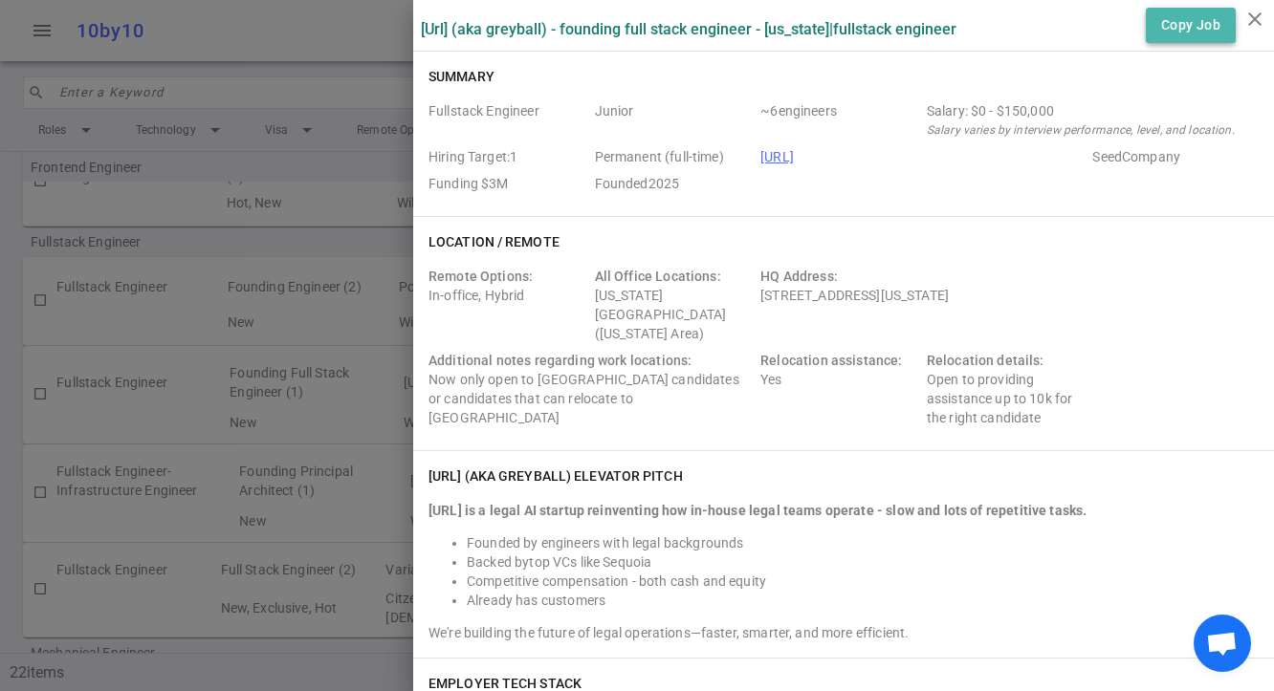
click at [1158, 24] on button "Copy Job" at bounding box center [1191, 25] width 90 height 35
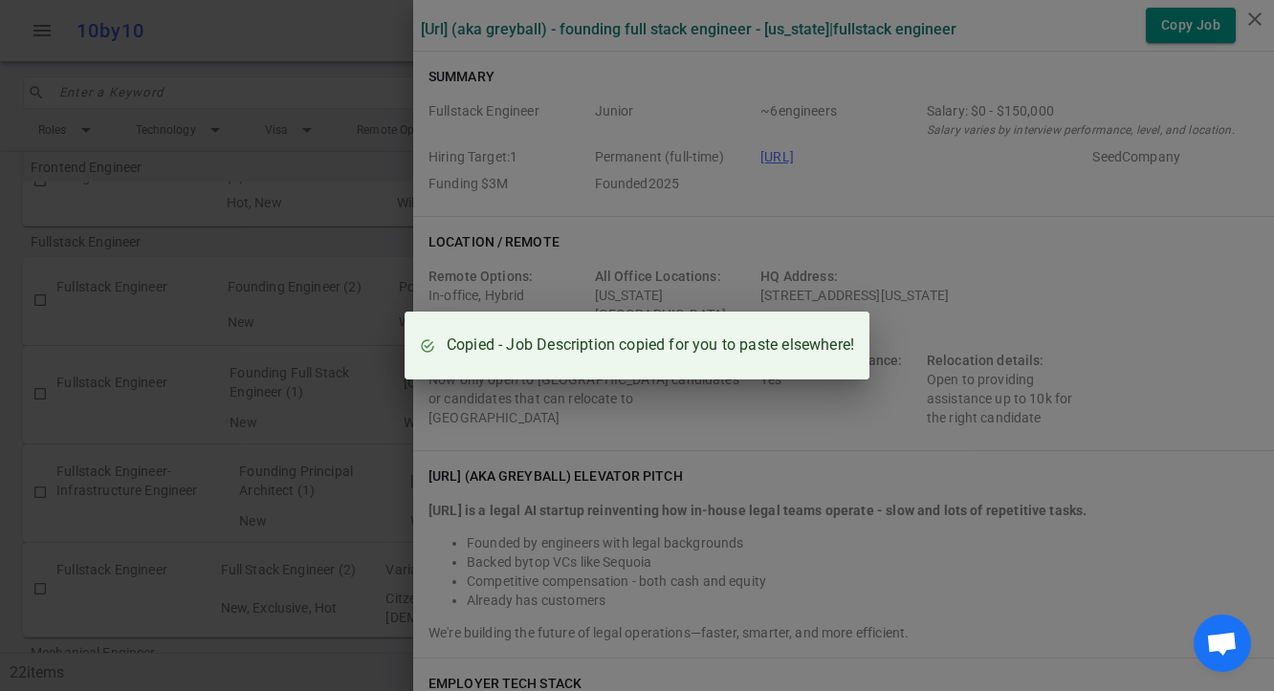
click at [250, 351] on div "Copied - Job Description copied for you to paste elsewhere!" at bounding box center [637, 345] width 1274 height 691
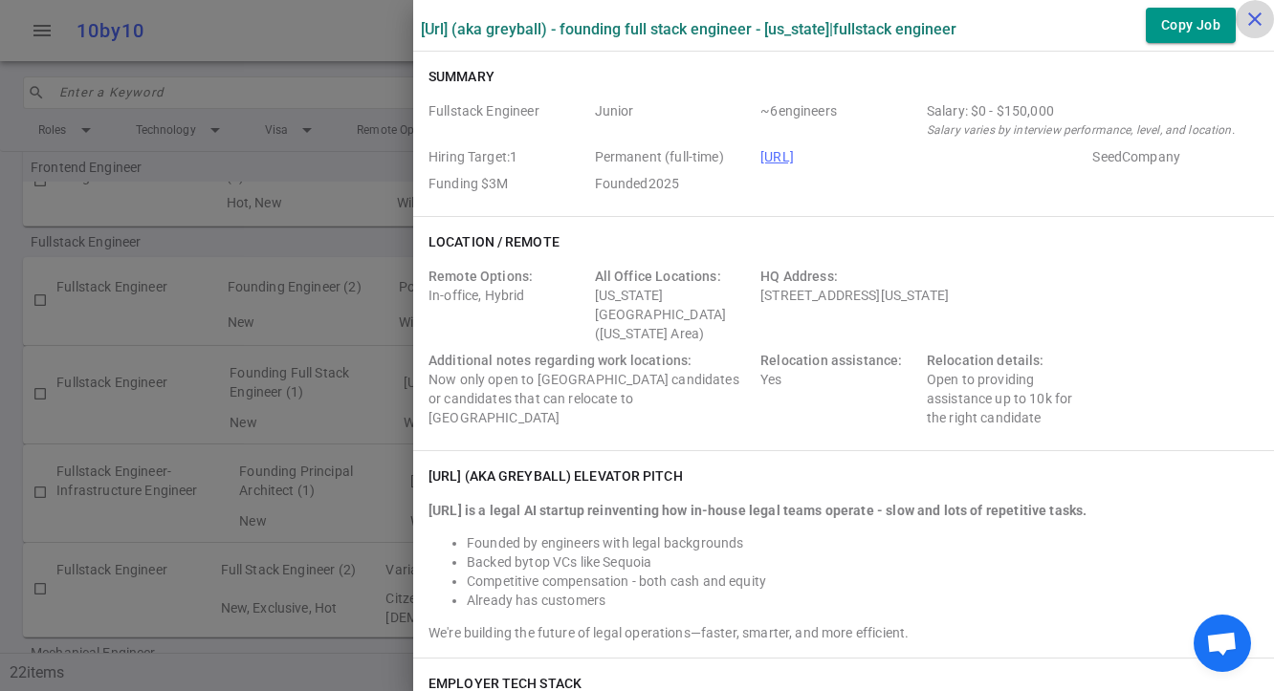
click at [1181, 21] on icon "close" at bounding box center [1254, 19] width 23 height 23
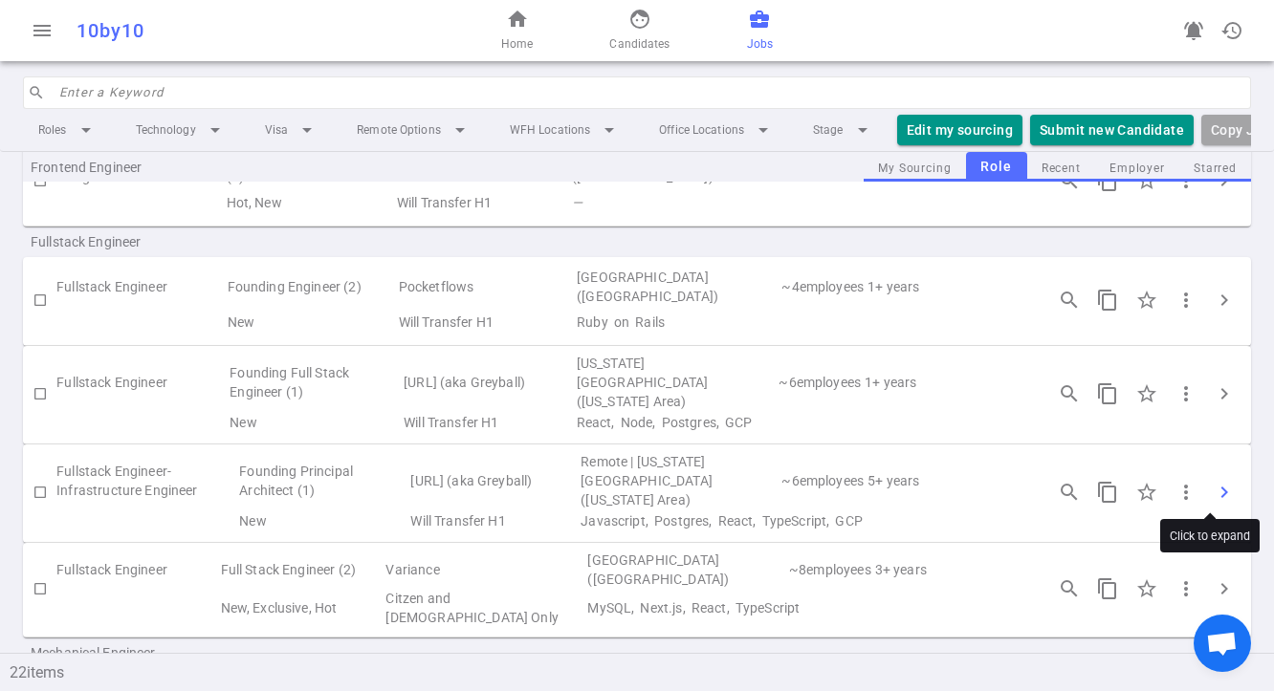
click at [1181, 492] on span "chevron_right" at bounding box center [1224, 492] width 23 height 23
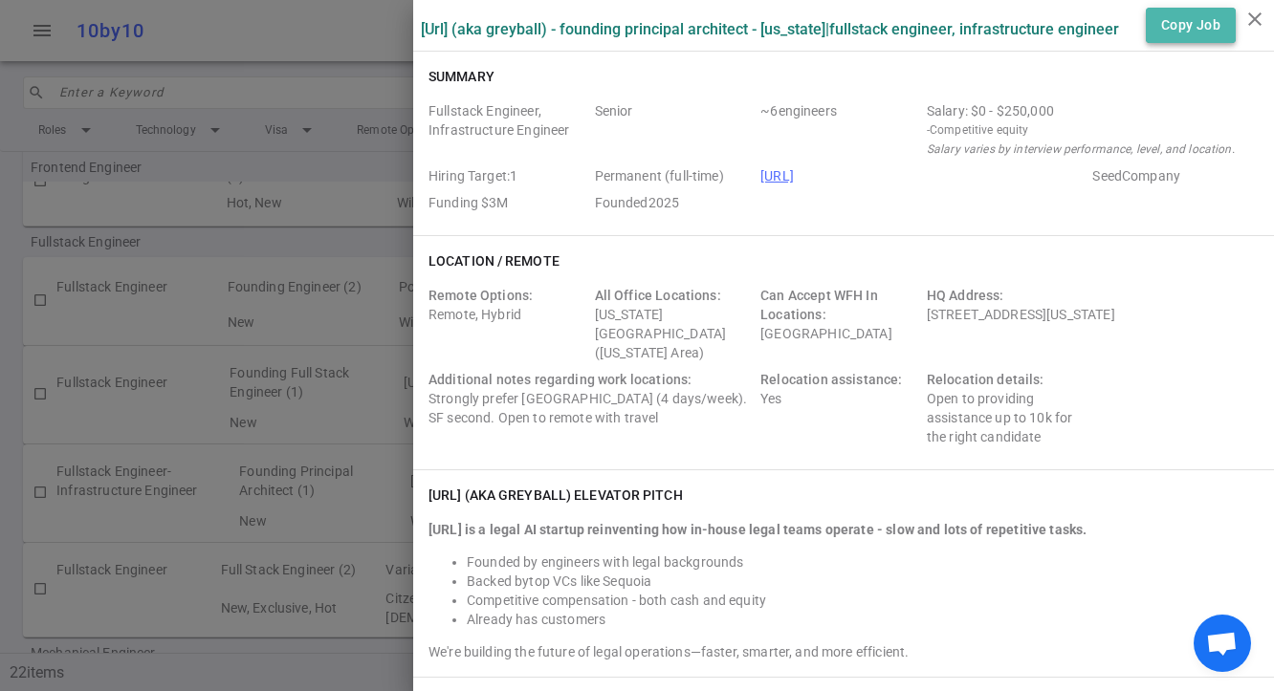
click at [1181, 23] on button "Copy Job" at bounding box center [1191, 25] width 90 height 35
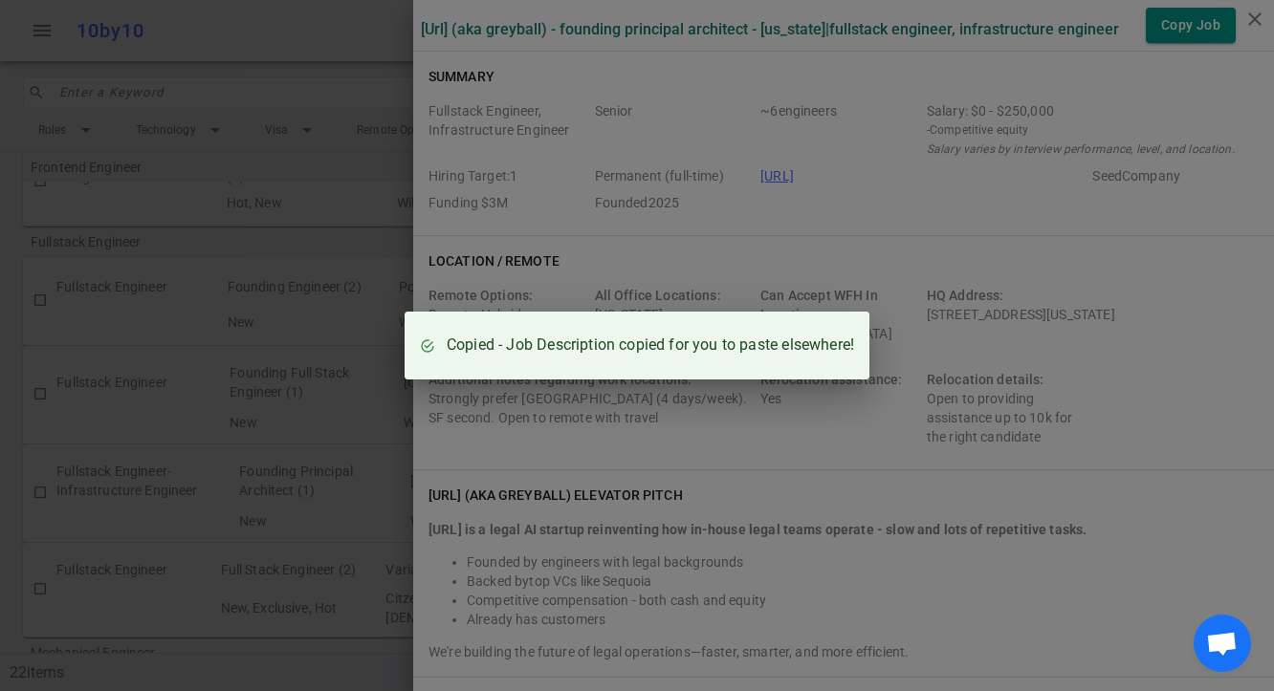
click at [960, 177] on div "Copied - Job Description copied for you to paste elsewhere!" at bounding box center [637, 345] width 1274 height 691
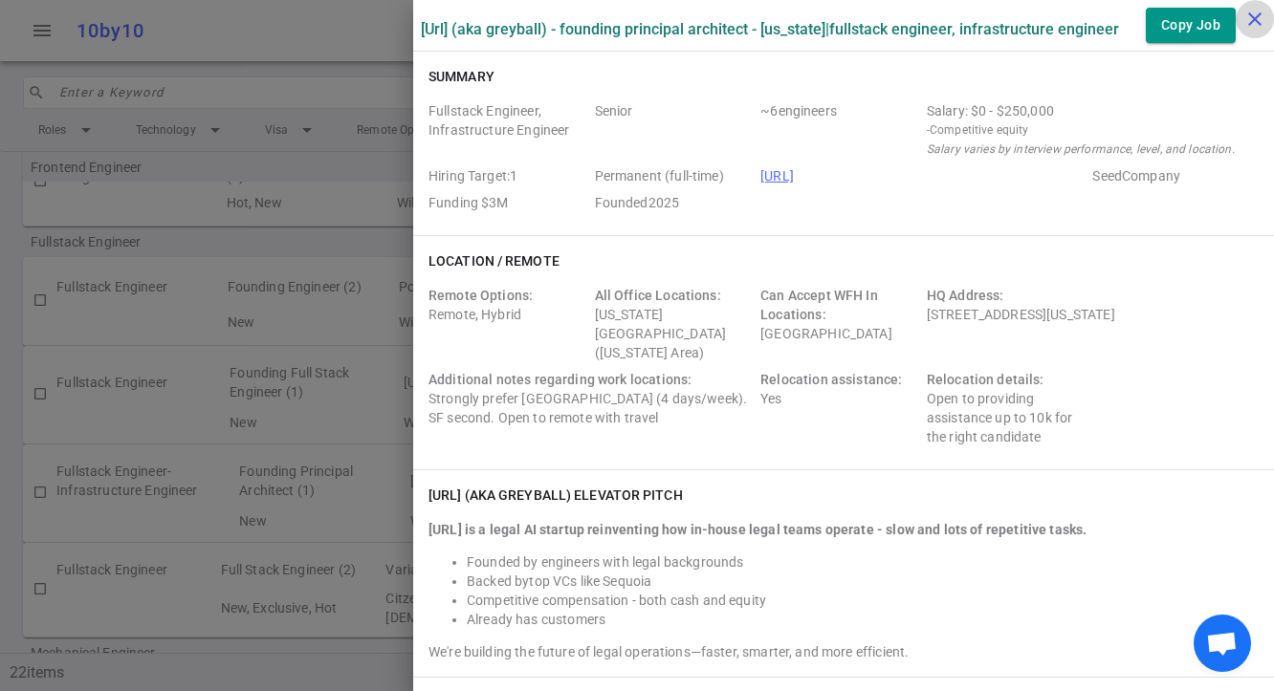
click at [1181, 11] on icon "close" at bounding box center [1254, 19] width 23 height 23
